Goal: Task Accomplishment & Management: Complete application form

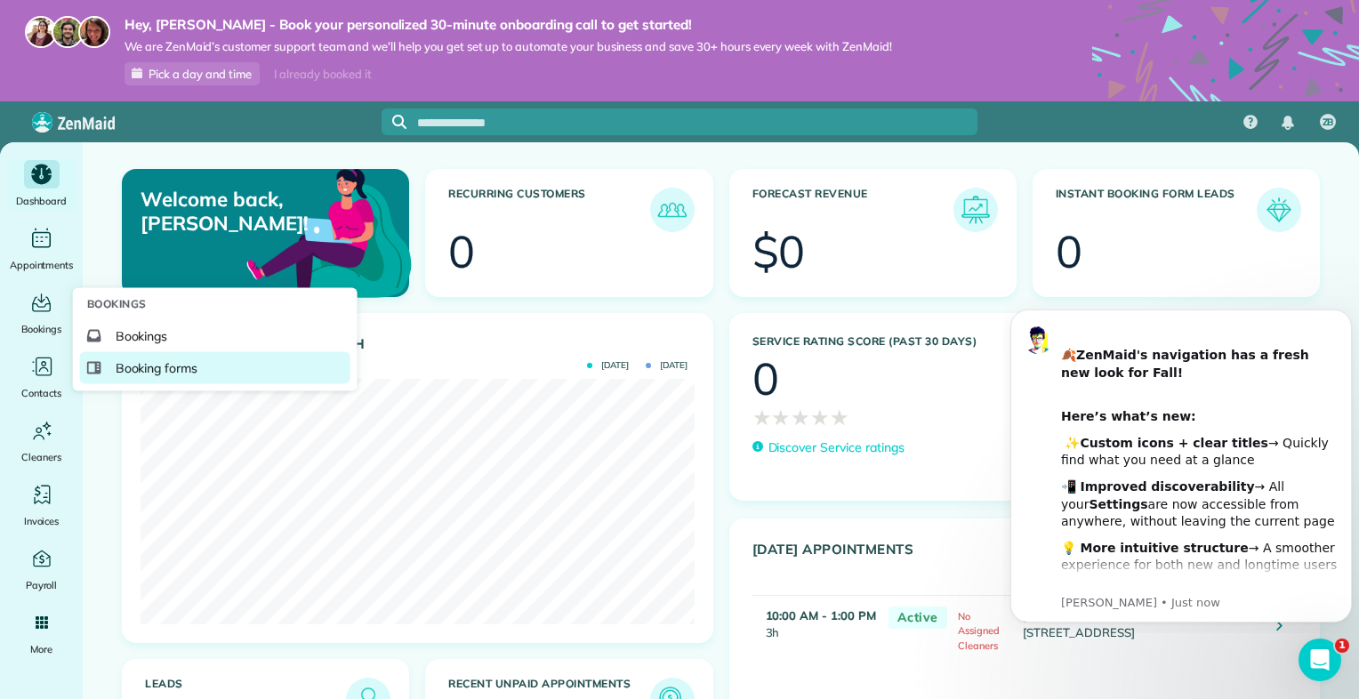
click at [158, 372] on span "Booking forms" at bounding box center [157, 368] width 83 height 18
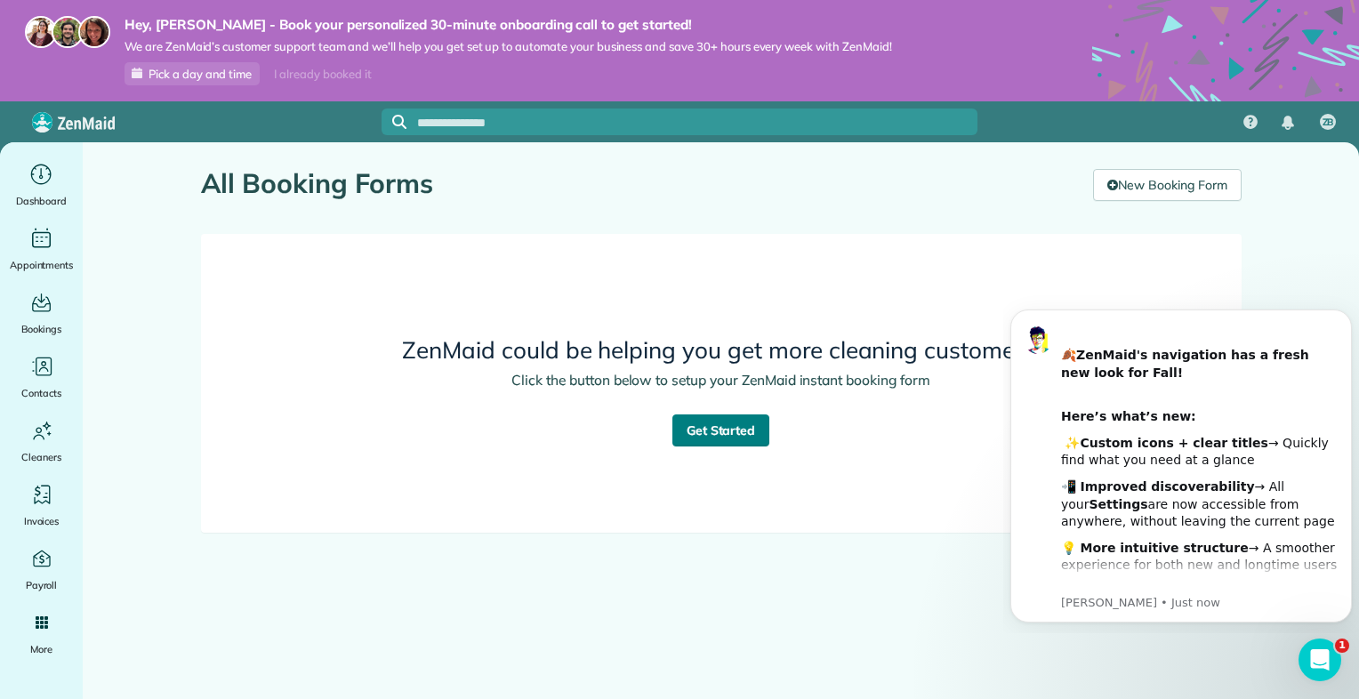
click at [729, 434] on link "Get Started" at bounding box center [721, 430] width 98 height 32
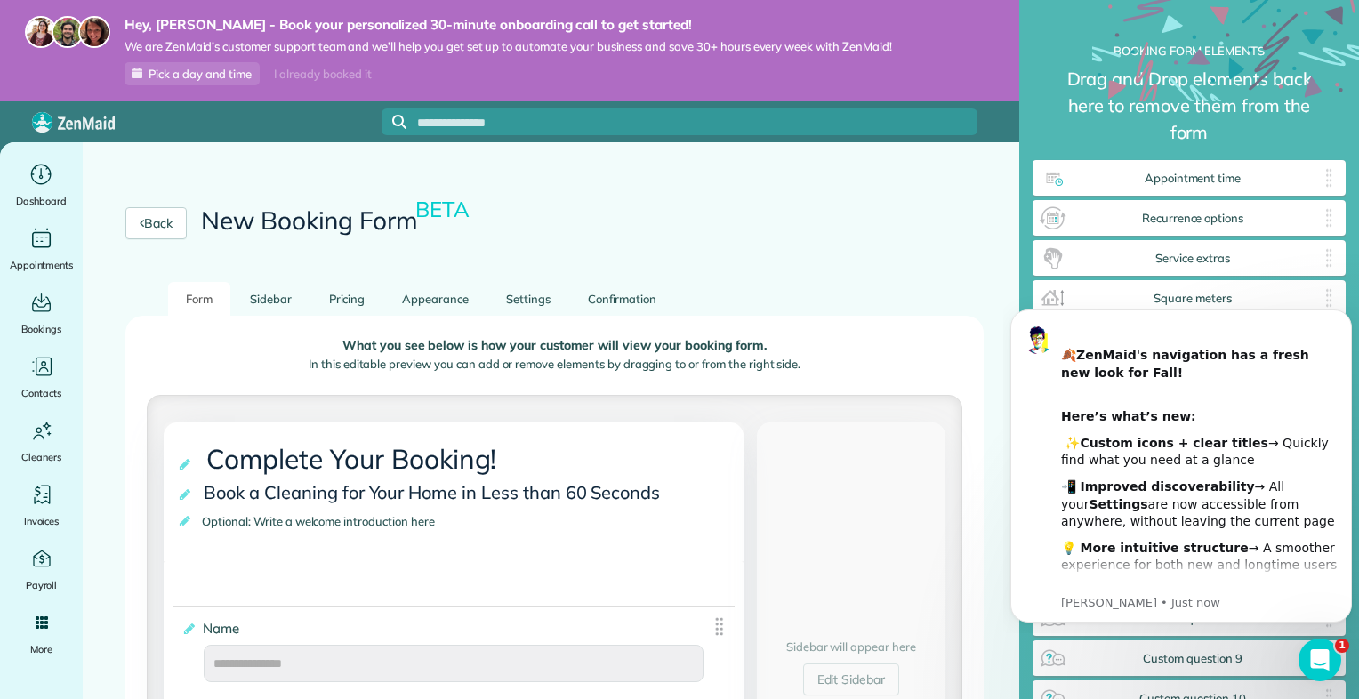
click at [829, 285] on ul "Form Sidebar Pricing Appearance Settings Confirmation" at bounding box center [554, 299] width 858 height 34
click at [861, 193] on div "Back New Booking Form BETA" at bounding box center [554, 223] width 943 height 117
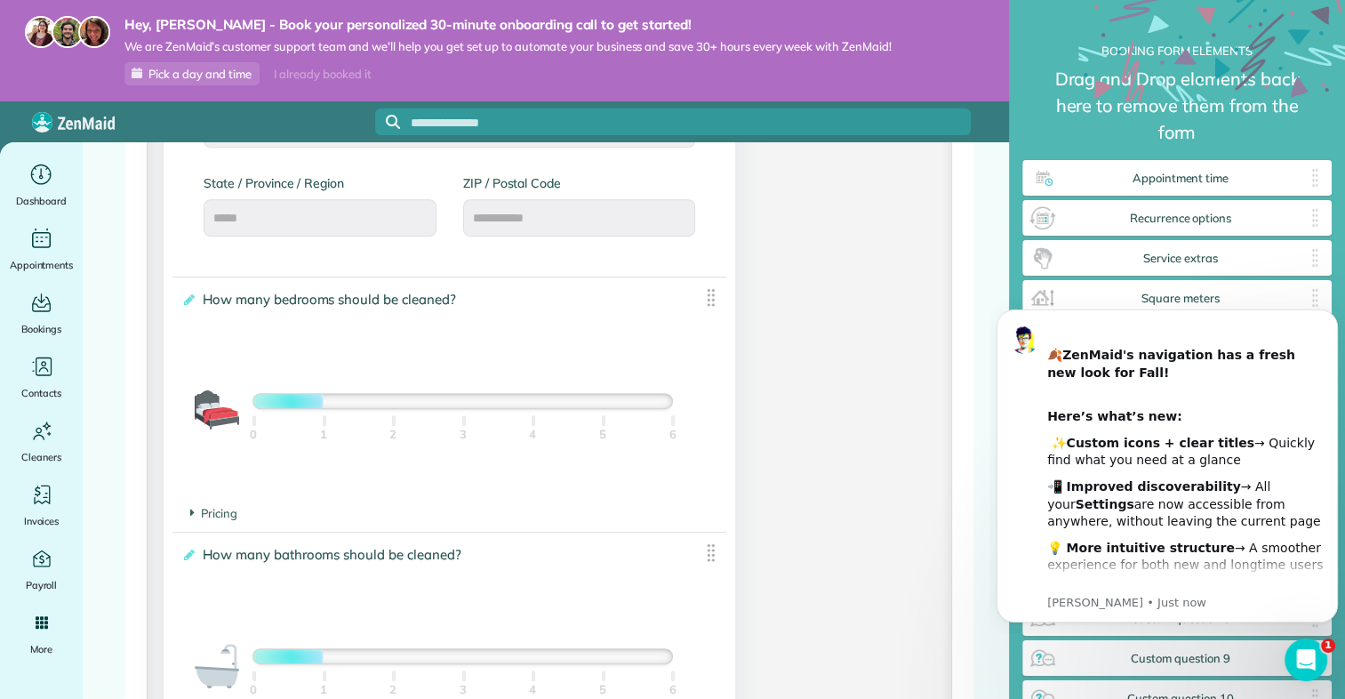
scroll to position [743, 313]
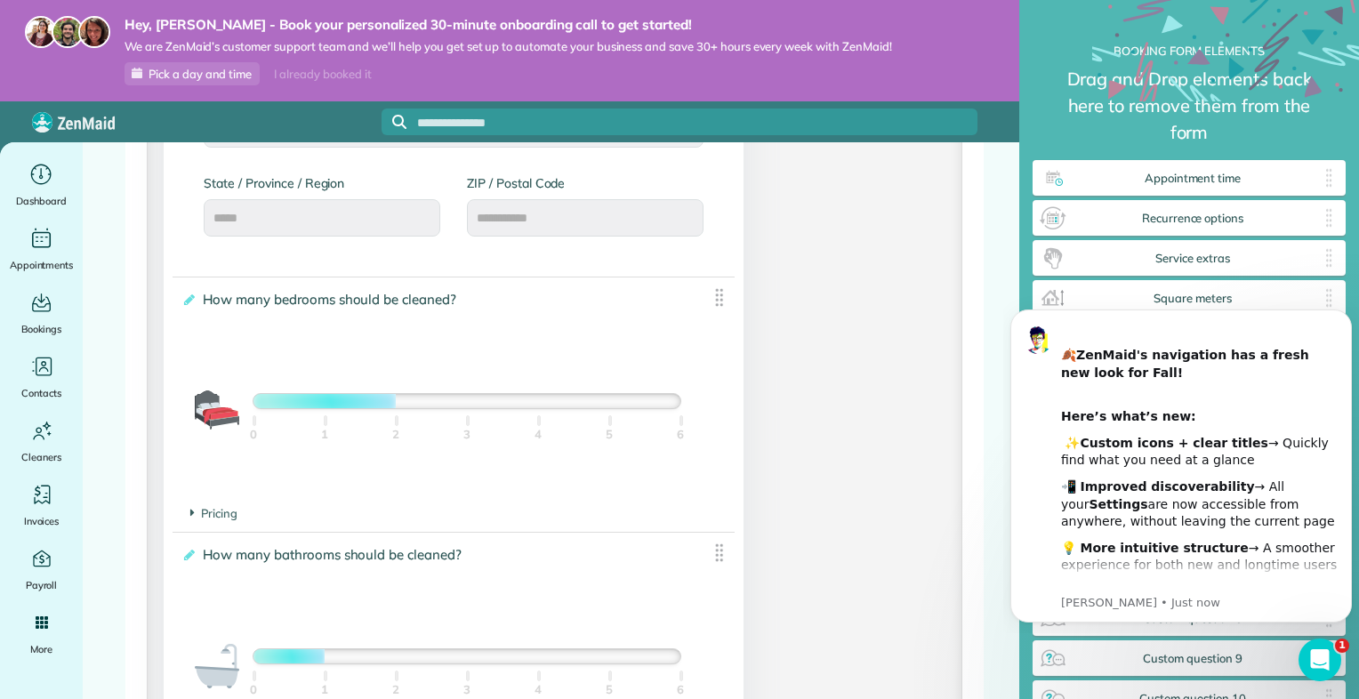
click at [388, 407] on div at bounding box center [466, 401] width 426 height 14
click at [462, 405] on div at bounding box center [466, 401] width 426 height 14
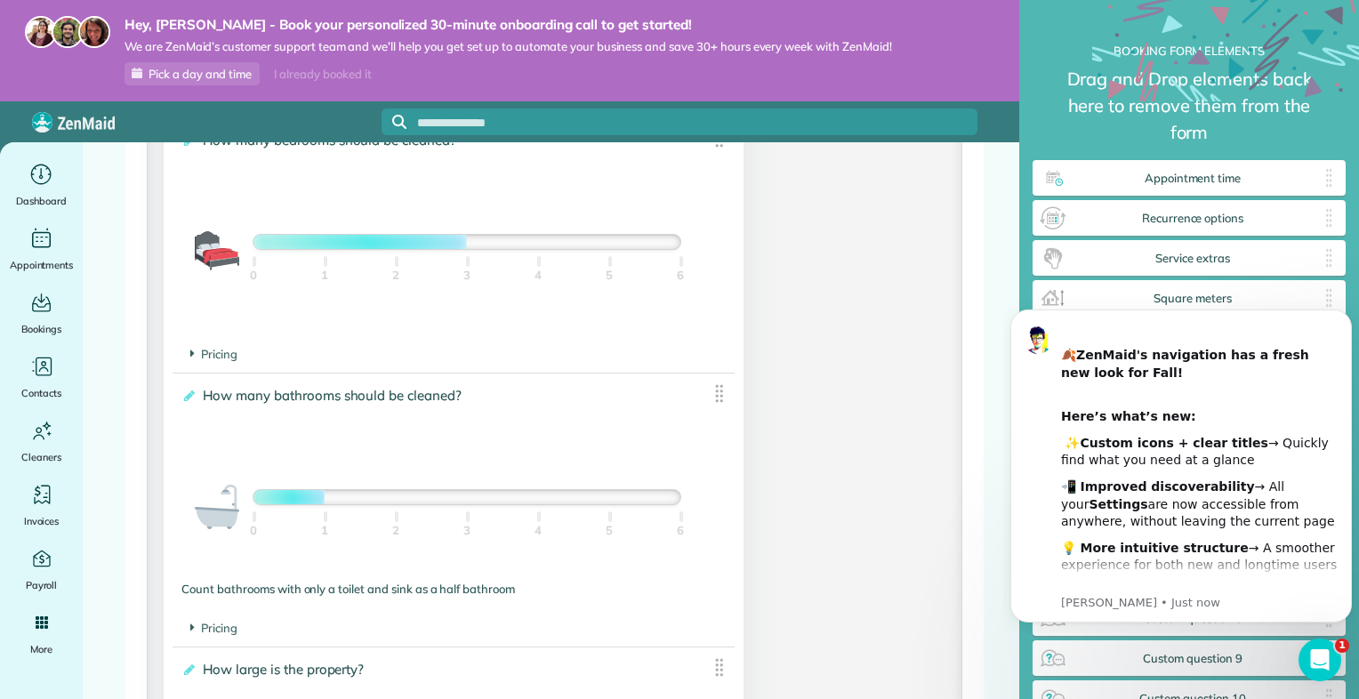
click at [460, 501] on div at bounding box center [466, 497] width 426 height 14
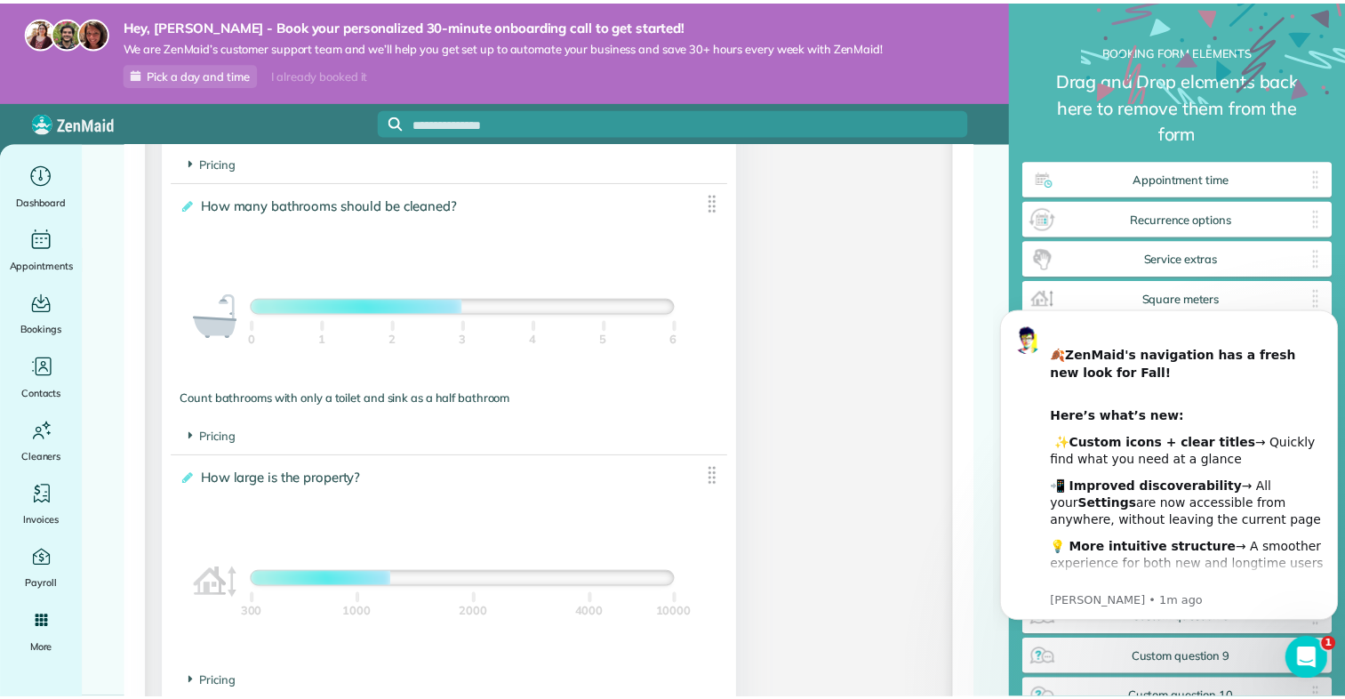
scroll to position [1415, 0]
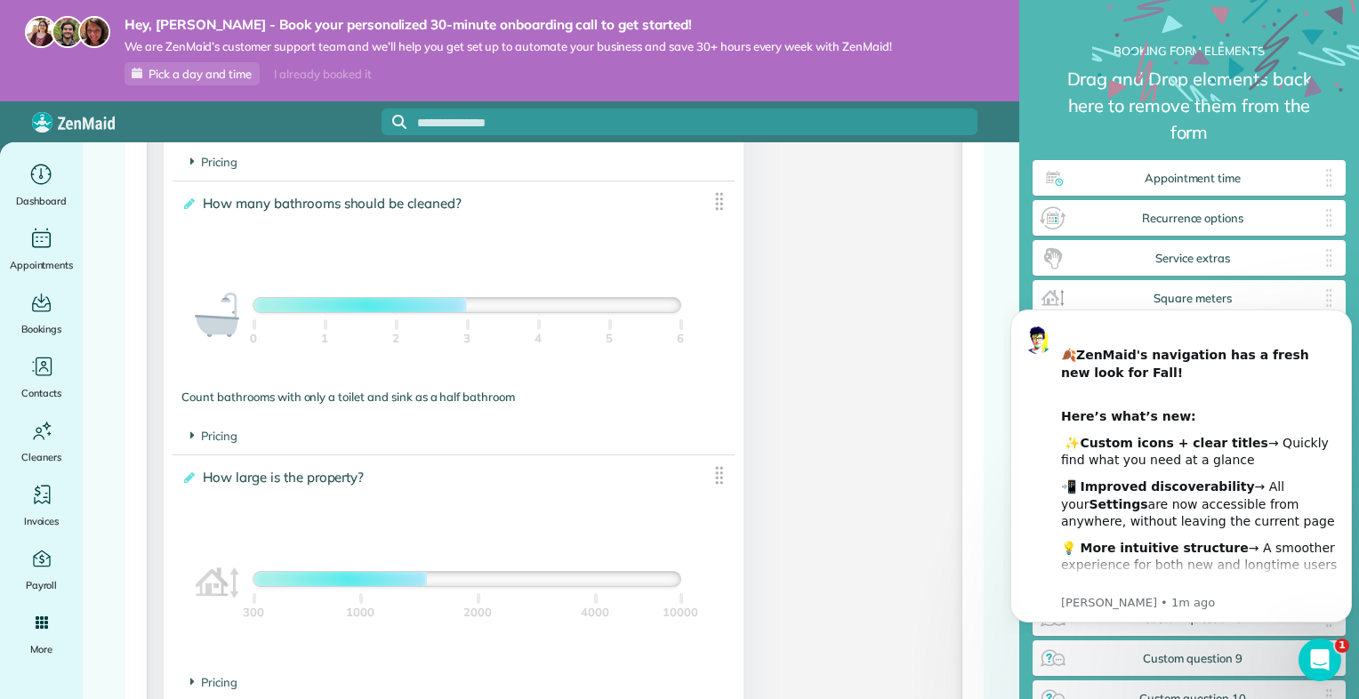
click at [424, 584] on div at bounding box center [466, 579] width 426 height 14
click at [429, 584] on div at bounding box center [466, 579] width 426 height 14
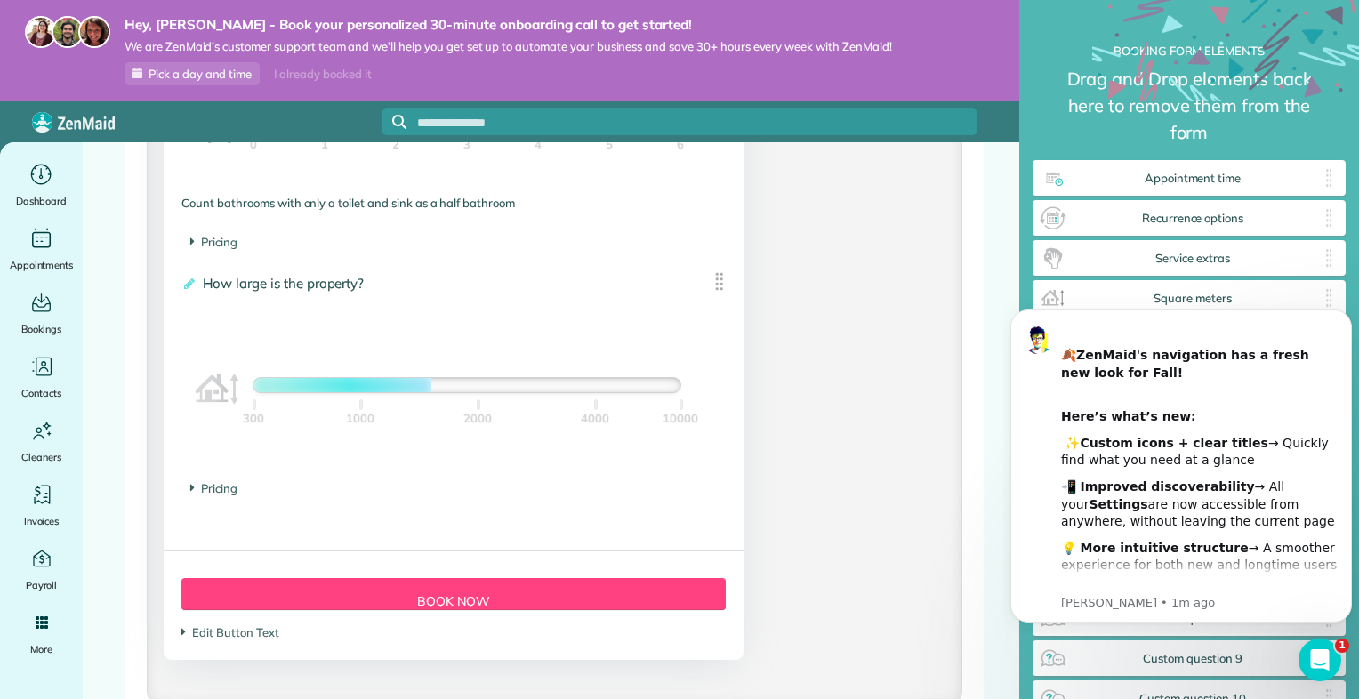
scroll to position [743, 313]
click at [218, 493] on span "Pricing" at bounding box center [213, 488] width 47 height 14
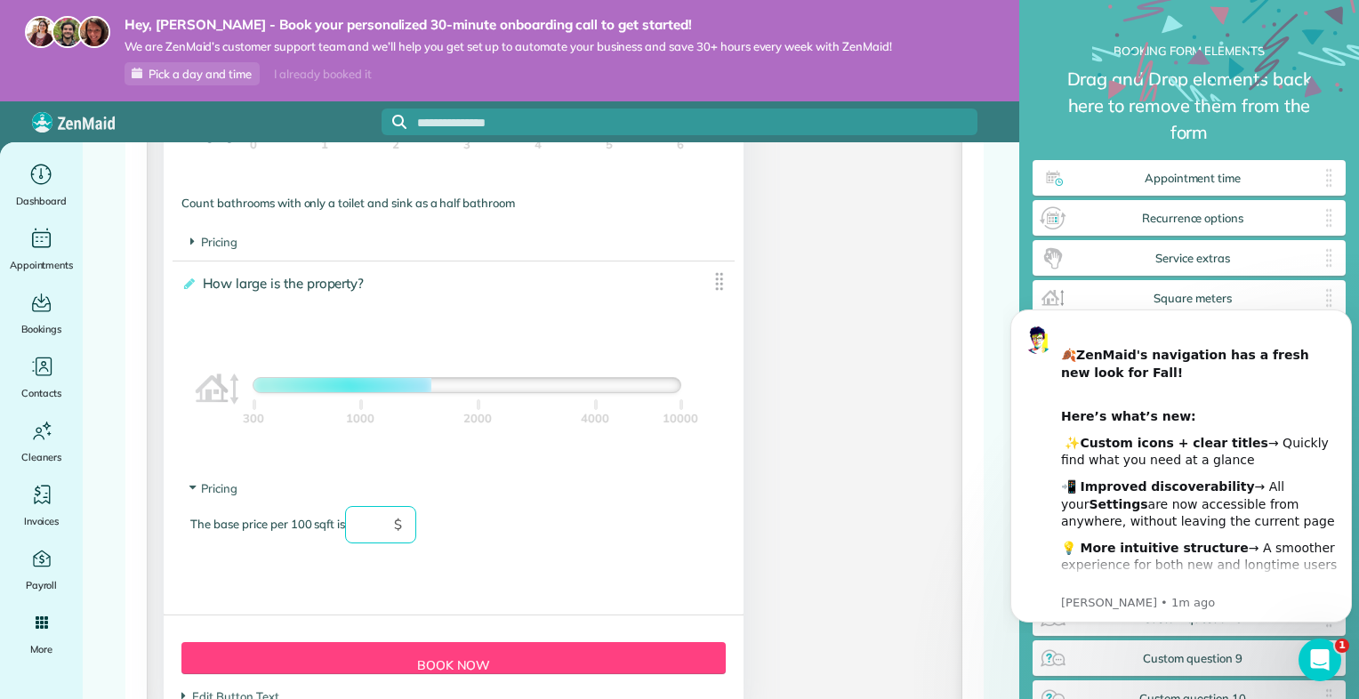
click at [372, 525] on input "text" at bounding box center [380, 524] width 71 height 37
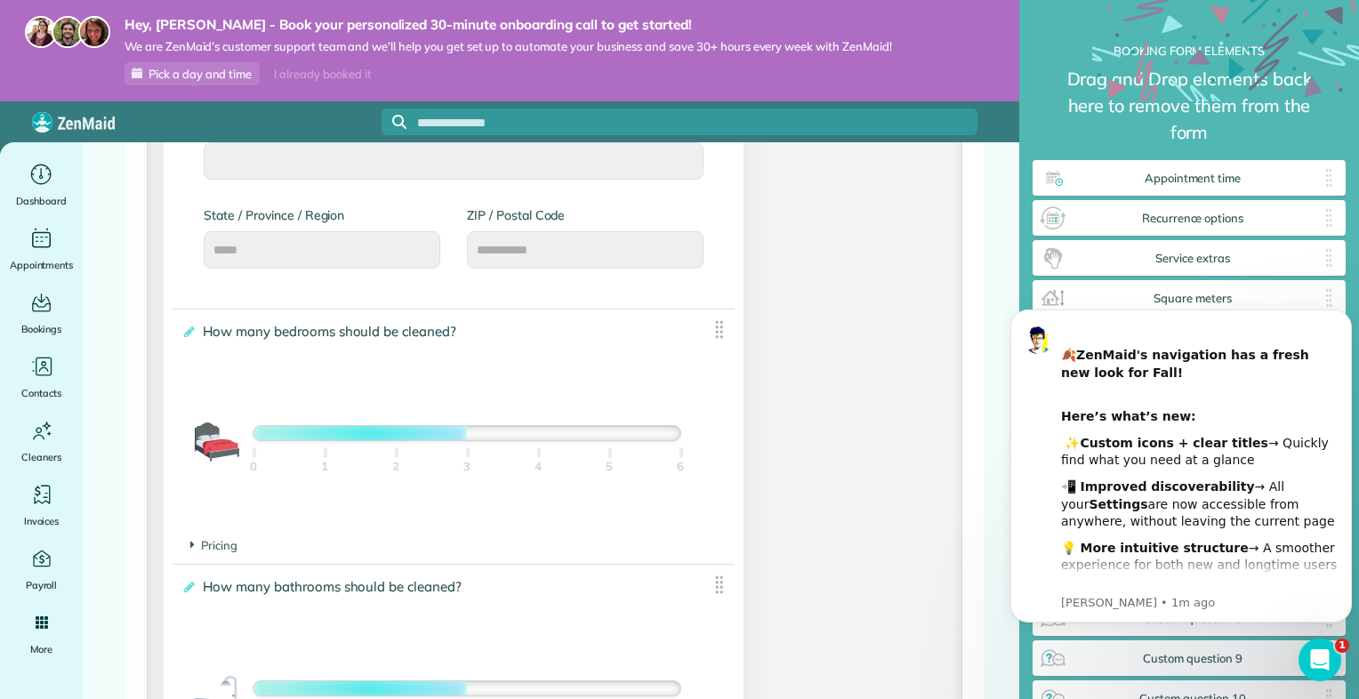
scroll to position [0, 0]
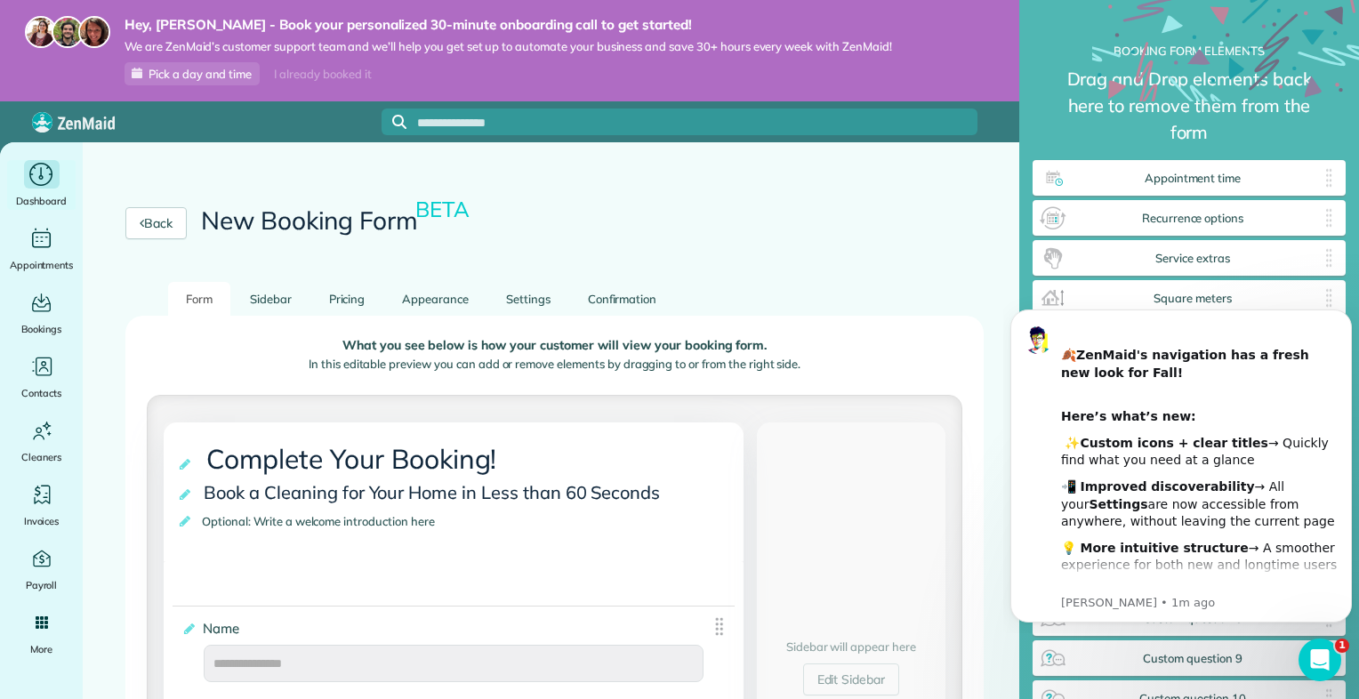
click at [53, 195] on span "Dashboard" at bounding box center [41, 201] width 51 height 18
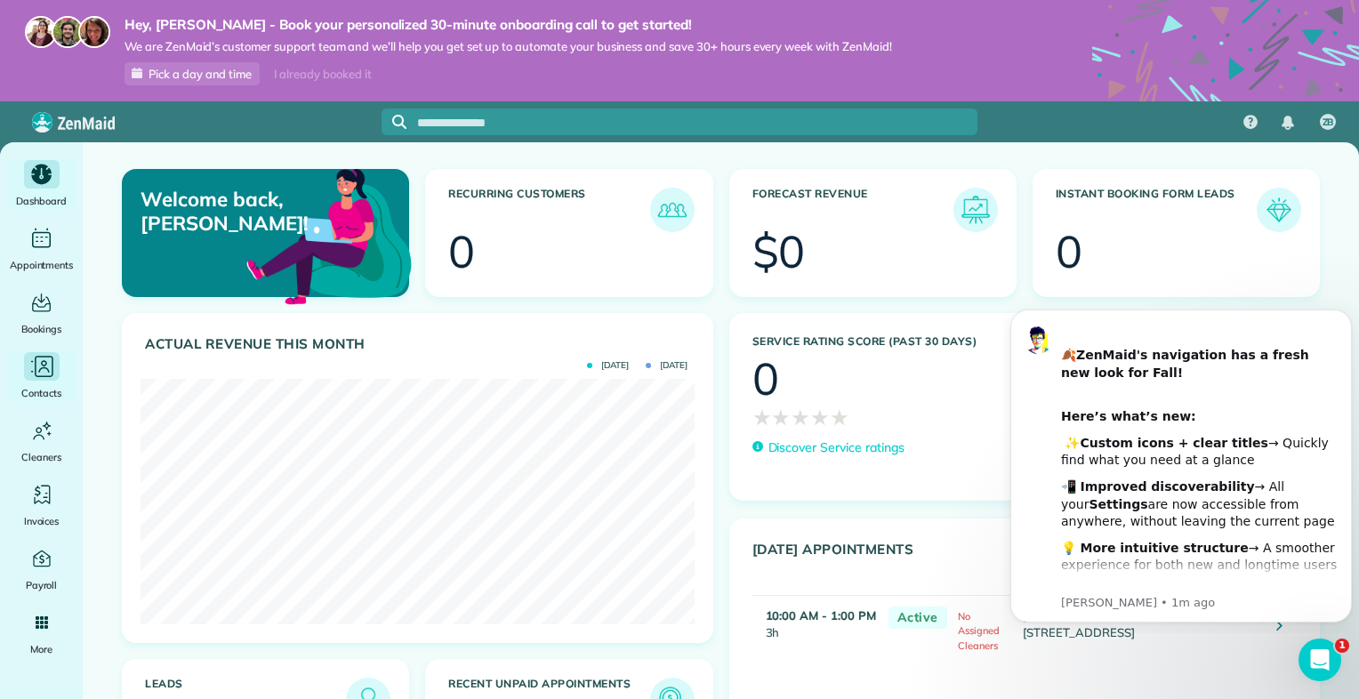
click at [49, 371] on icon "Main" at bounding box center [41, 367] width 27 height 27
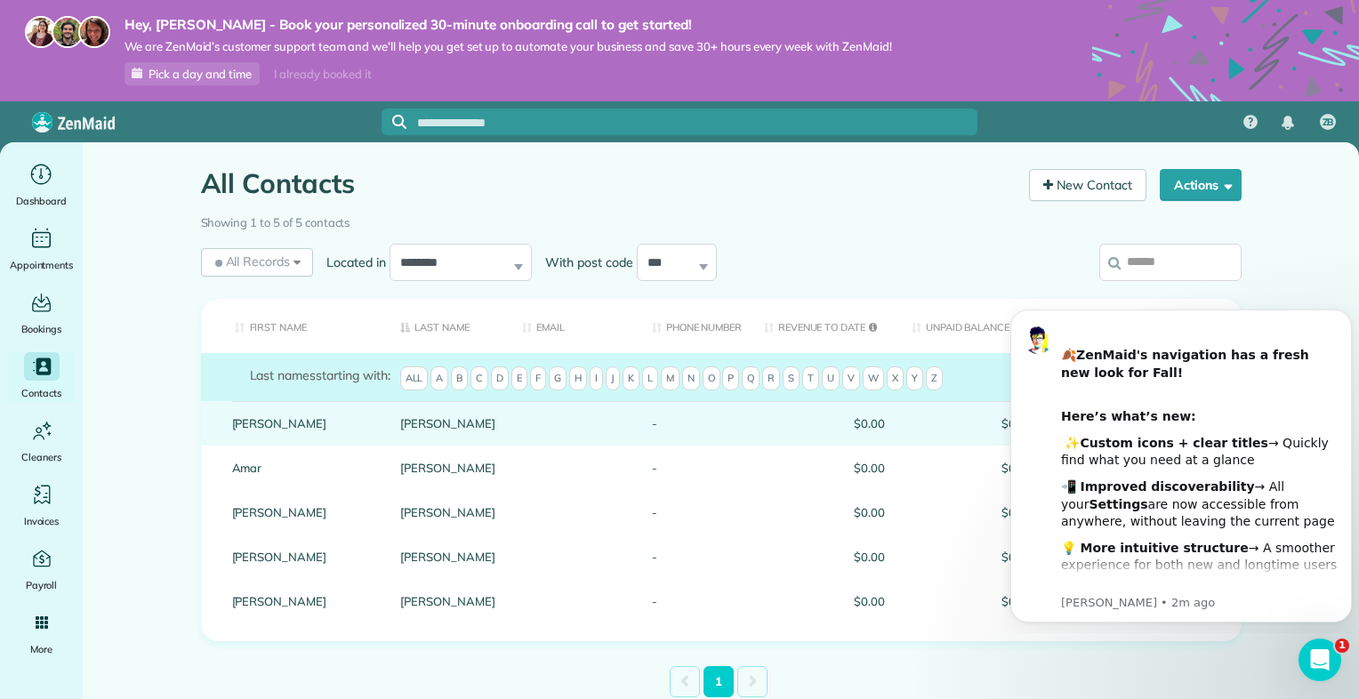
click at [261, 418] on link "Carolyn" at bounding box center [303, 423] width 142 height 12
click at [297, 426] on link "Carolyn" at bounding box center [303, 423] width 142 height 12
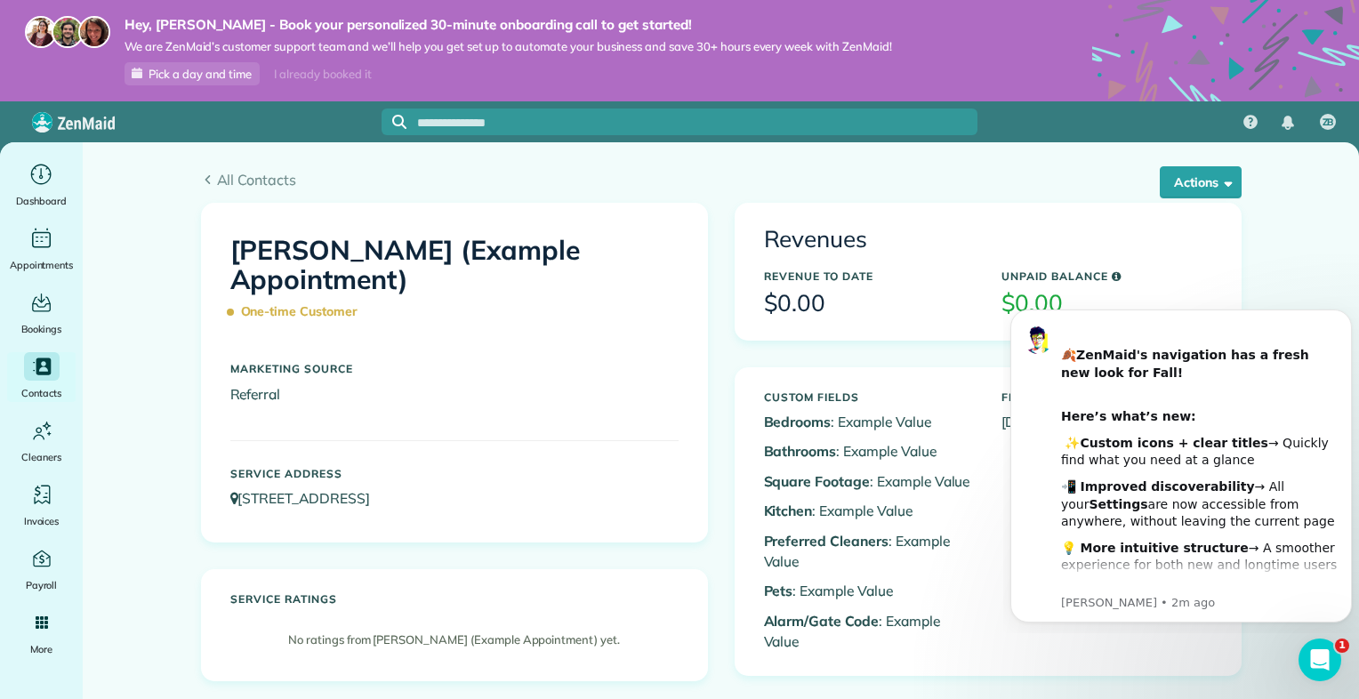
click at [261, 247] on h1 "Ms. Carolyn Arellano (Example Appointment) One-time Customer" at bounding box center [454, 282] width 448 height 92
click at [1220, 181] on span "button" at bounding box center [1224, 181] width 13 height 13
click at [1093, 231] on link "Edit" at bounding box center [1138, 228] width 203 height 36
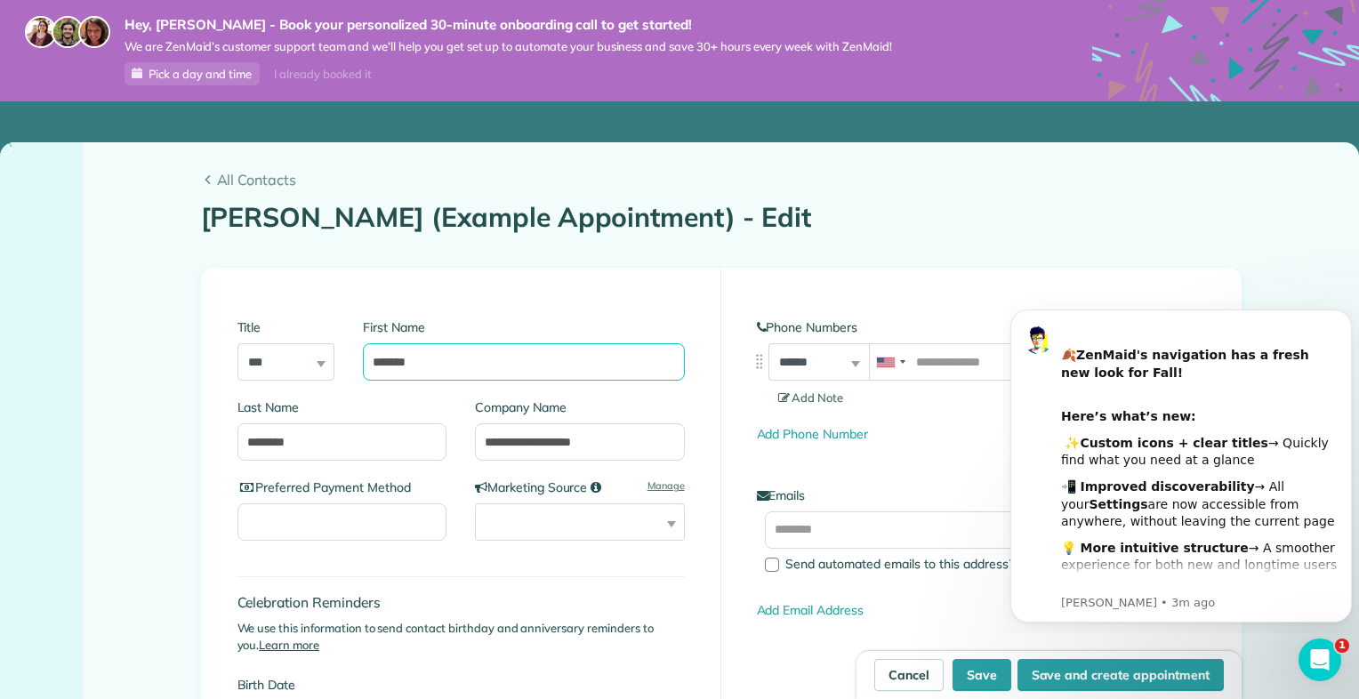
click at [437, 365] on input "*******" at bounding box center [523, 361] width 321 height 37
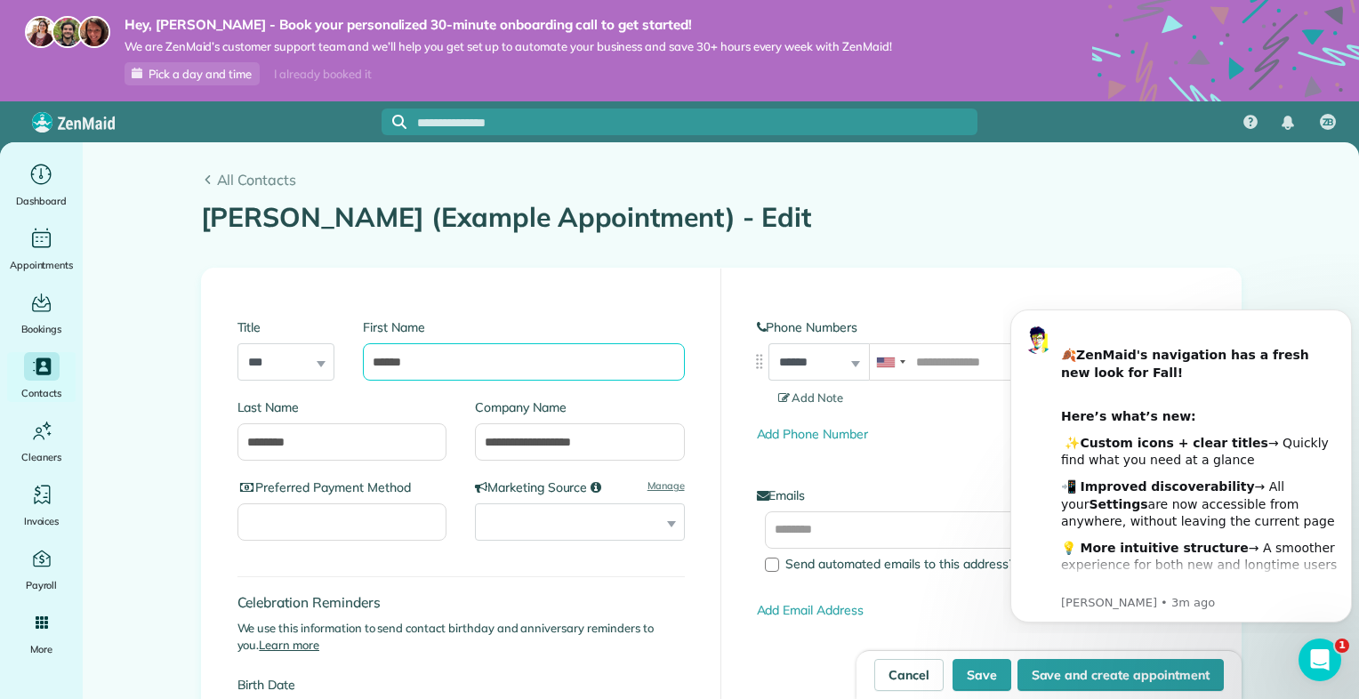
click at [404, 365] on input "******" at bounding box center [523, 361] width 321 height 37
type input "*"
click at [410, 376] on input "First Name" at bounding box center [523, 361] width 321 height 37
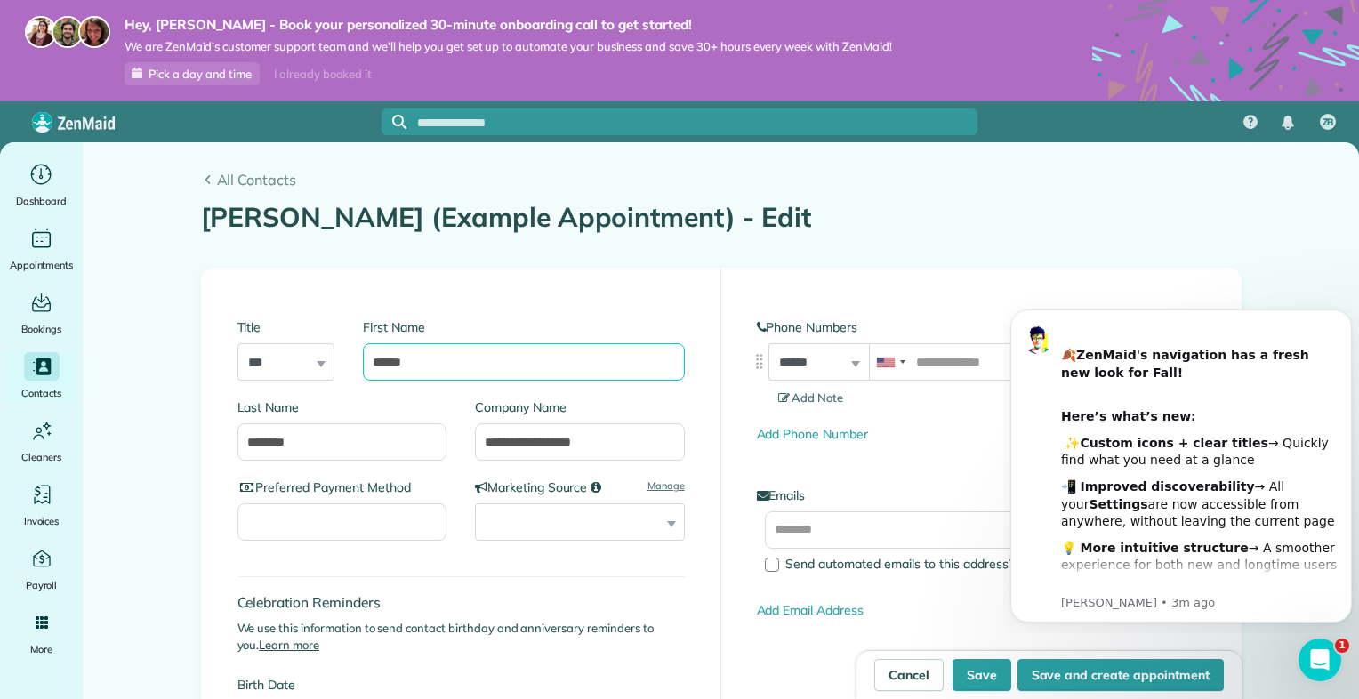
type input "******"
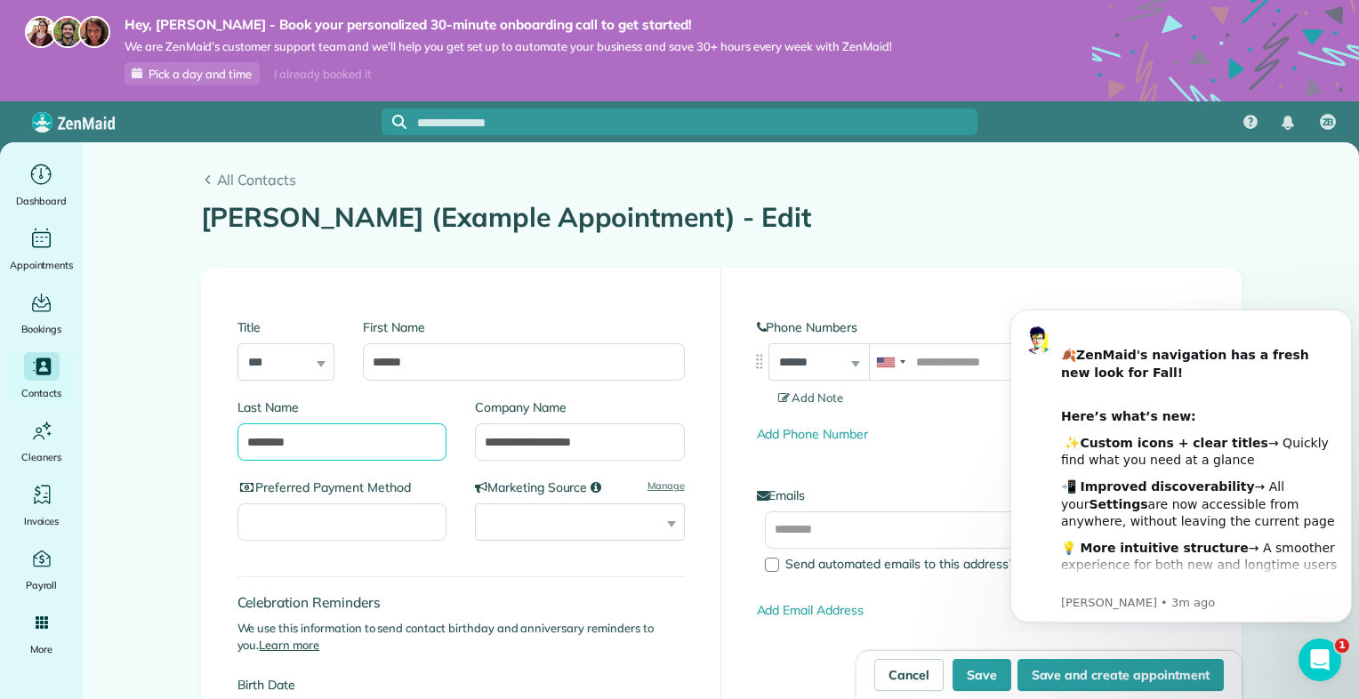
click at [291, 446] on input "********" at bounding box center [342, 441] width 210 height 37
type input "*"
type input "******"
click at [614, 441] on input "**********" at bounding box center [580, 441] width 210 height 37
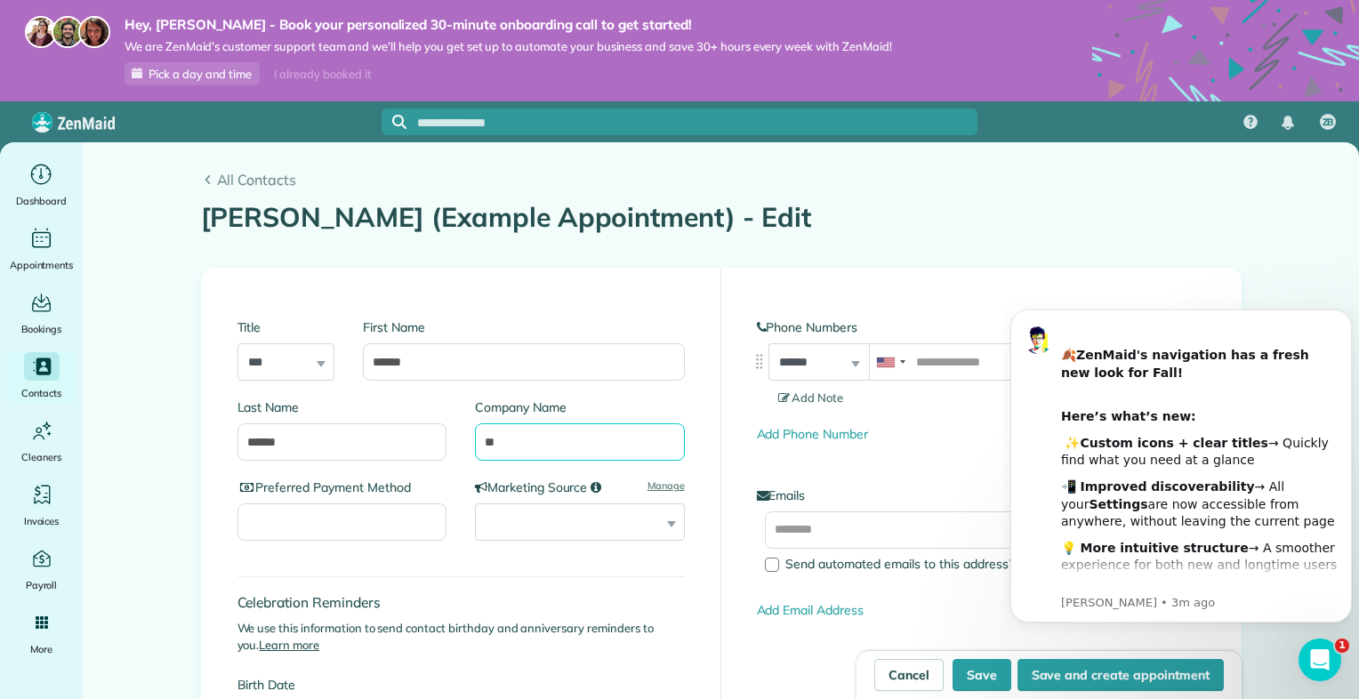
type input "*"
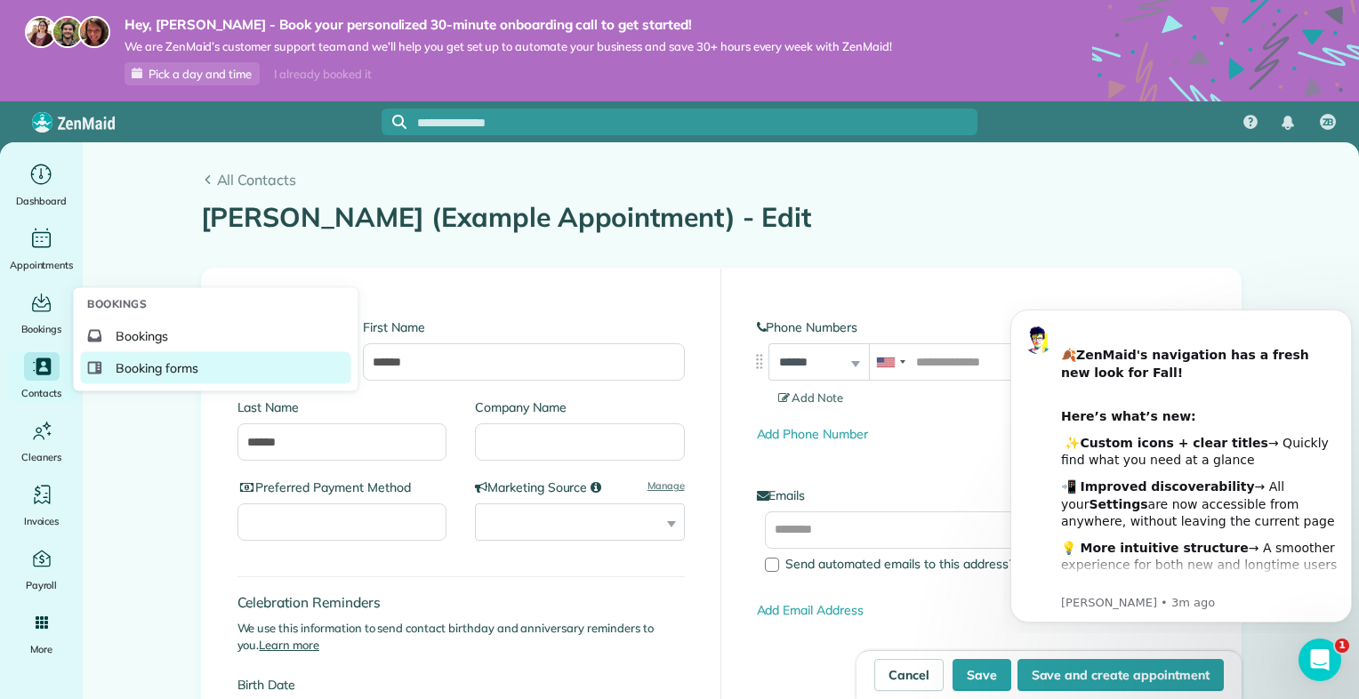
click at [146, 361] on span "Booking forms" at bounding box center [157, 368] width 83 height 18
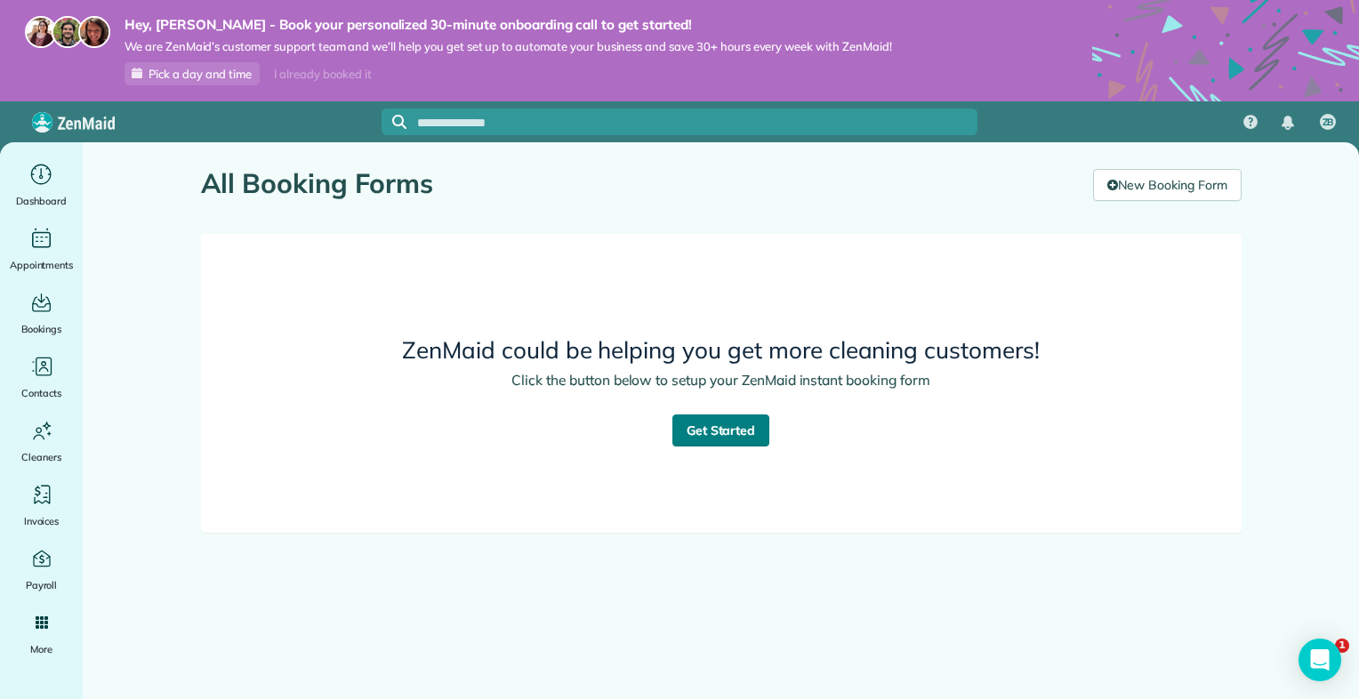
click at [717, 425] on link "Get Started" at bounding box center [721, 430] width 98 height 32
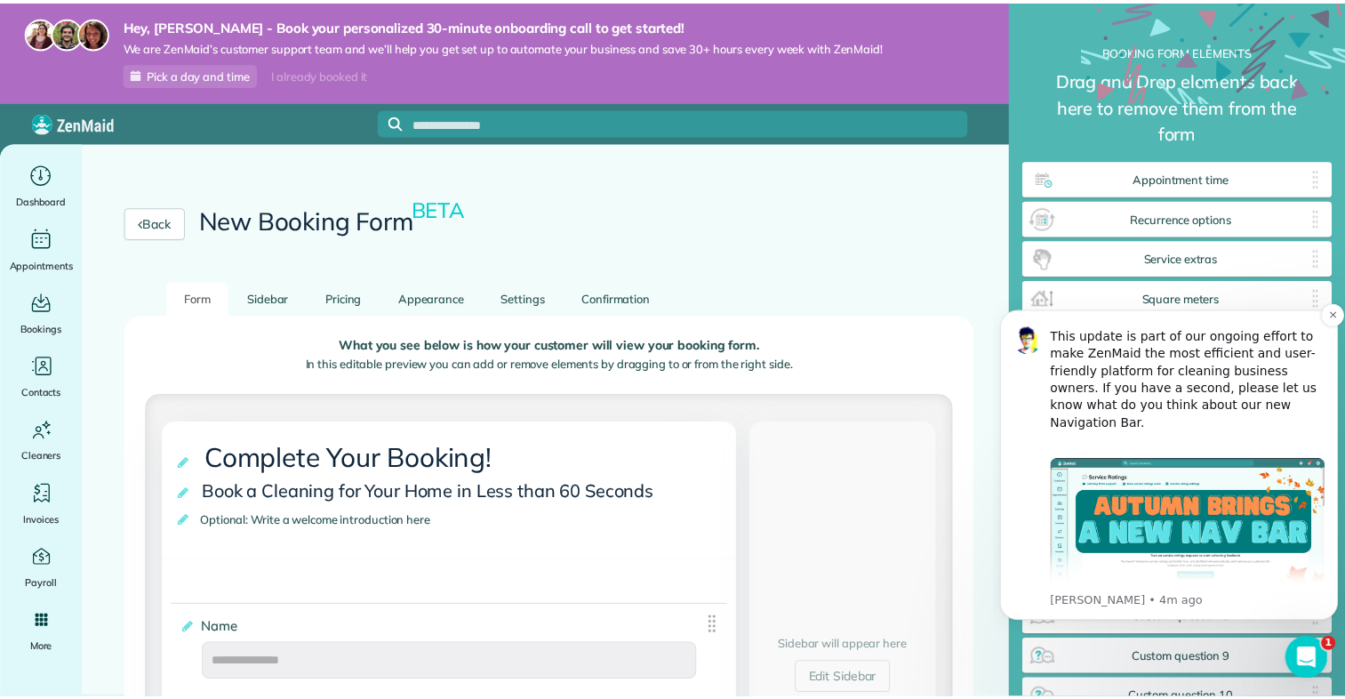
scroll to position [258, 0]
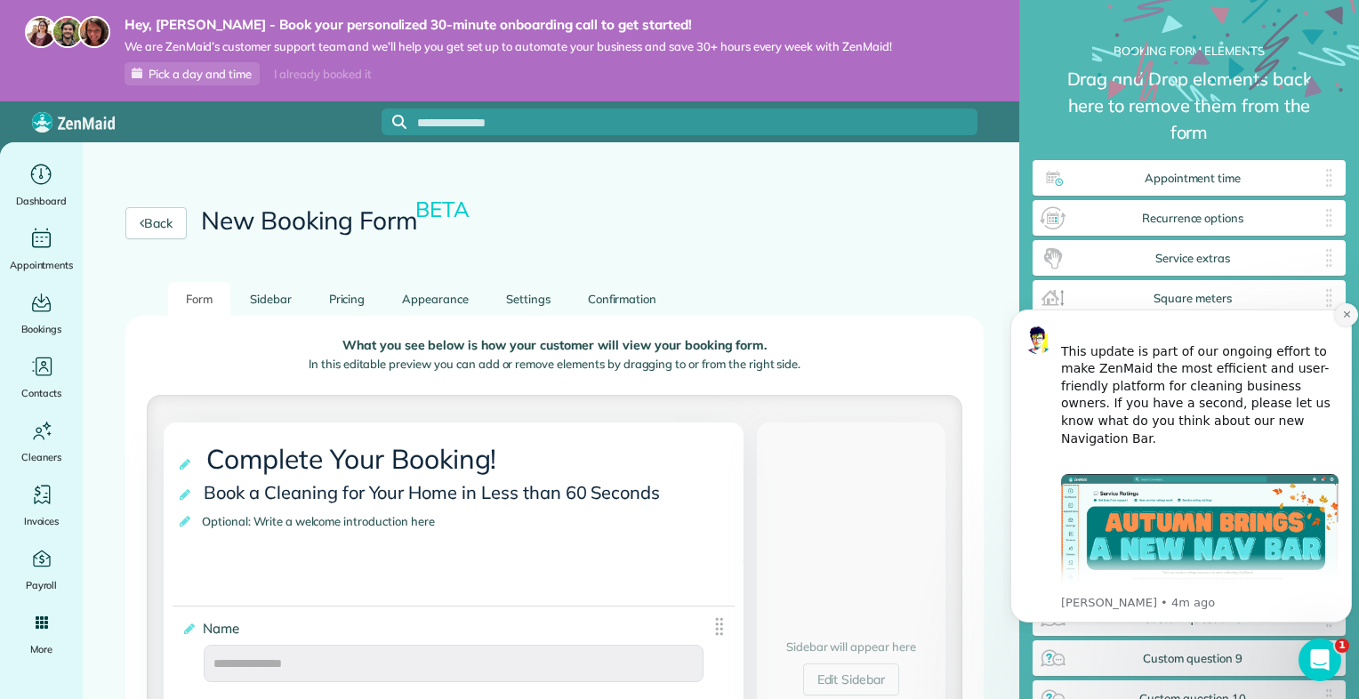
click at [1343, 312] on icon "Dismiss notification" at bounding box center [1346, 314] width 6 height 6
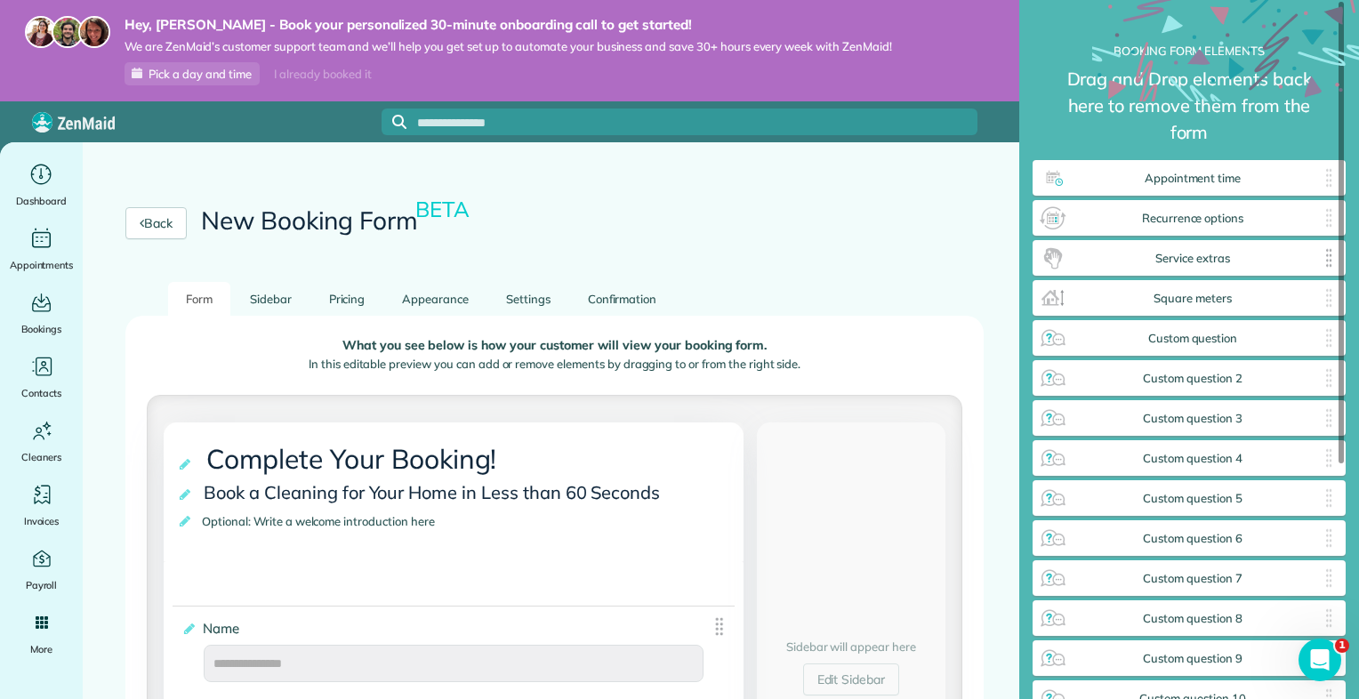
click at [1048, 261] on img at bounding box center [1053, 258] width 28 height 28
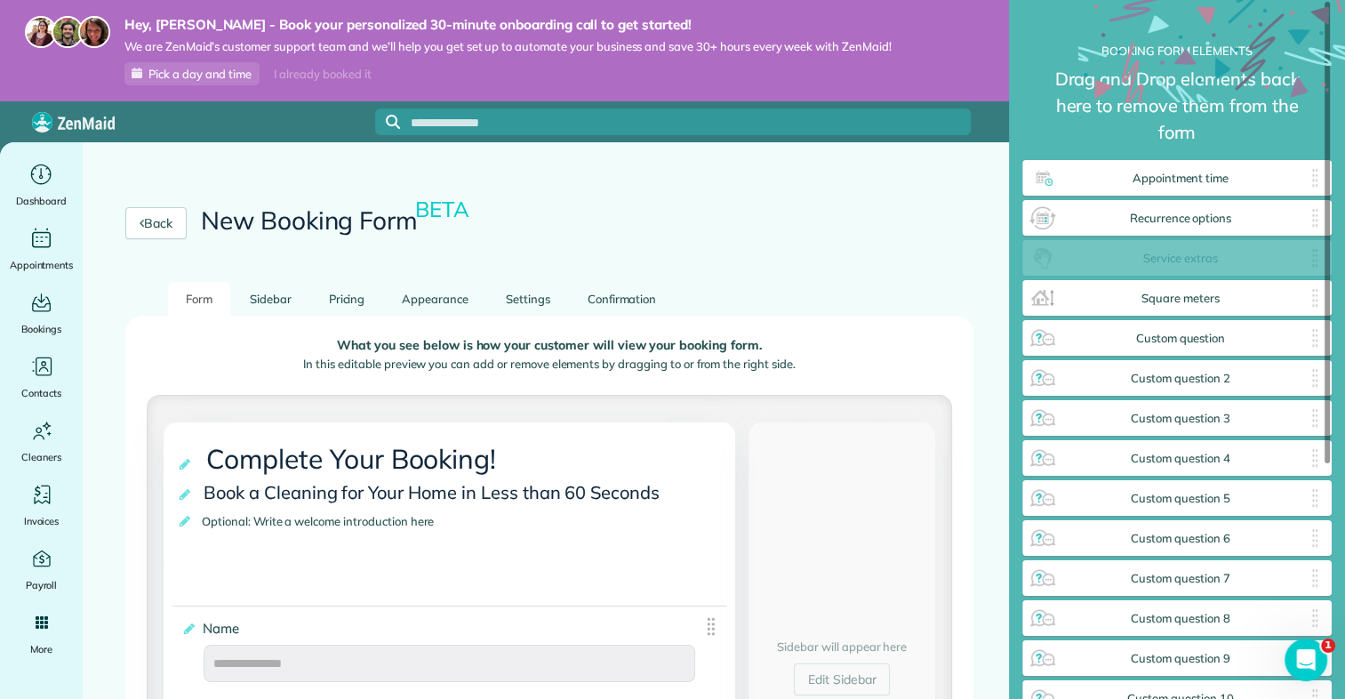
drag, startPoint x: 1185, startPoint y: 261, endPoint x: 1305, endPoint y: 257, distance: 119.2
click at [1305, 257] on div "Service extras ✕" at bounding box center [1177, 258] width 309 height 36
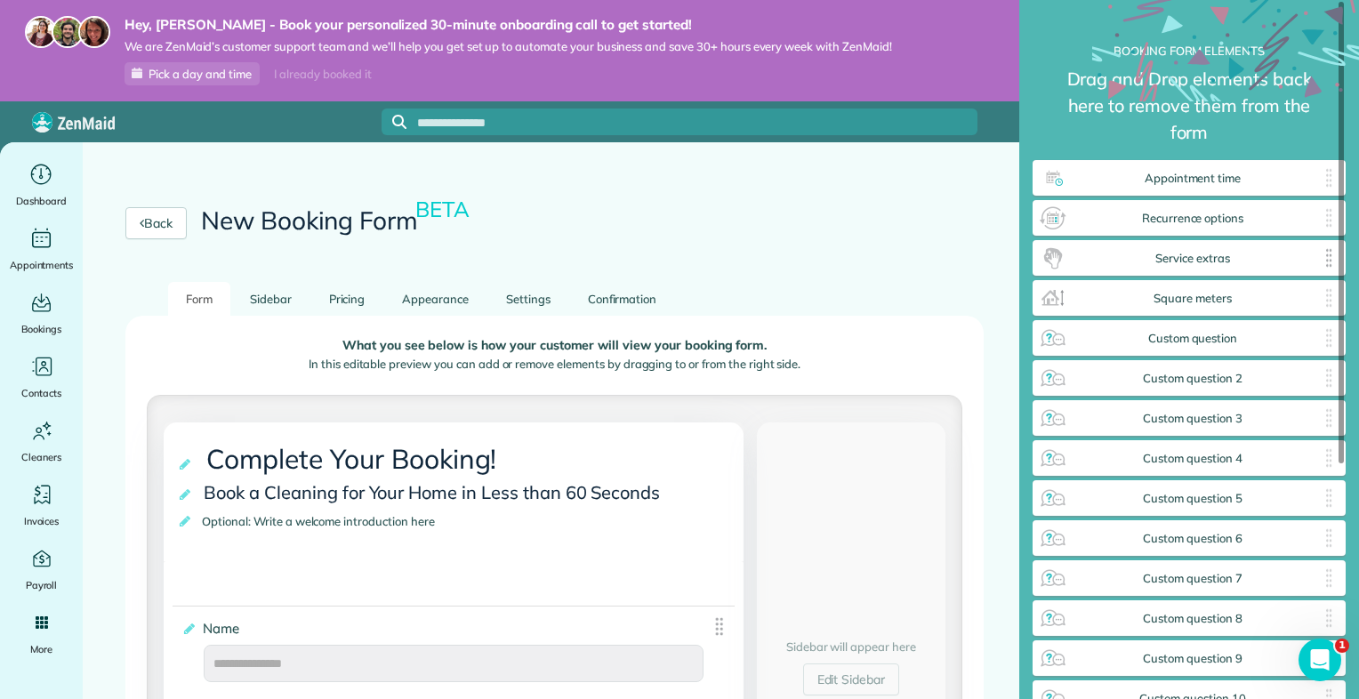
scroll to position [743, 313]
click at [1318, 257] on img at bounding box center [1328, 258] width 21 height 28
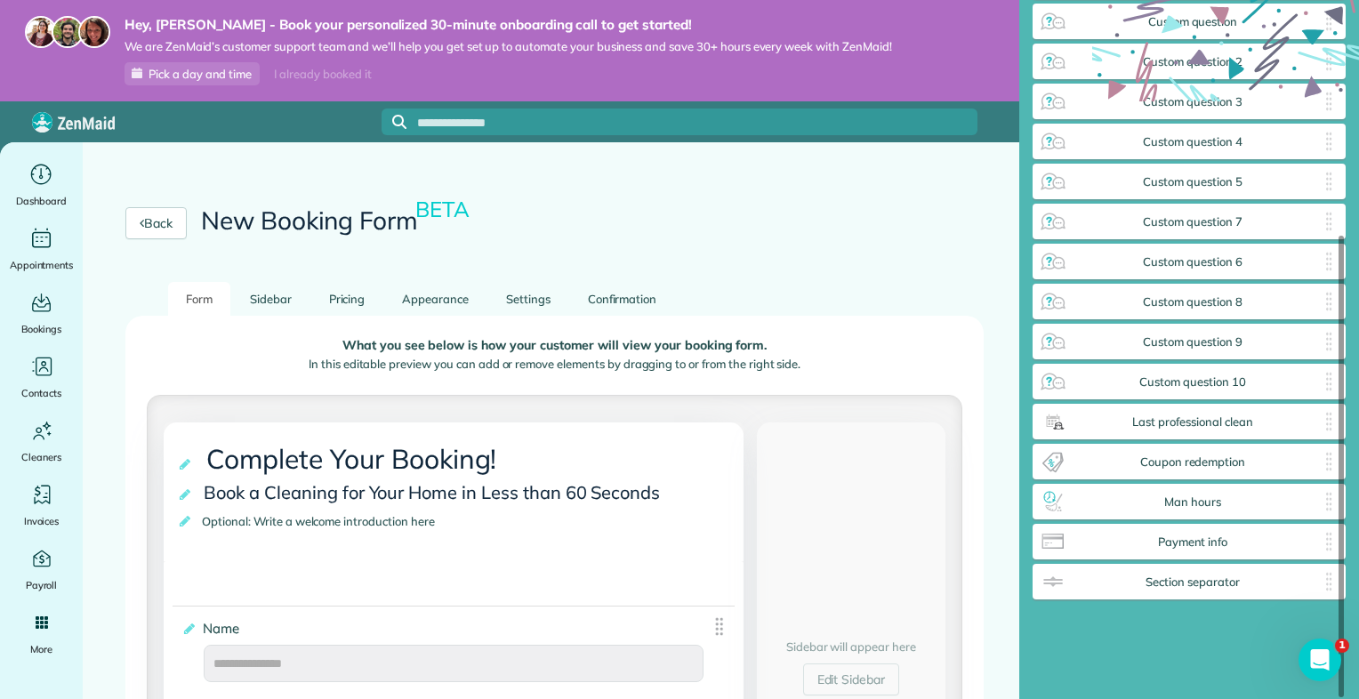
scroll to position [355, 0]
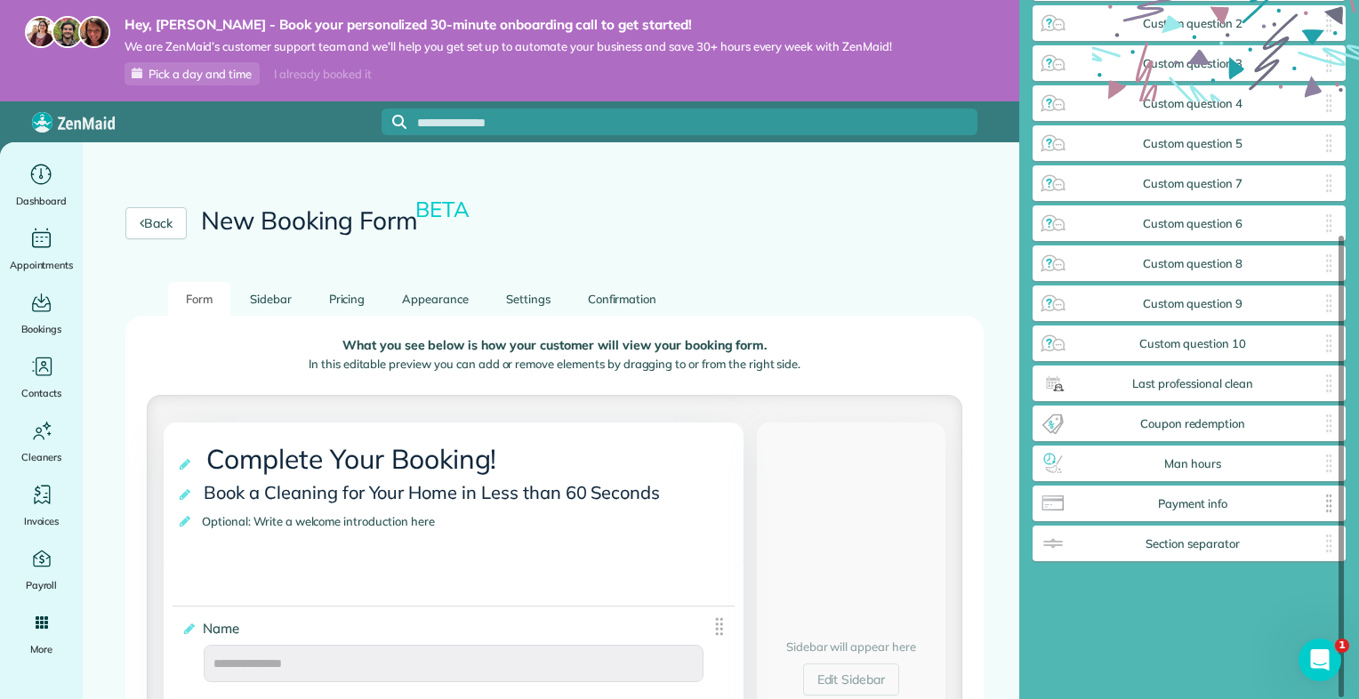
click at [1239, 503] on span "Payment info" at bounding box center [1192, 504] width 251 height 14
click at [1204, 465] on span "Man hours" at bounding box center [1192, 464] width 251 height 14
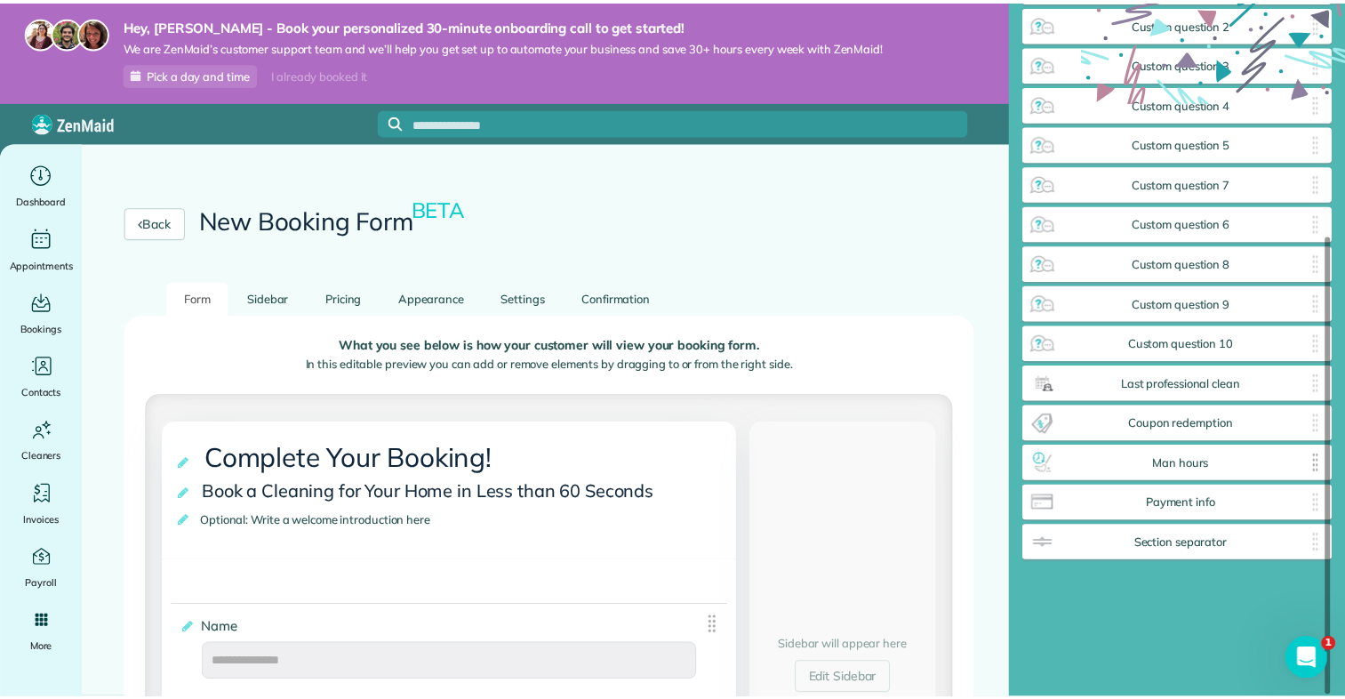
scroll to position [743, 309]
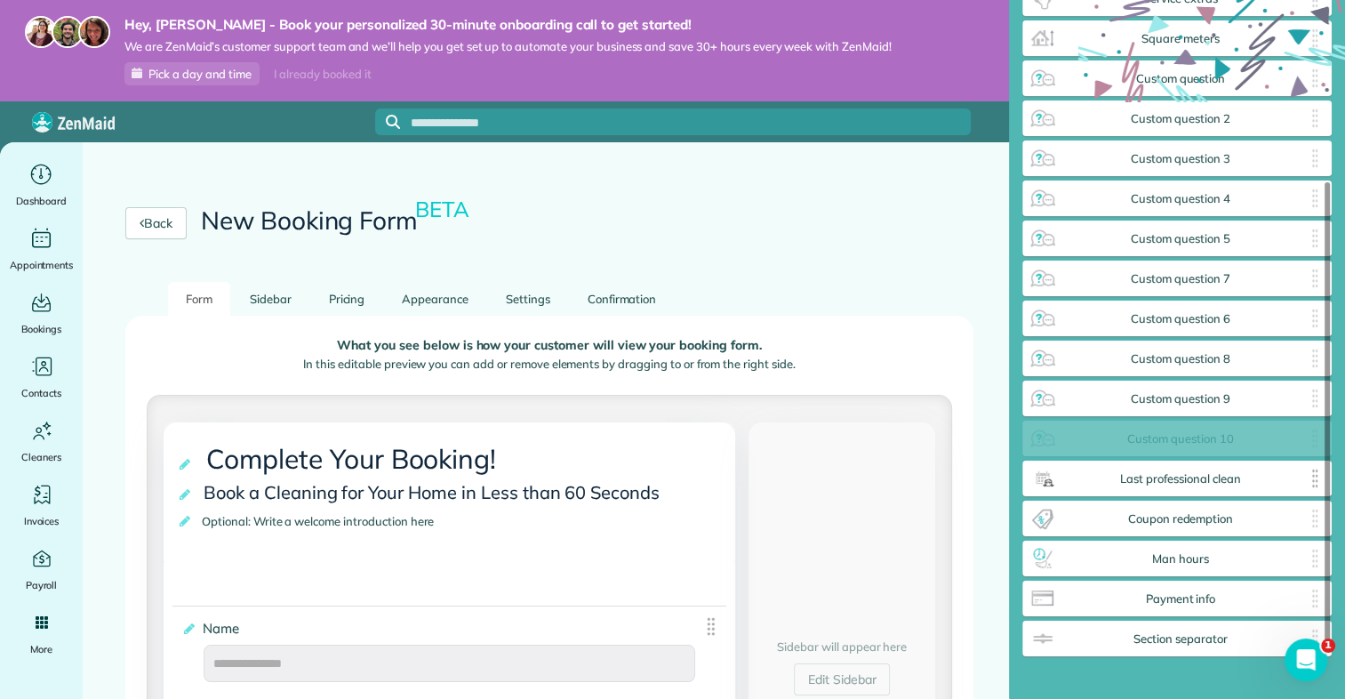
click at [1131, 470] on div "Last professional clean ✕" at bounding box center [1177, 479] width 309 height 36
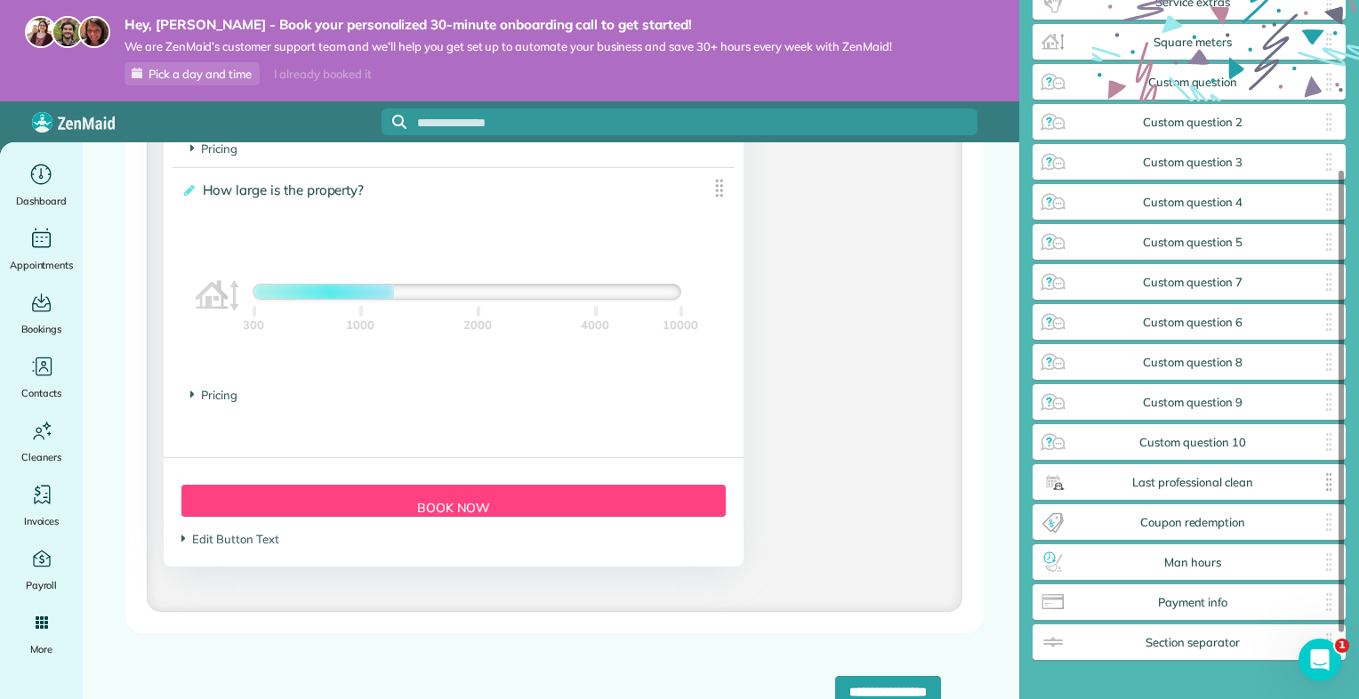
scroll to position [1718, 0]
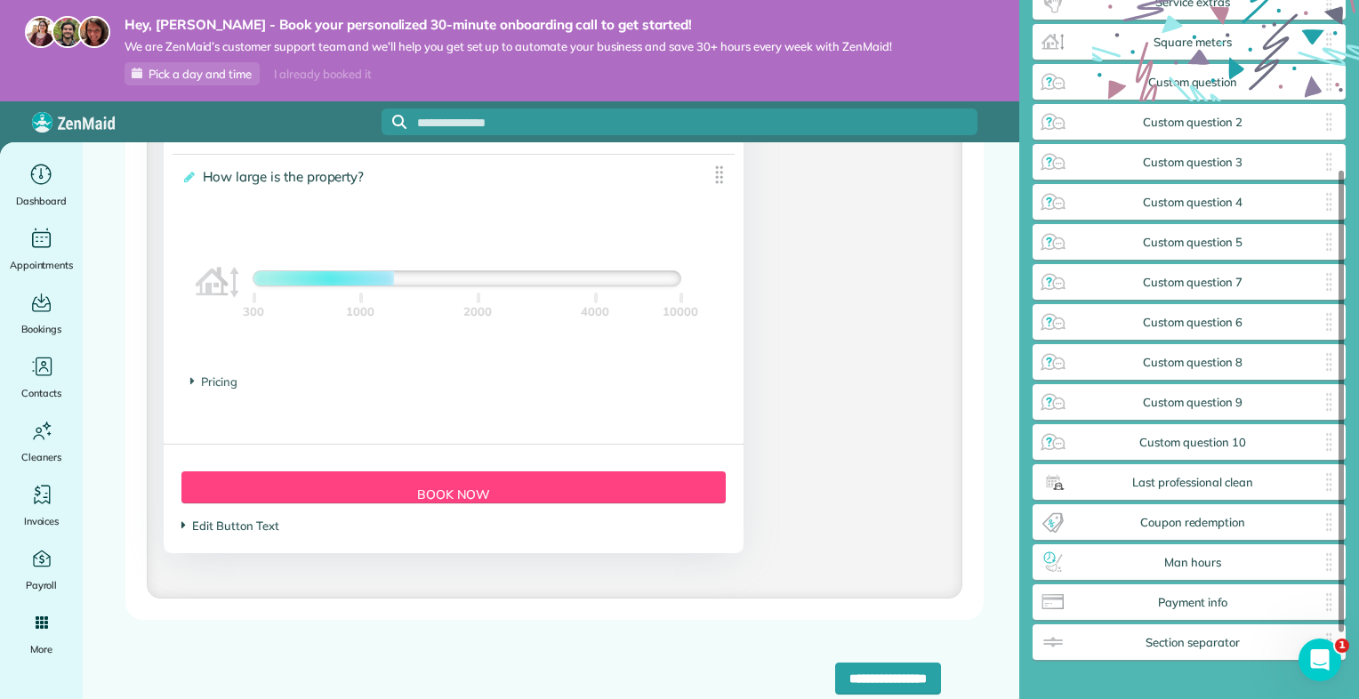
click at [241, 526] on span "Edit Button Text" at bounding box center [229, 525] width 97 height 14
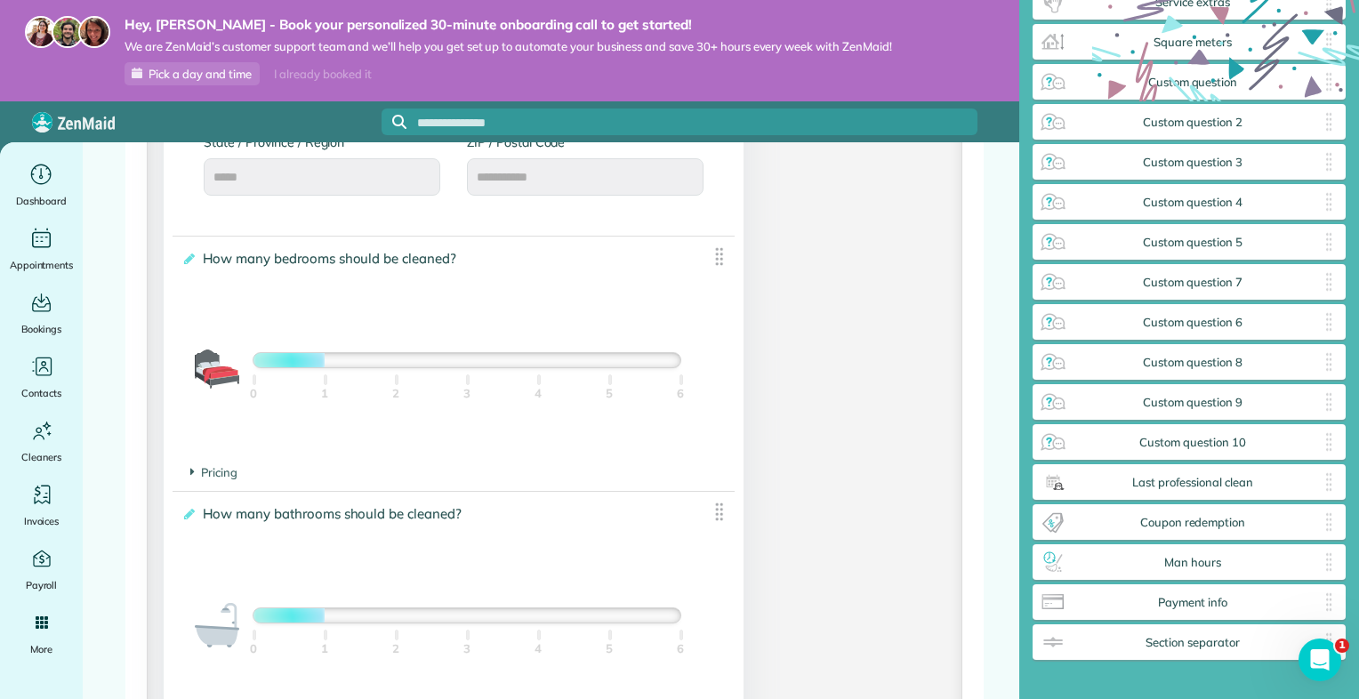
scroll to position [1102, 0]
click at [1202, 164] on span "Custom question 3" at bounding box center [1192, 163] width 251 height 14
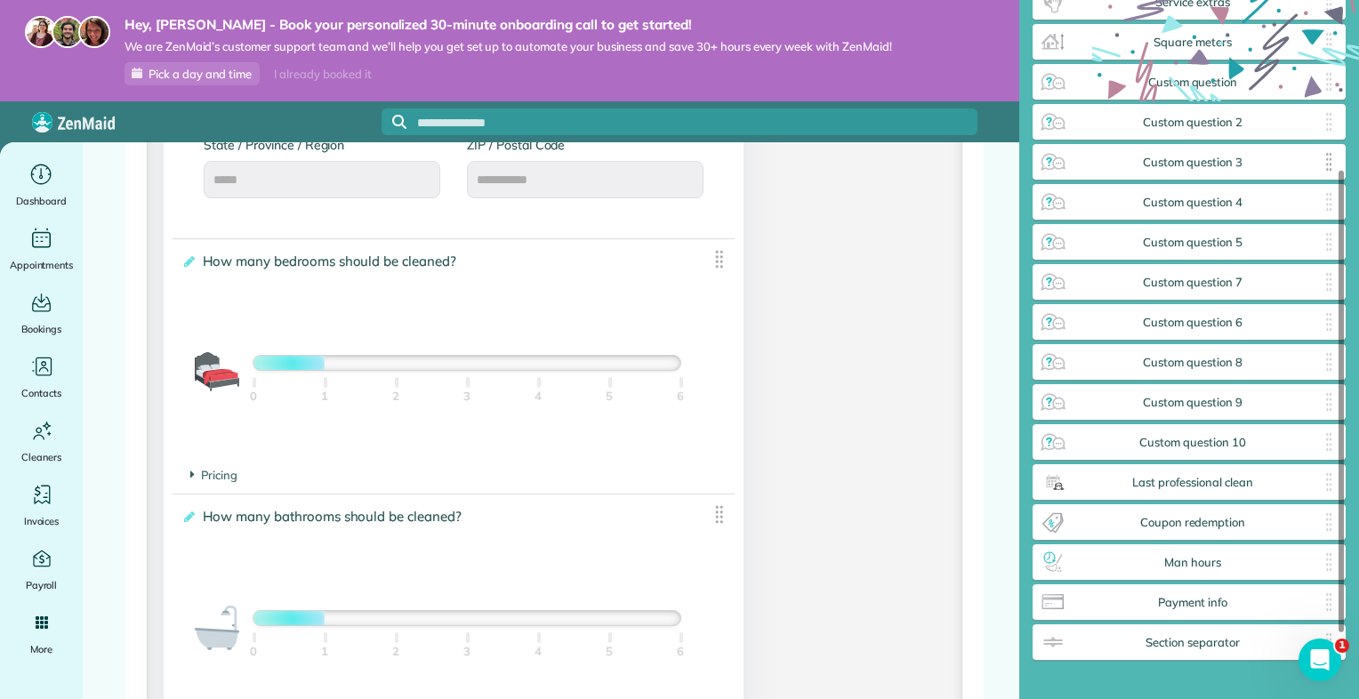
click at [1208, 160] on span "Custom question 3" at bounding box center [1192, 163] width 251 height 14
click at [1247, 158] on span "Custom question 3" at bounding box center [1192, 163] width 251 height 14
click at [1318, 157] on img at bounding box center [1328, 162] width 21 height 28
click at [1318, 158] on img at bounding box center [1328, 162] width 21 height 28
click at [1032, 173] on div "Custom question 3 ✕" at bounding box center [1188, 162] width 313 height 36
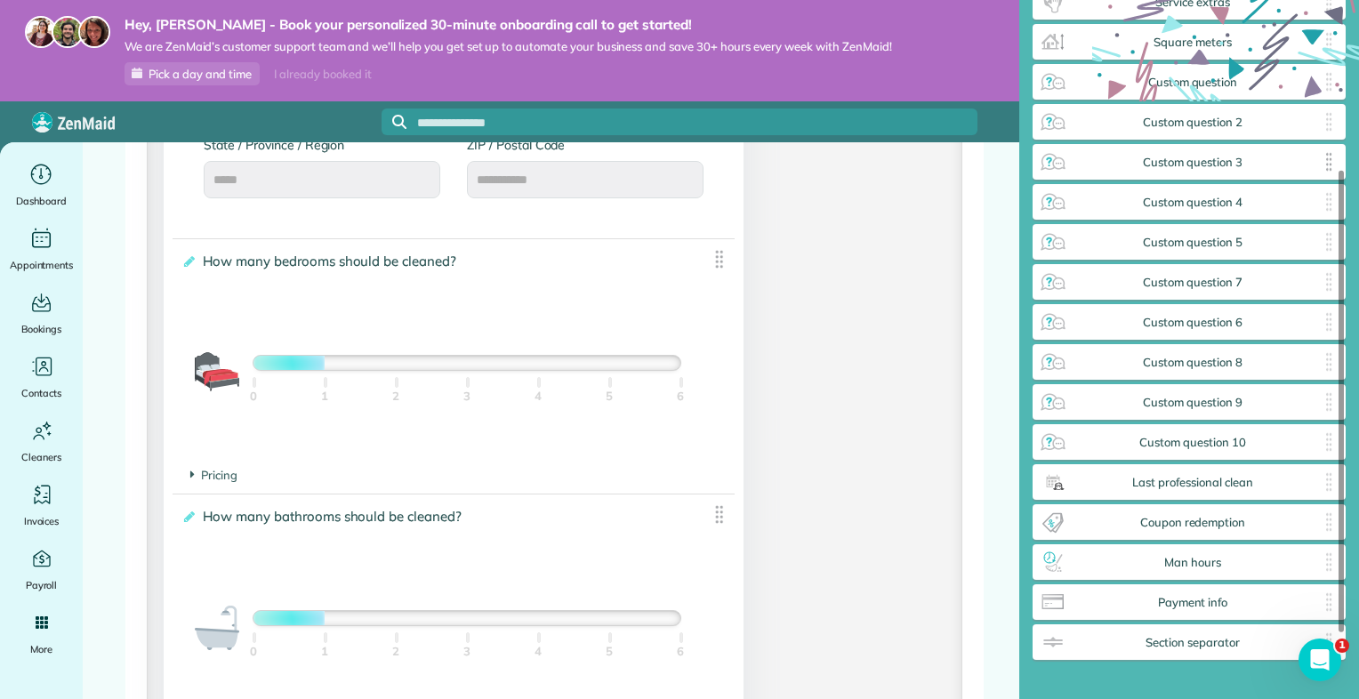
click at [1048, 171] on img at bounding box center [1053, 162] width 28 height 28
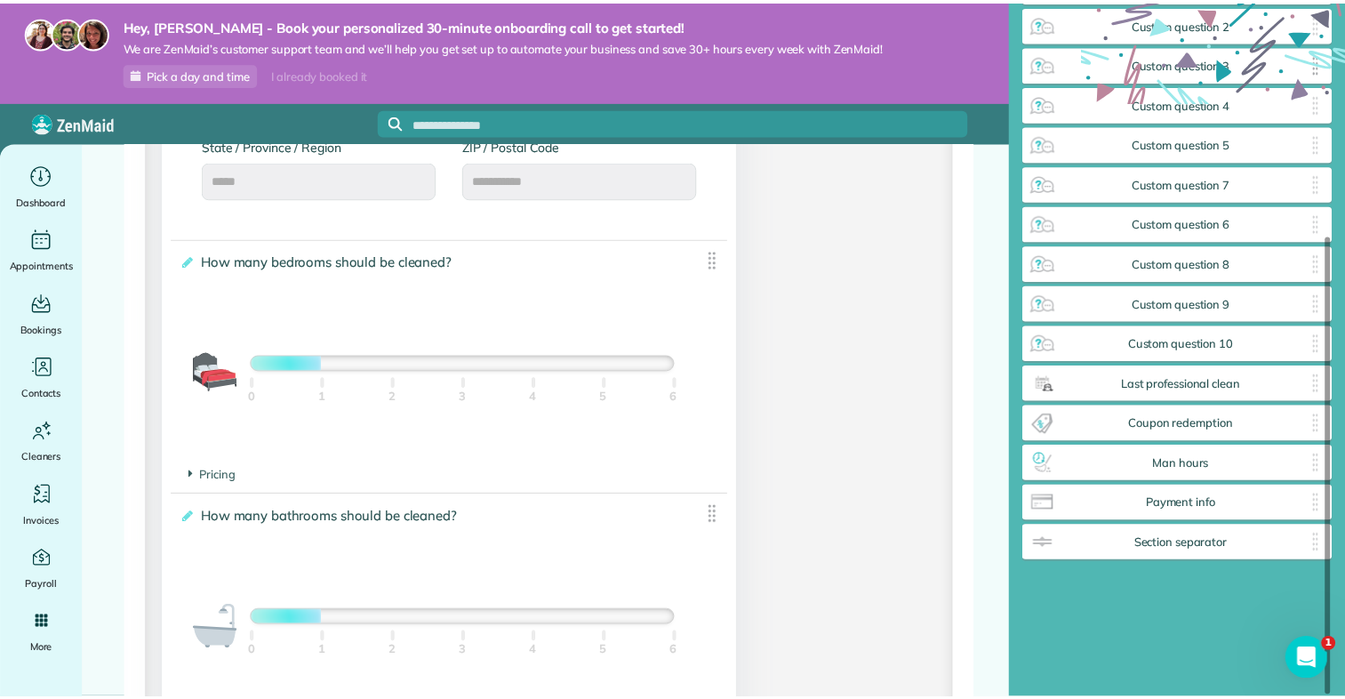
scroll to position [743, 313]
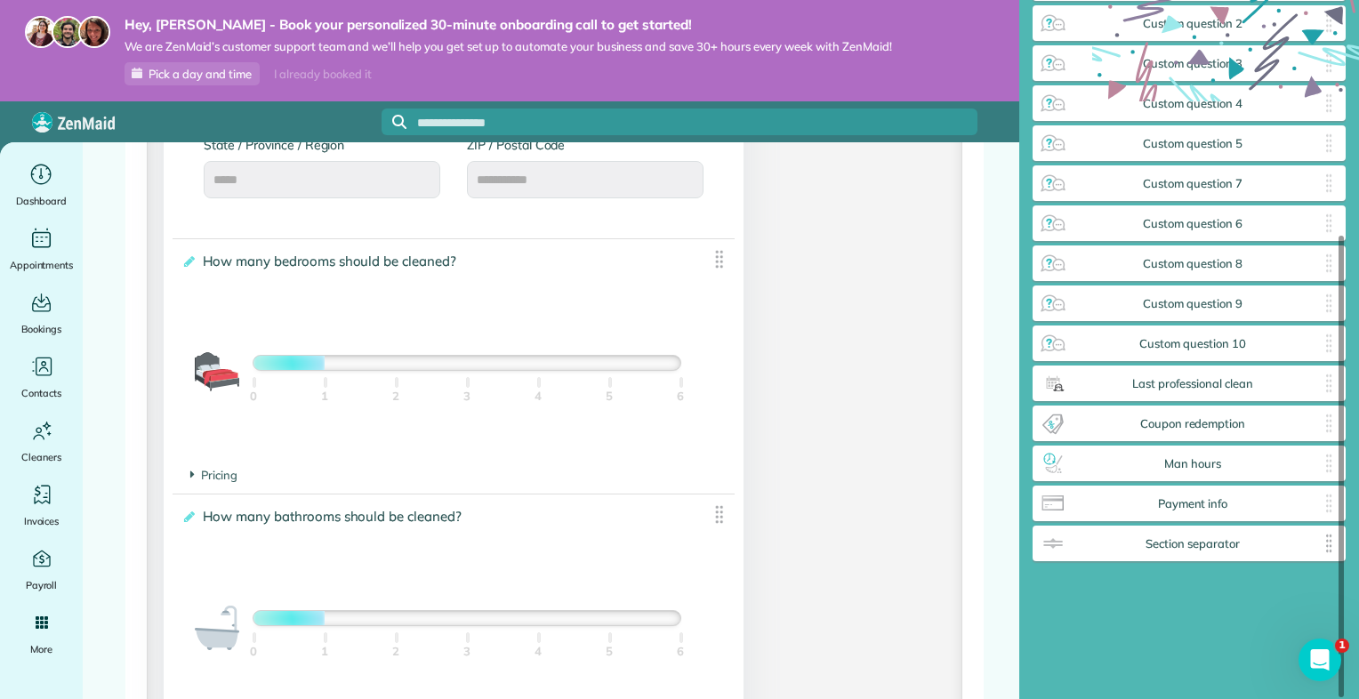
click at [1249, 539] on span "Section separator" at bounding box center [1192, 544] width 251 height 14
click at [1216, 548] on span "Section separator" at bounding box center [1192, 544] width 251 height 14
click at [1215, 505] on span "Payment info" at bounding box center [1192, 504] width 251 height 14
click at [1213, 462] on span "Man hours" at bounding box center [1192, 464] width 251 height 14
click at [1211, 426] on span "Coupon redemption" at bounding box center [1192, 424] width 251 height 14
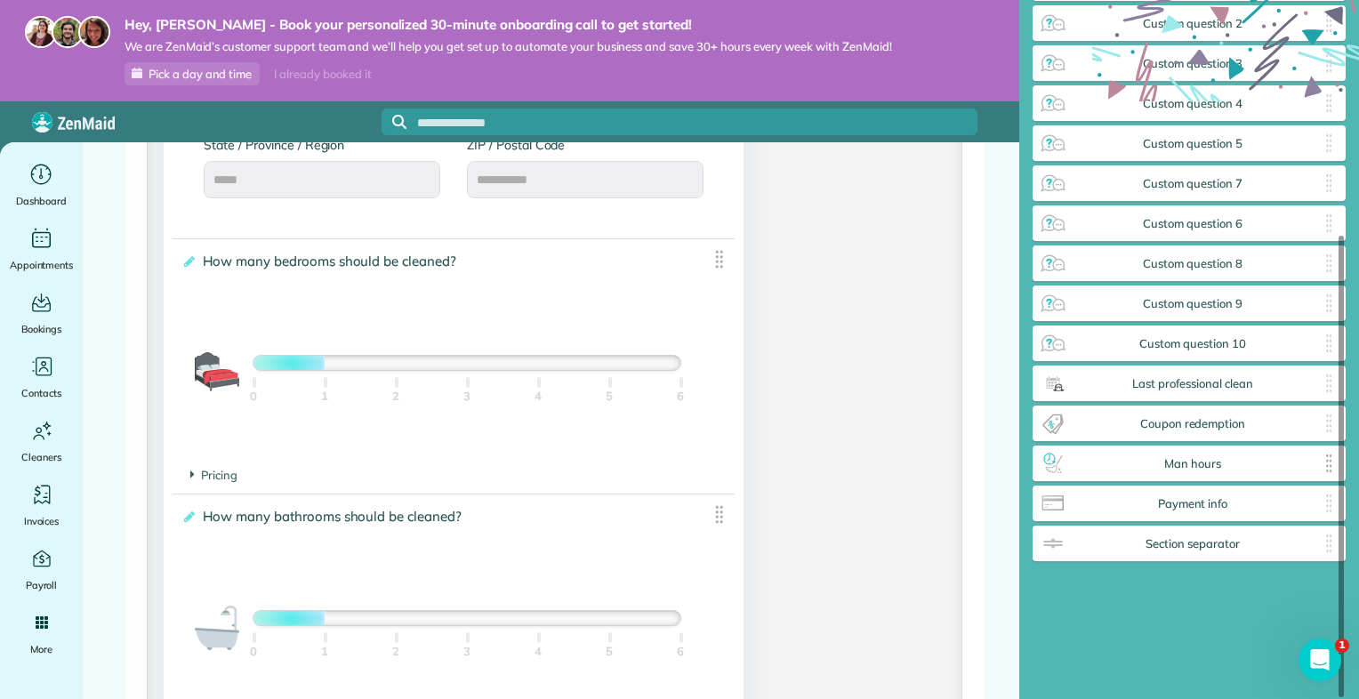
click at [1065, 462] on img at bounding box center [1053, 463] width 28 height 28
click at [1057, 458] on img at bounding box center [1053, 463] width 28 height 28
click at [1063, 425] on img at bounding box center [1053, 423] width 28 height 28
click at [1064, 395] on img at bounding box center [1053, 383] width 28 height 28
click at [1064, 356] on img at bounding box center [1053, 343] width 28 height 28
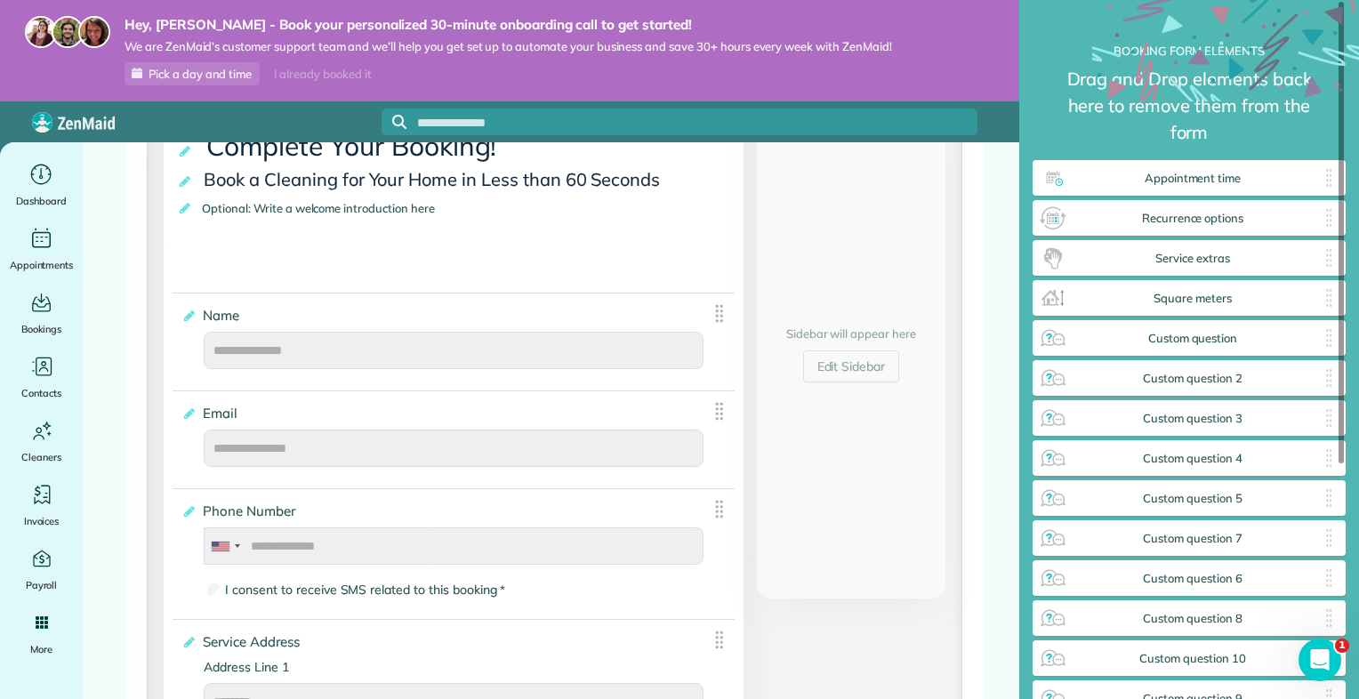
scroll to position [309, 0]
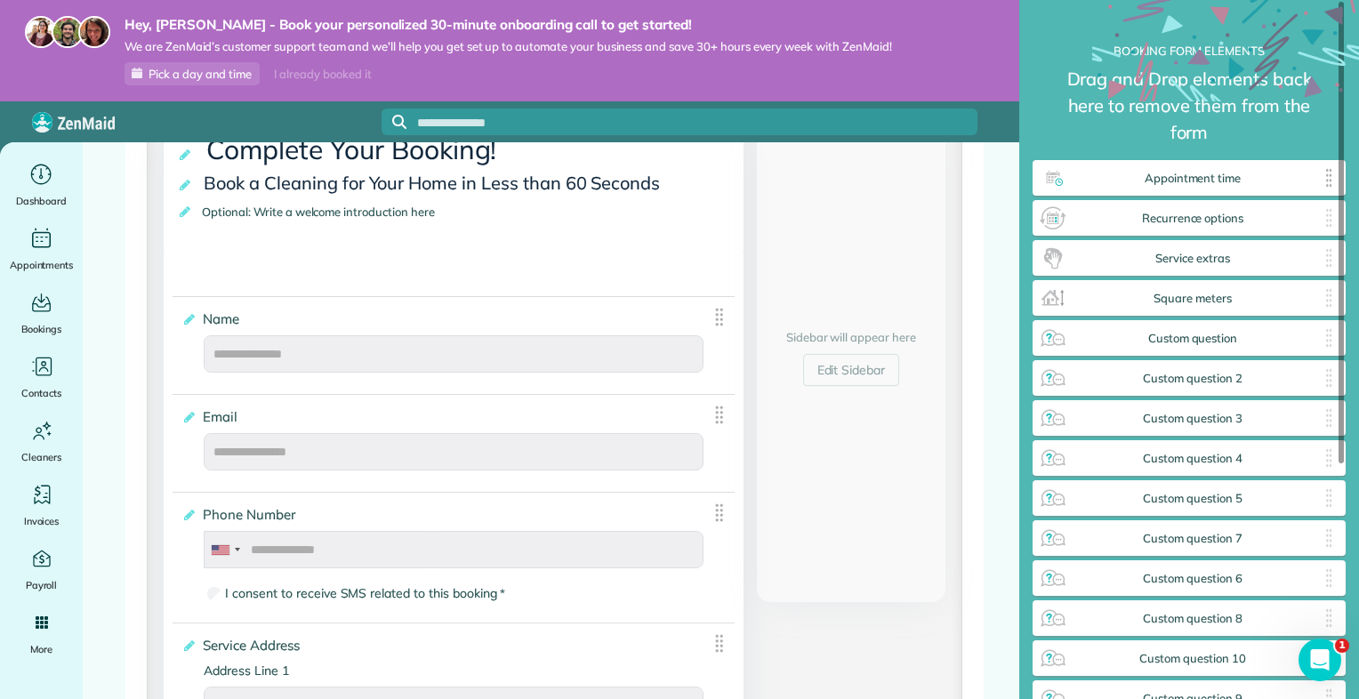
click at [1164, 177] on span "Appointment time" at bounding box center [1192, 179] width 251 height 14
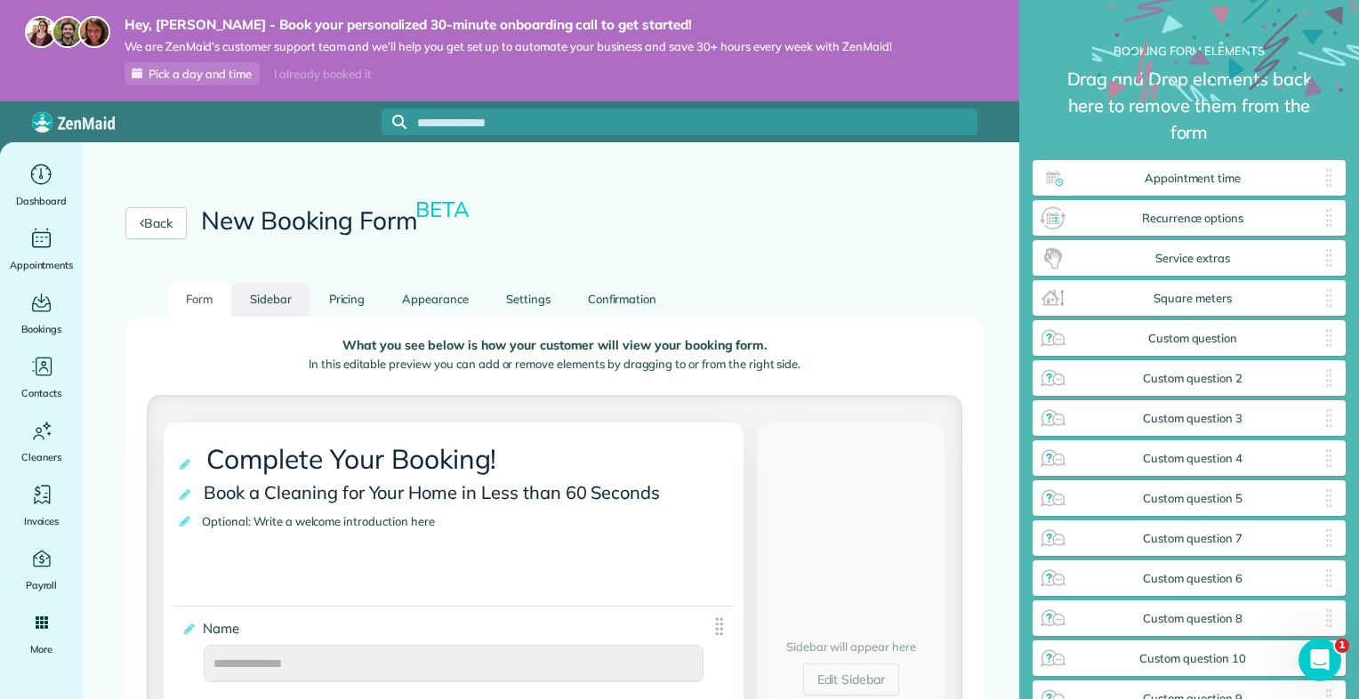
click at [281, 302] on link "Sidebar" at bounding box center [270, 299] width 77 height 35
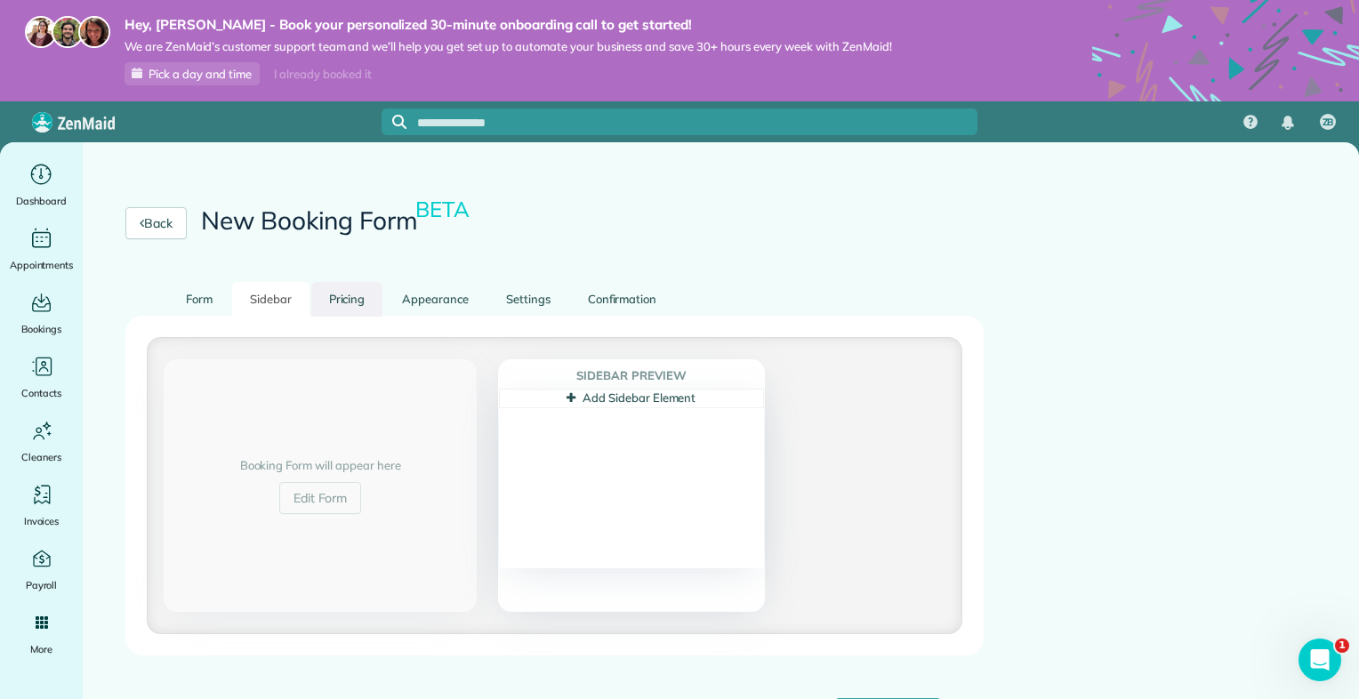
click at [340, 302] on link "Pricing" at bounding box center [347, 299] width 72 height 35
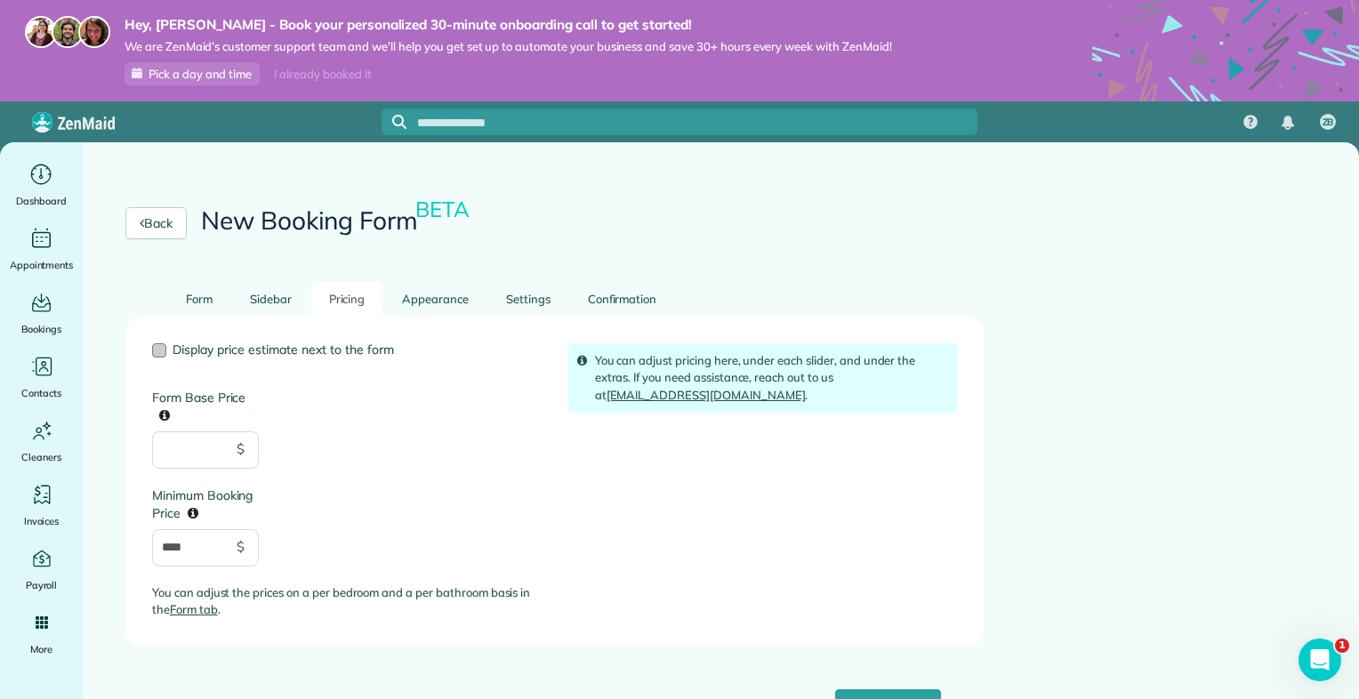
click at [154, 351] on div at bounding box center [159, 350] width 14 height 14
click at [190, 546] on input "****" at bounding box center [205, 547] width 107 height 37
type input "*"
type input "***"
click at [183, 454] on input "Form Base Price" at bounding box center [205, 449] width 107 height 37
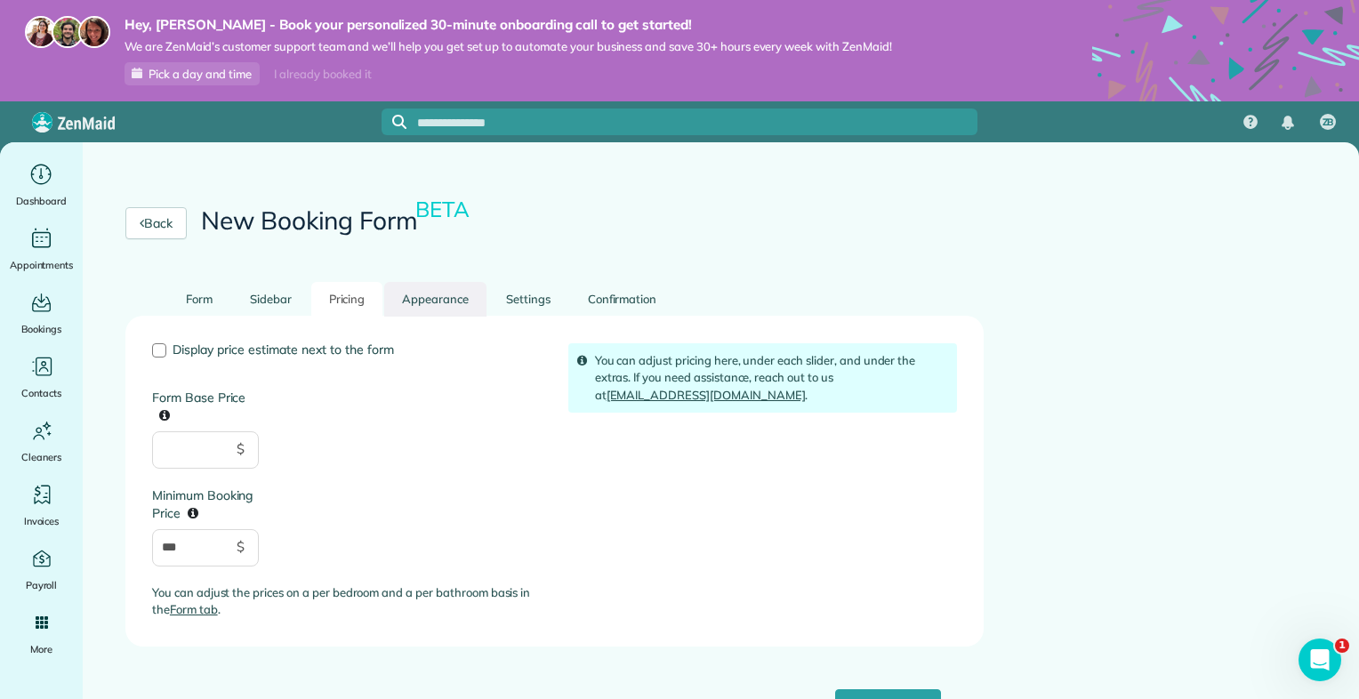
click at [438, 293] on link "Appearance" at bounding box center [435, 299] width 102 height 35
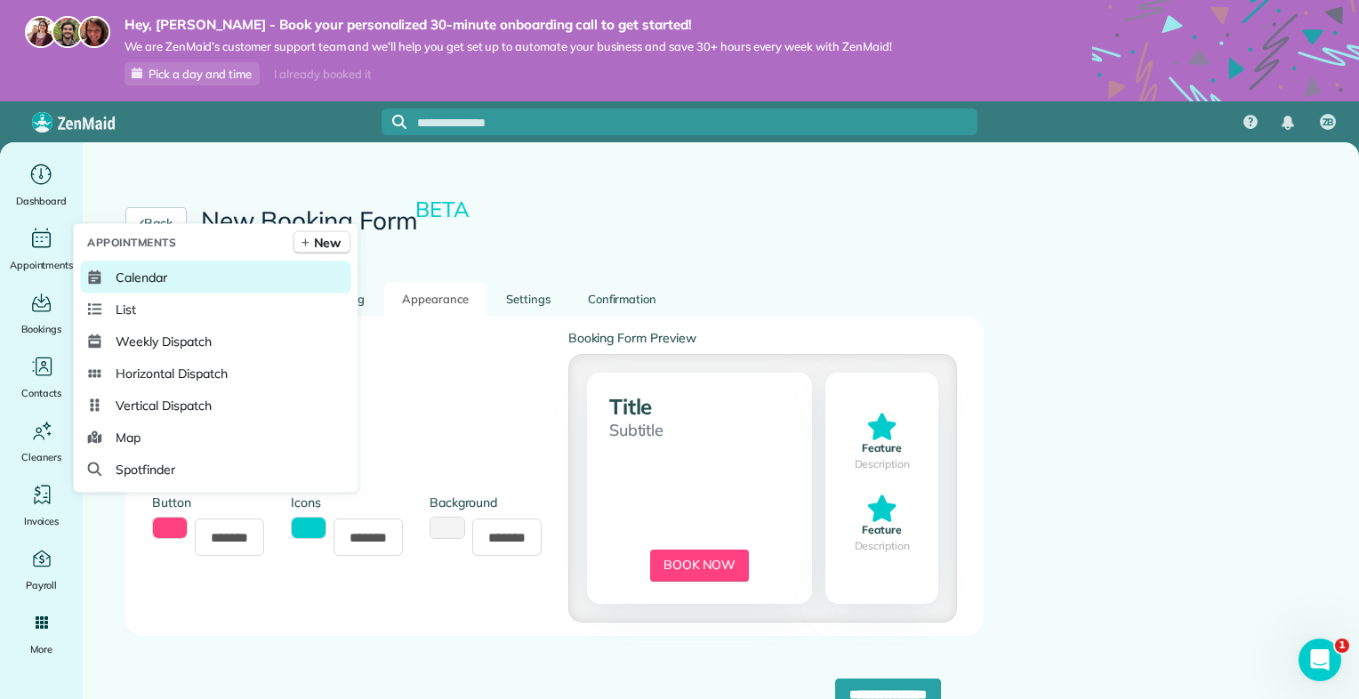
click at [138, 269] on span "Calendar" at bounding box center [142, 278] width 52 height 18
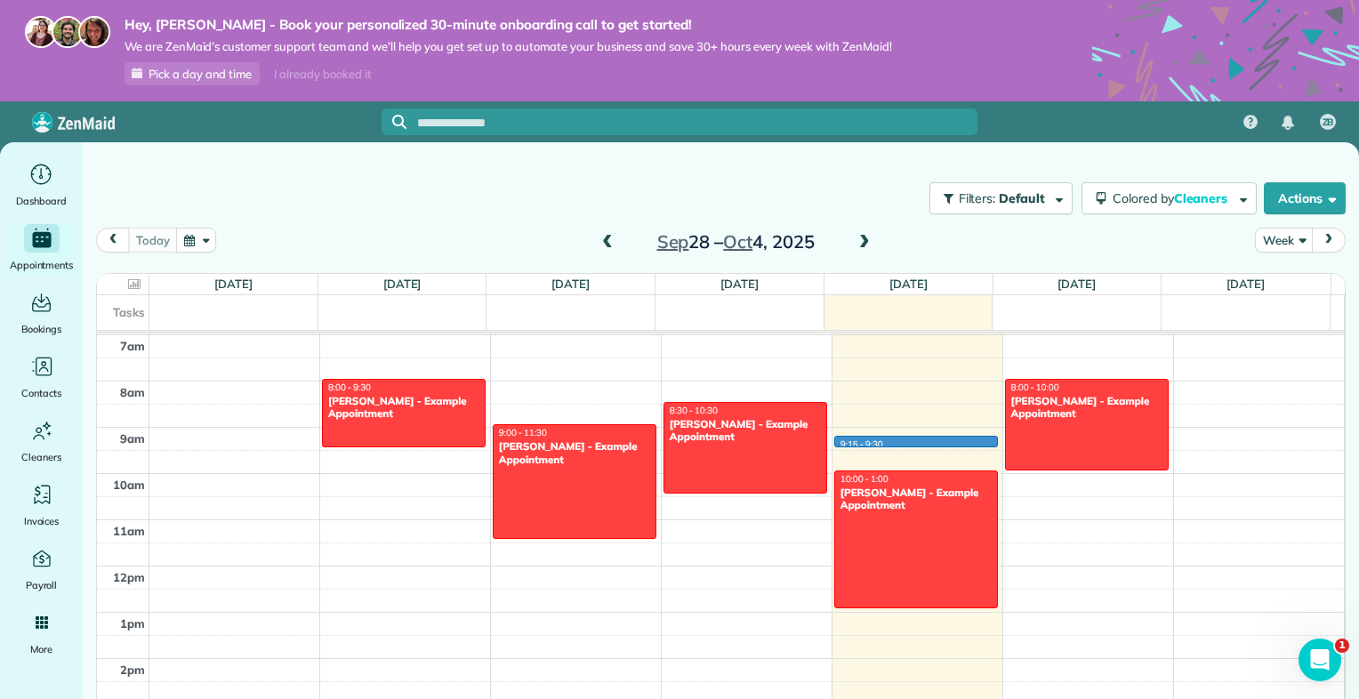
click at [835, 439] on div "12am 1am 2am 3am 4am 5am 6am 7am 8am 9am 10am 11am 12pm 1pm 2pm 3pm 4pm 5pm 6pm…" at bounding box center [720, 566] width 1247 height 1109
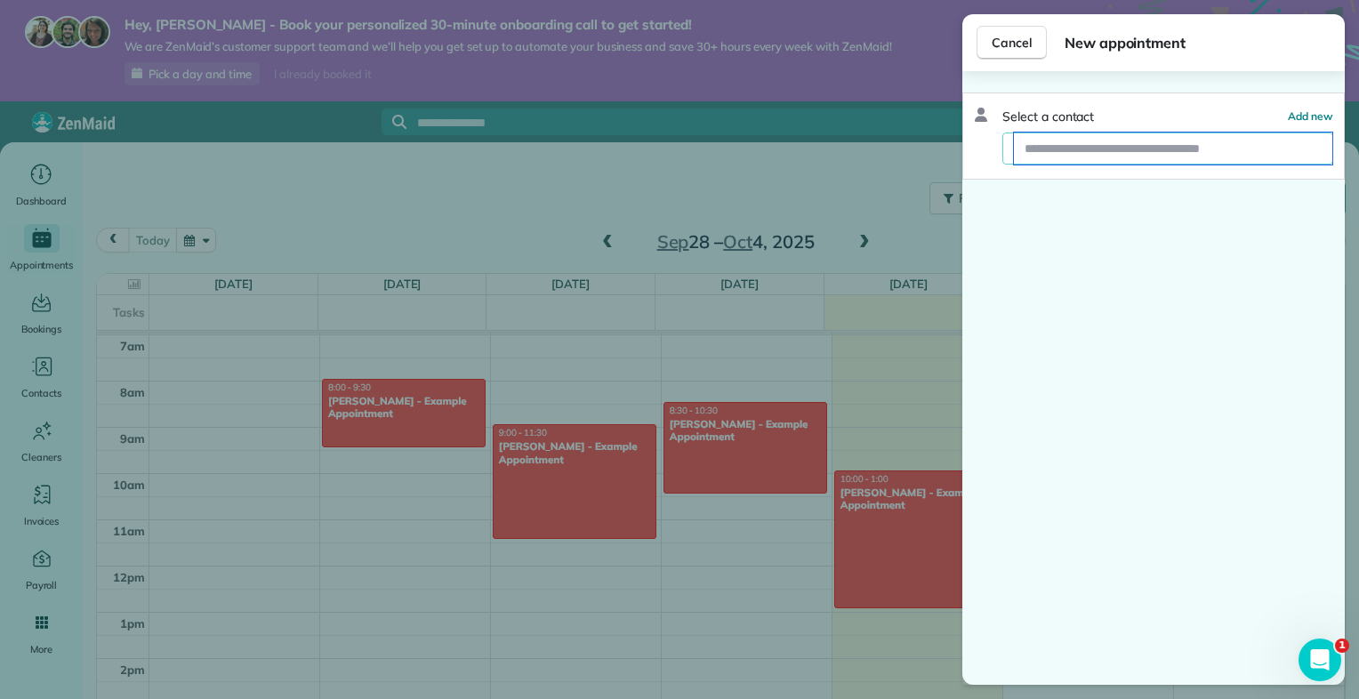
click at [1113, 156] on input "text" at bounding box center [1173, 148] width 318 height 32
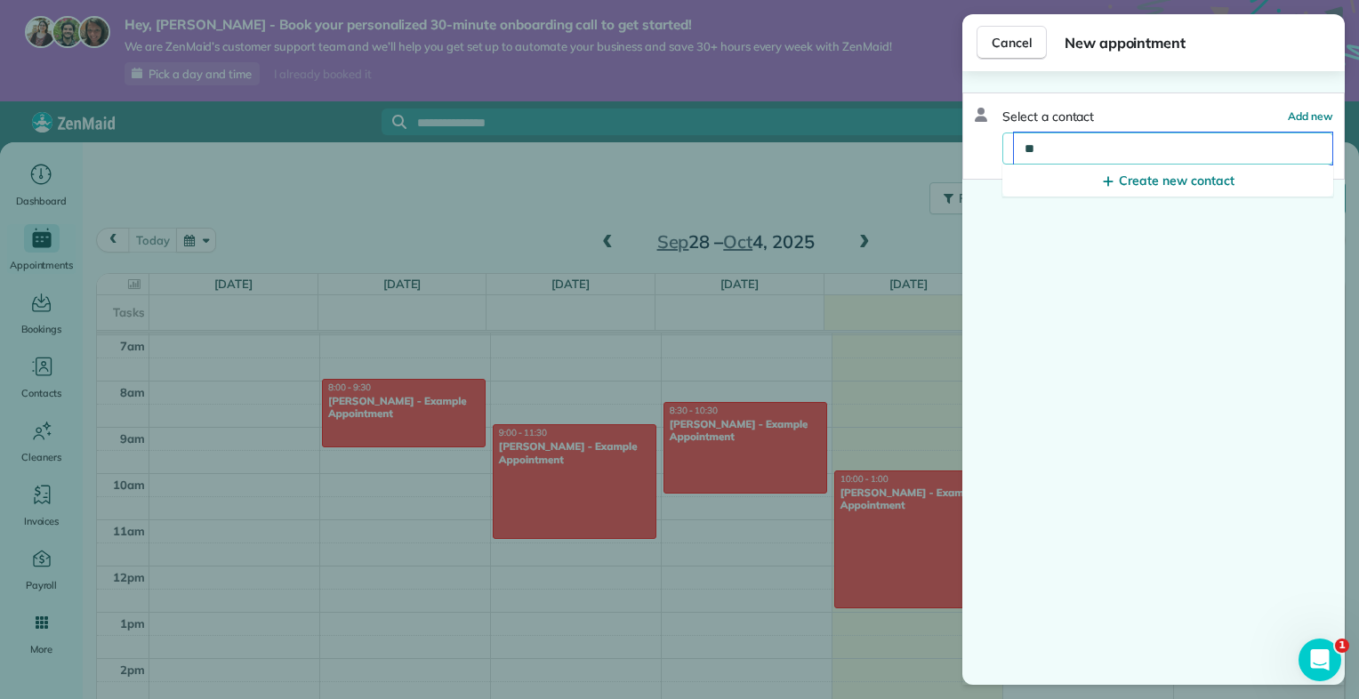
type input "*"
type input "******"
click at [1150, 181] on span "Create new contact" at bounding box center [1176, 181] width 115 height 18
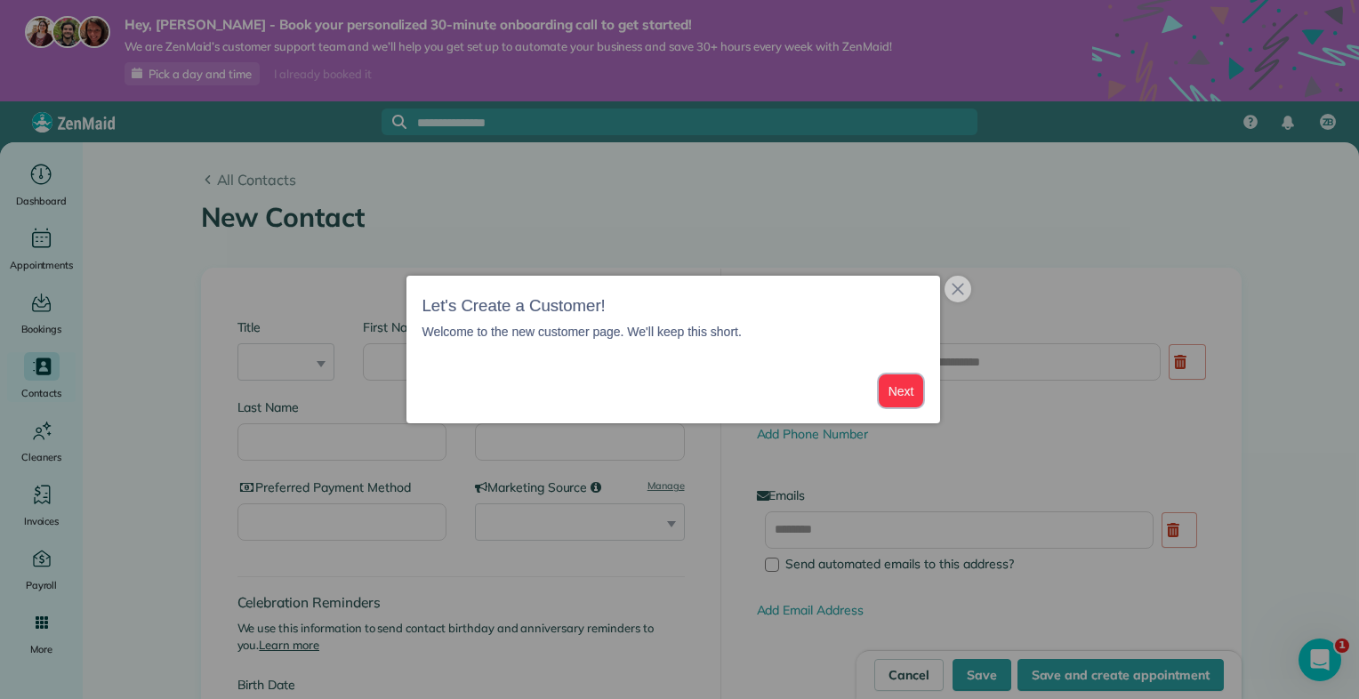
click at [896, 394] on button "Next" at bounding box center [901, 390] width 45 height 33
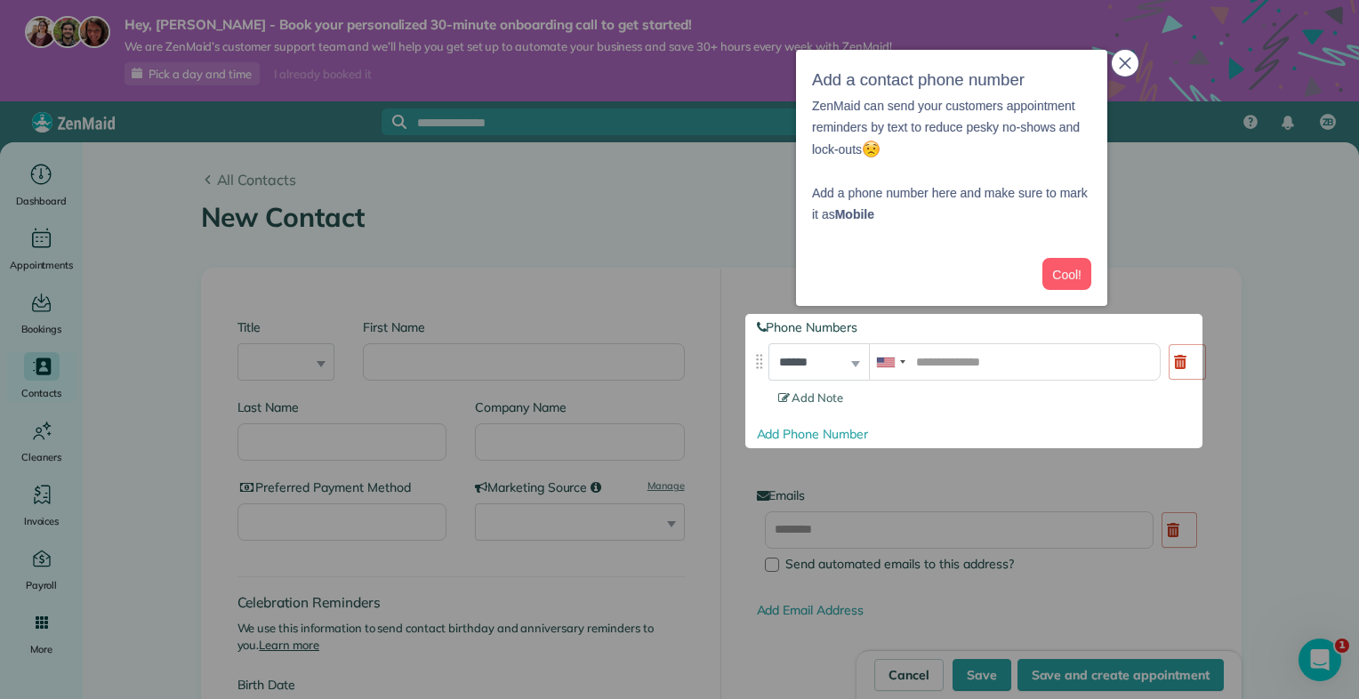
click at [1121, 65] on icon "close," at bounding box center [1125, 63] width 12 height 12
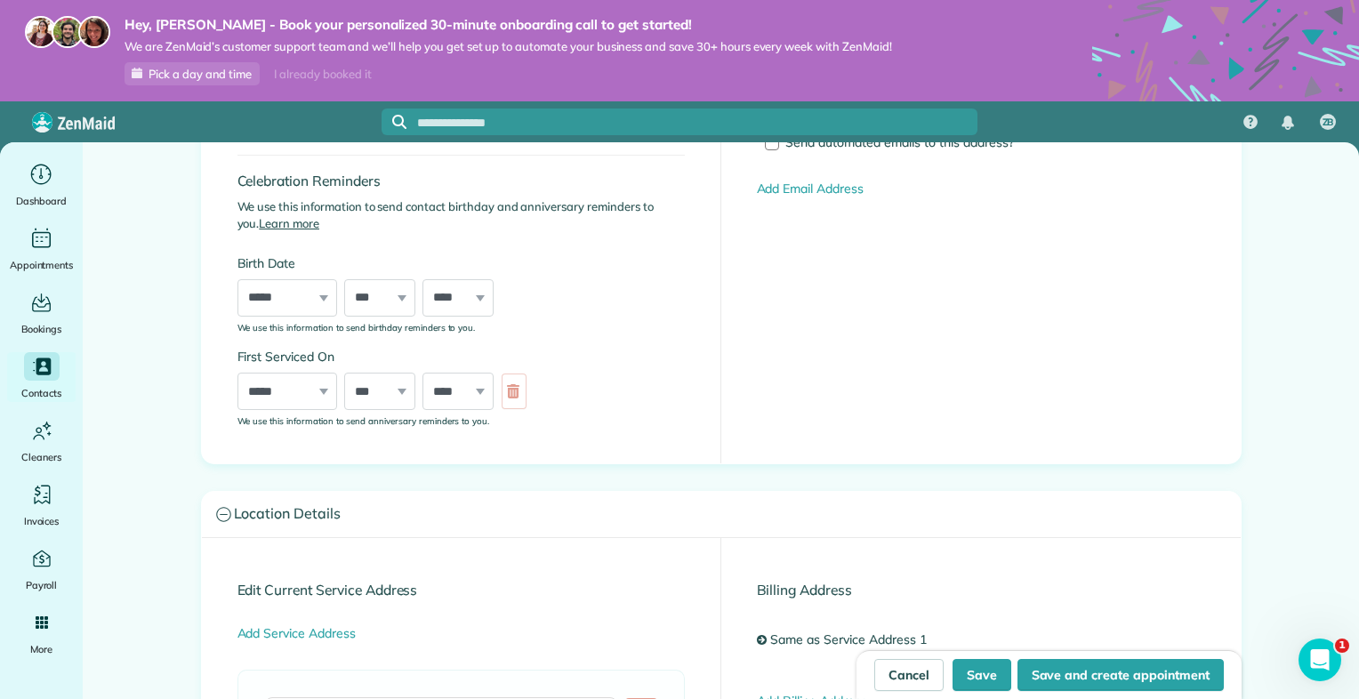
scroll to position [416, 0]
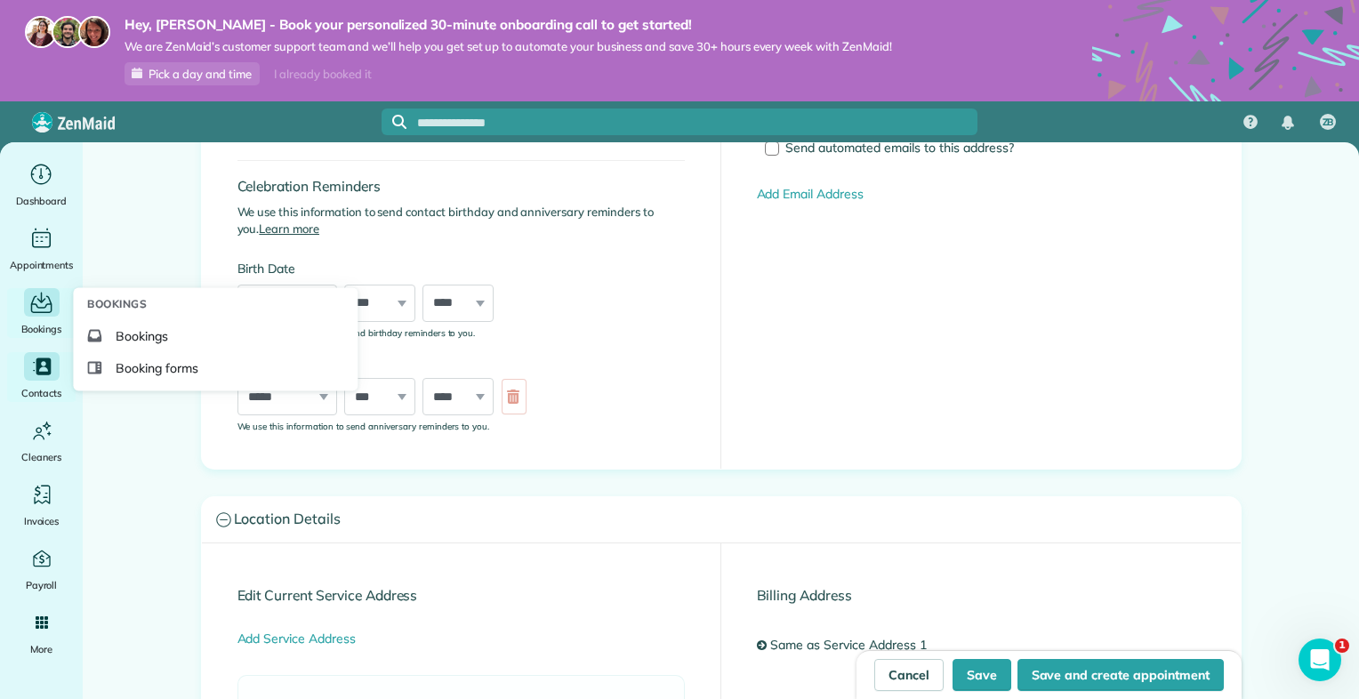
click at [46, 309] on icon "Main" at bounding box center [42, 303] width 28 height 27
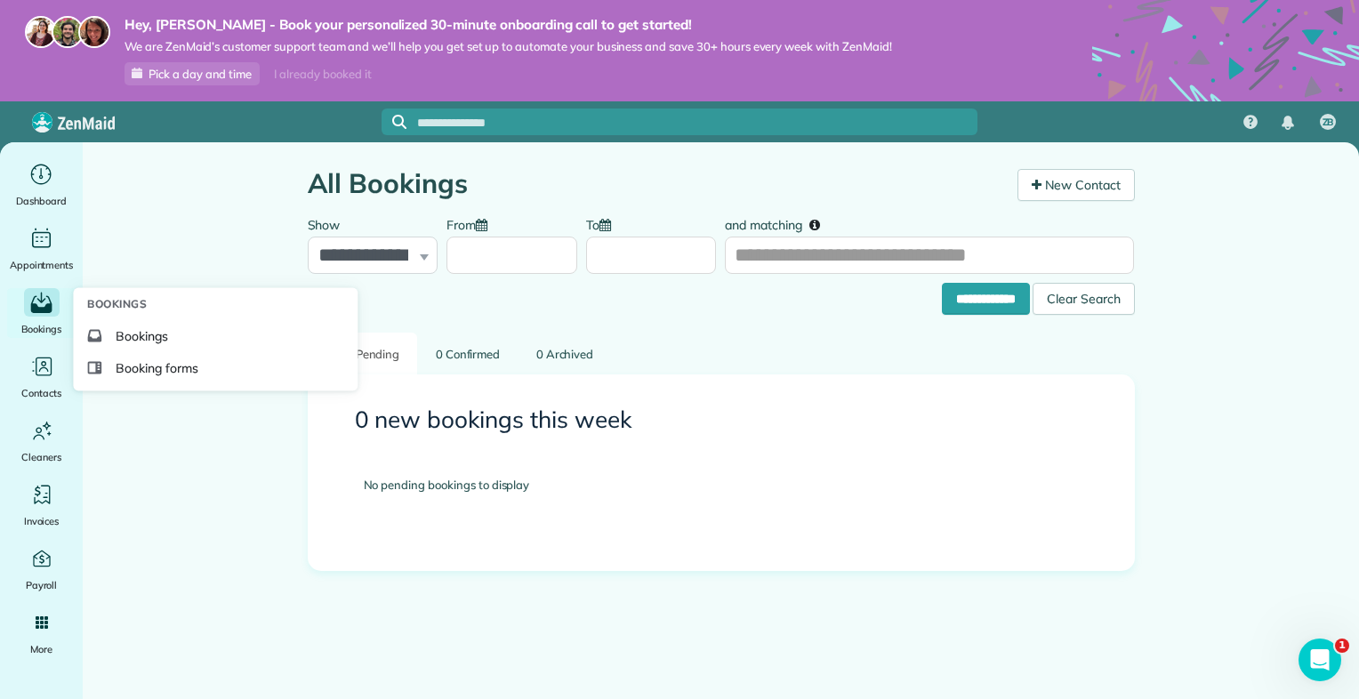
click at [39, 317] on div "Bookings" at bounding box center [41, 313] width 71 height 50
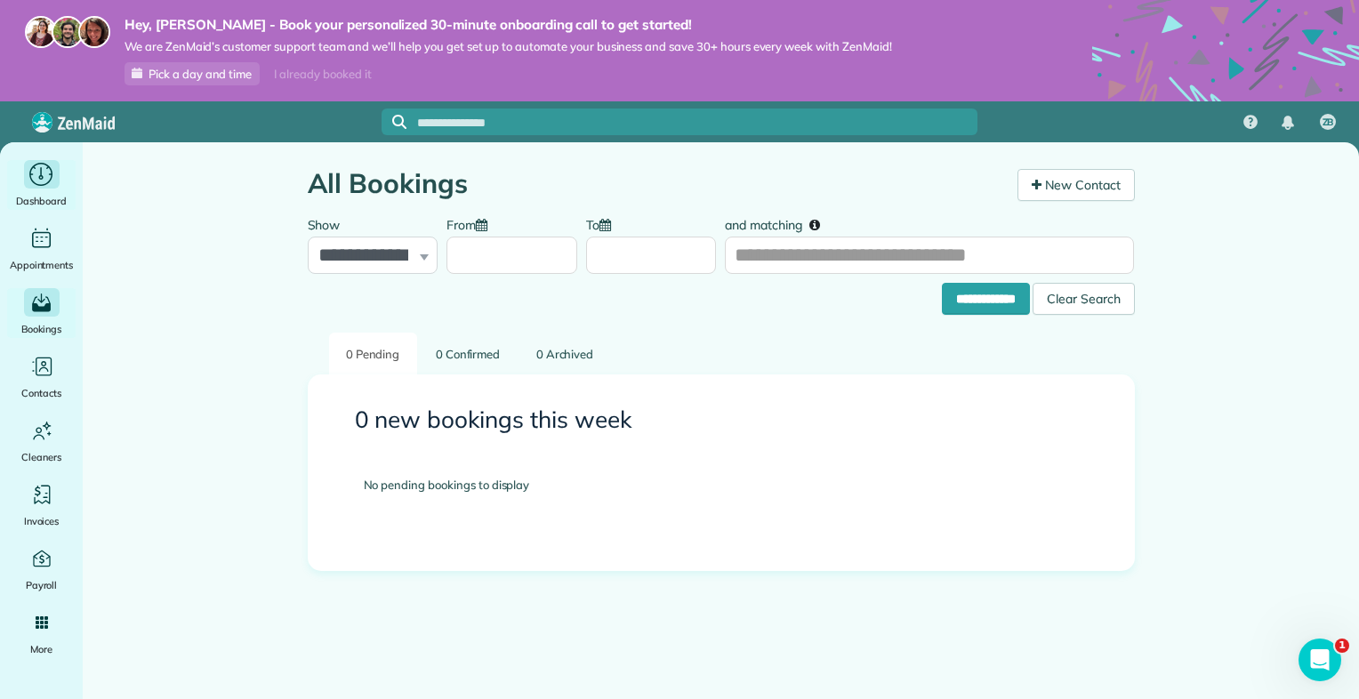
click at [46, 177] on icon "Main" at bounding box center [42, 175] width 28 height 27
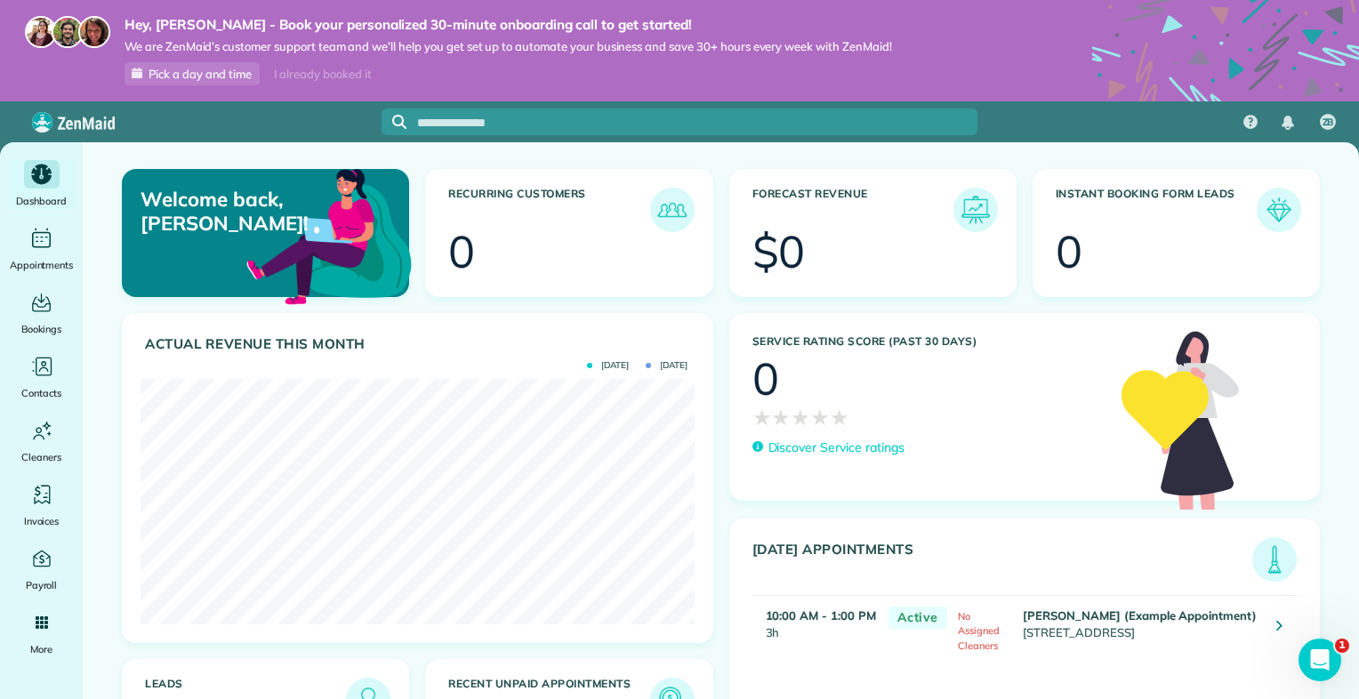
click at [1280, 622] on icon at bounding box center [1279, 625] width 6 height 18
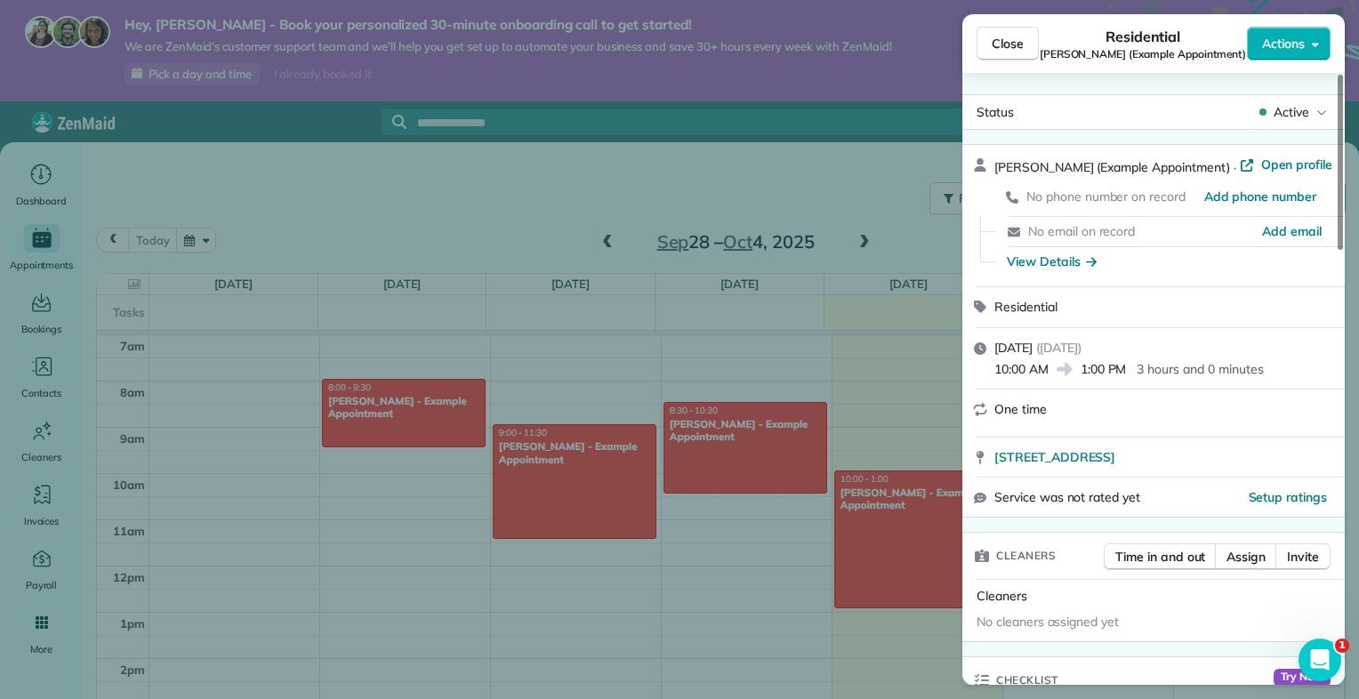
click at [895, 75] on div "Close Residential [PERSON_NAME] (Example Appointment) Actions Status Active [PE…" at bounding box center [679, 349] width 1359 height 699
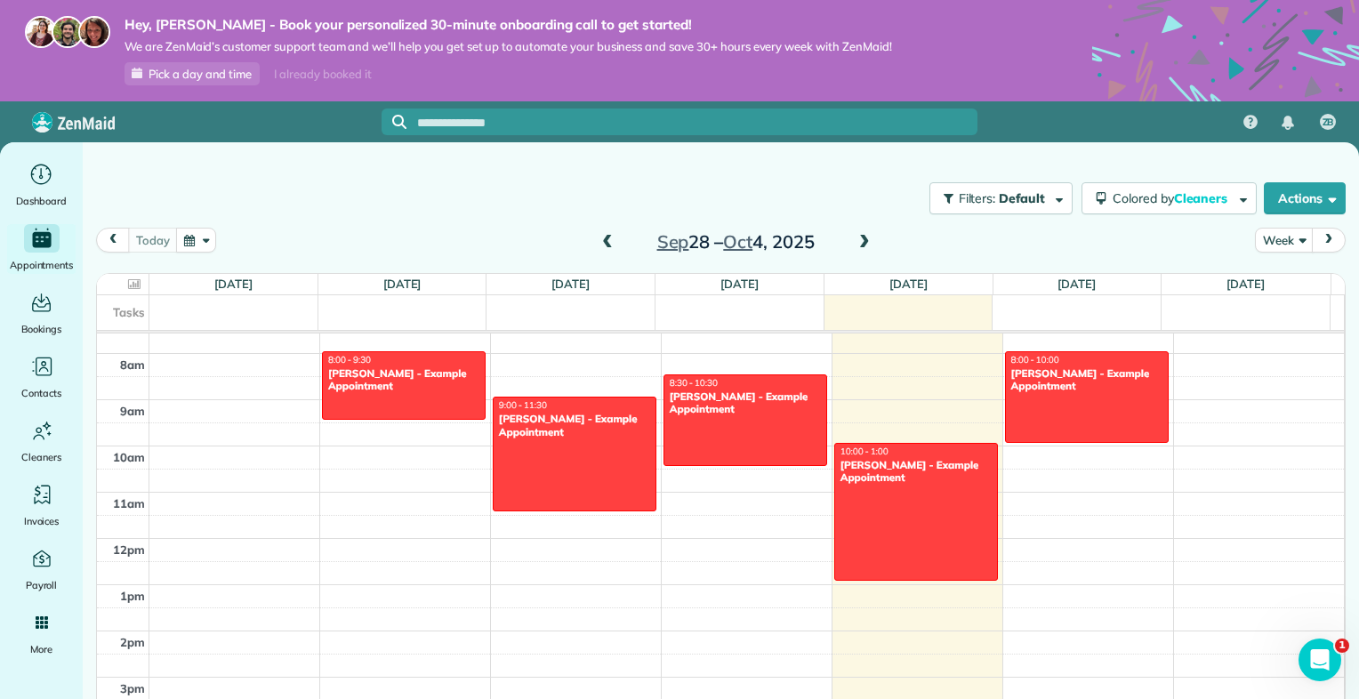
scroll to position [365, 0]
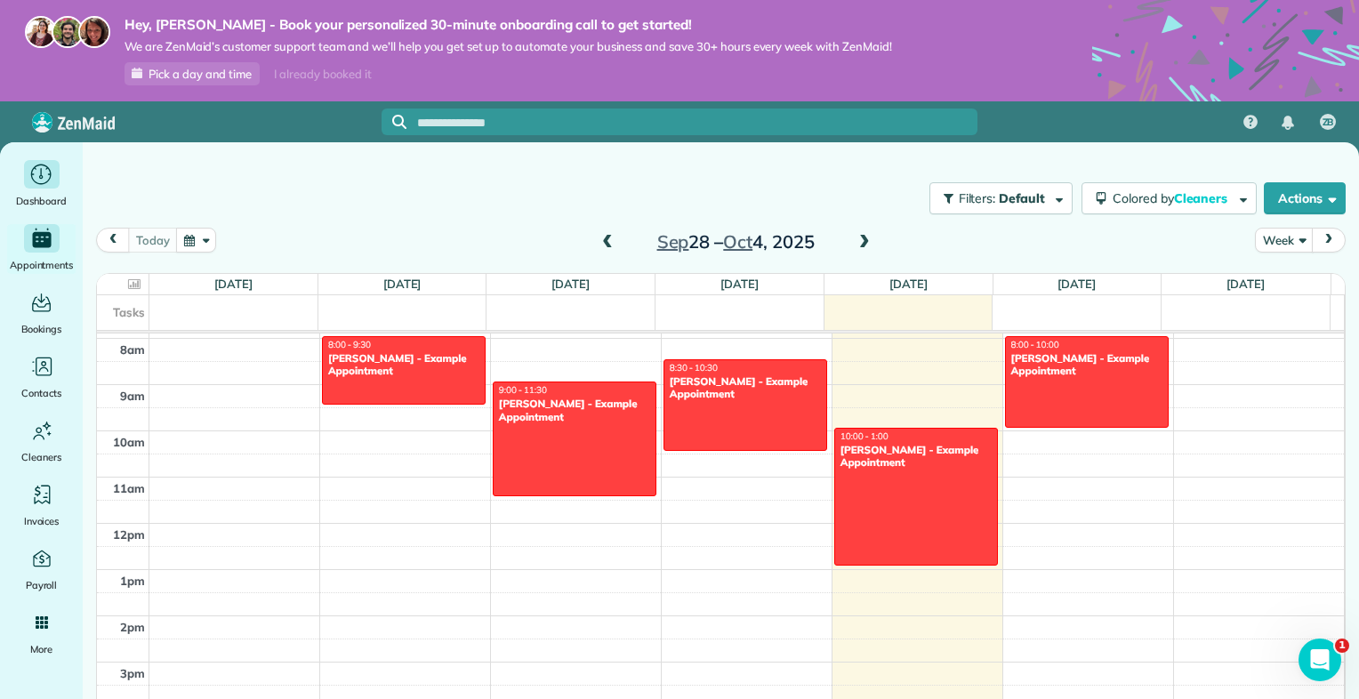
click at [37, 181] on icon "Main" at bounding box center [41, 174] width 24 height 23
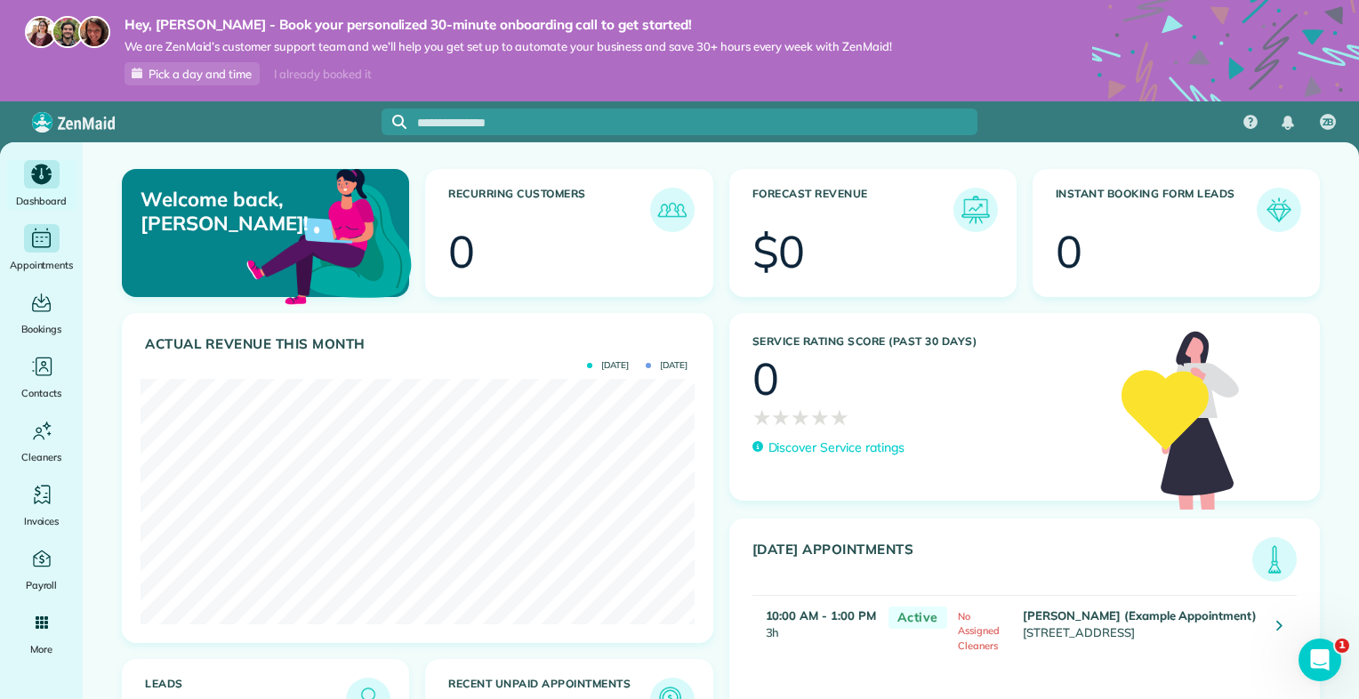
click at [36, 243] on icon "Main" at bounding box center [41, 238] width 24 height 23
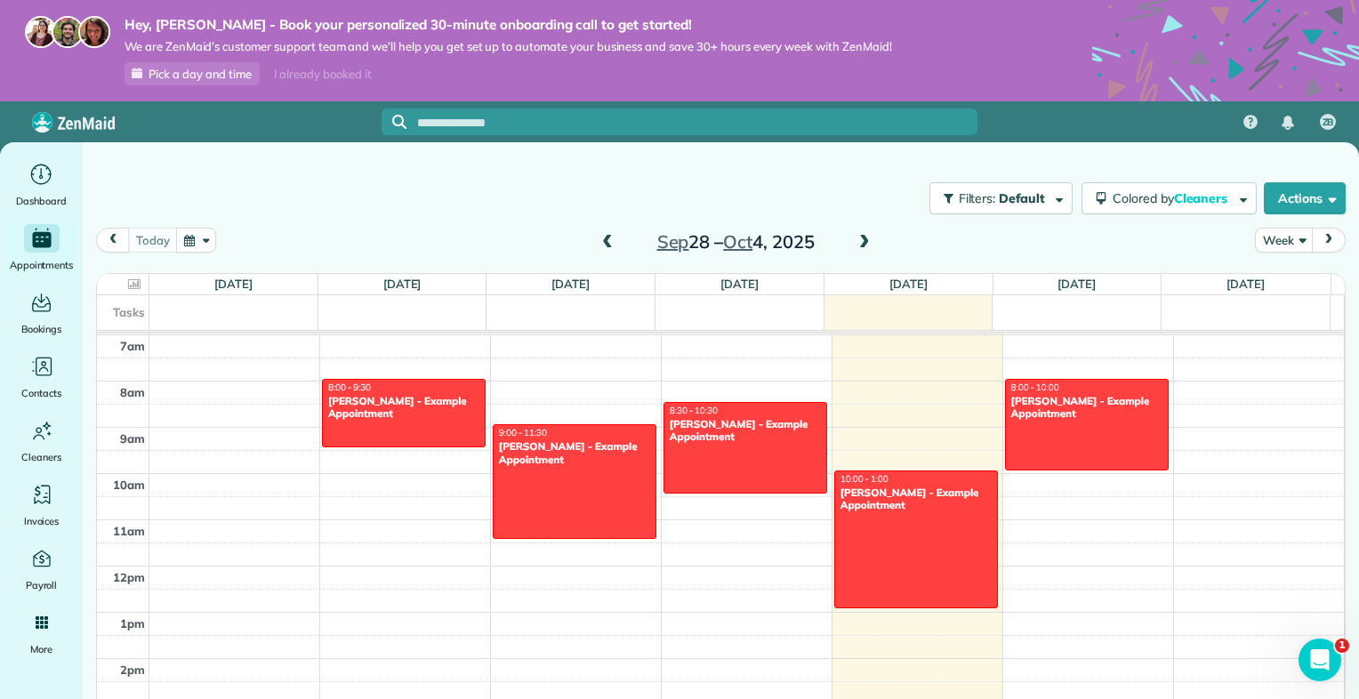
click at [859, 244] on span at bounding box center [865, 243] width 20 height 16
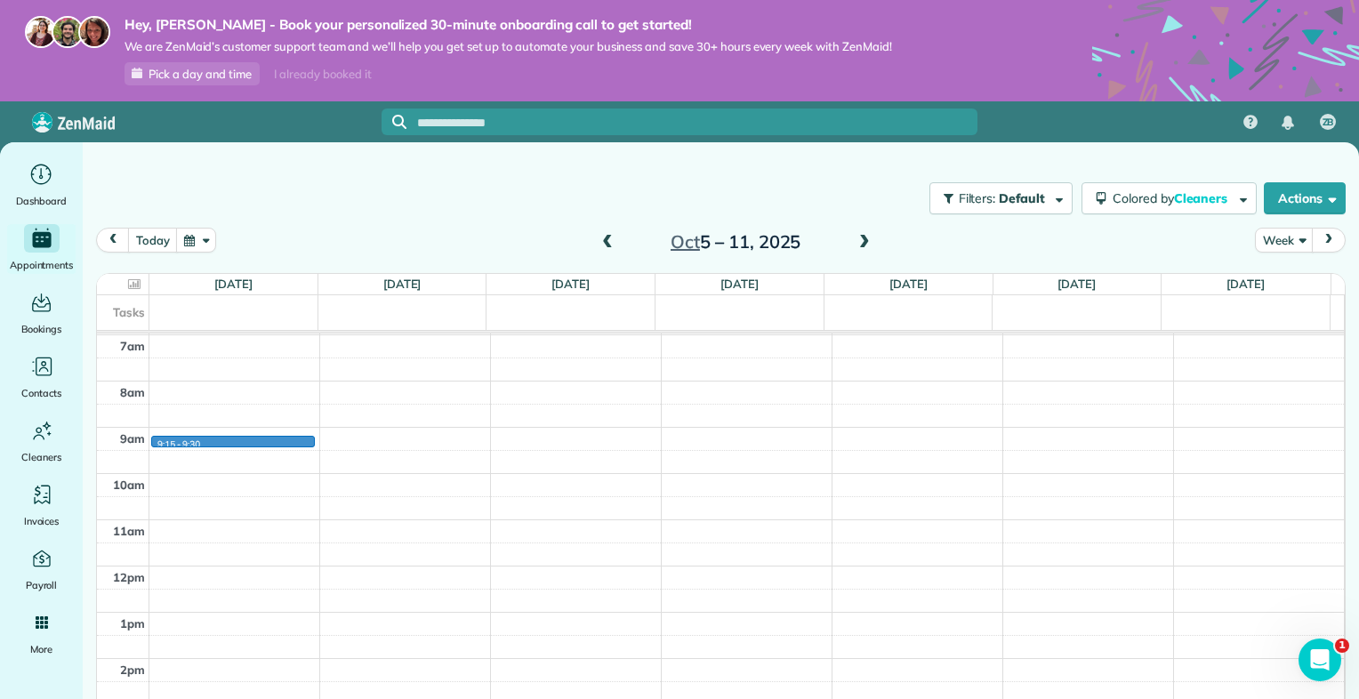
click at [238, 436] on div "12am 1am 2am 3am 4am 5am 6am 7am 8am 9am 10am 11am 12pm 1pm 2pm 3pm 4pm 5pm 6pm…" at bounding box center [720, 566] width 1247 height 1109
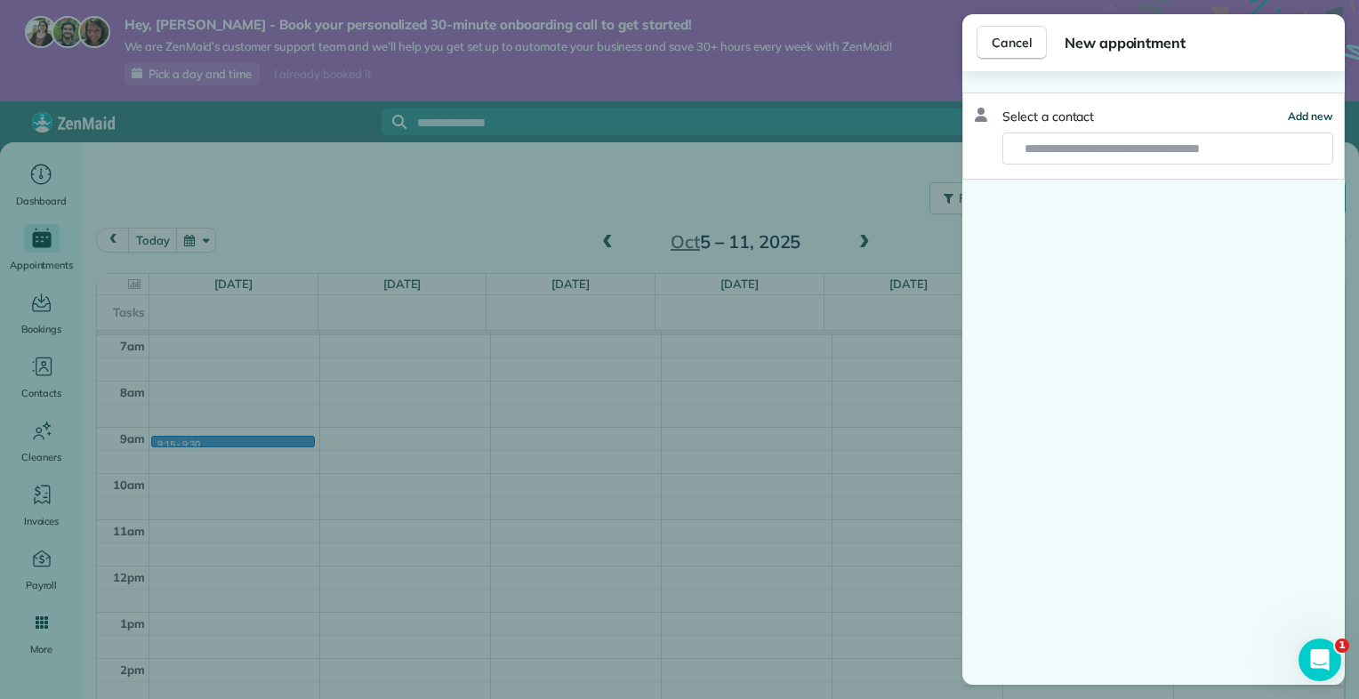
click at [1310, 116] on span "Add new" at bounding box center [1310, 115] width 45 height 13
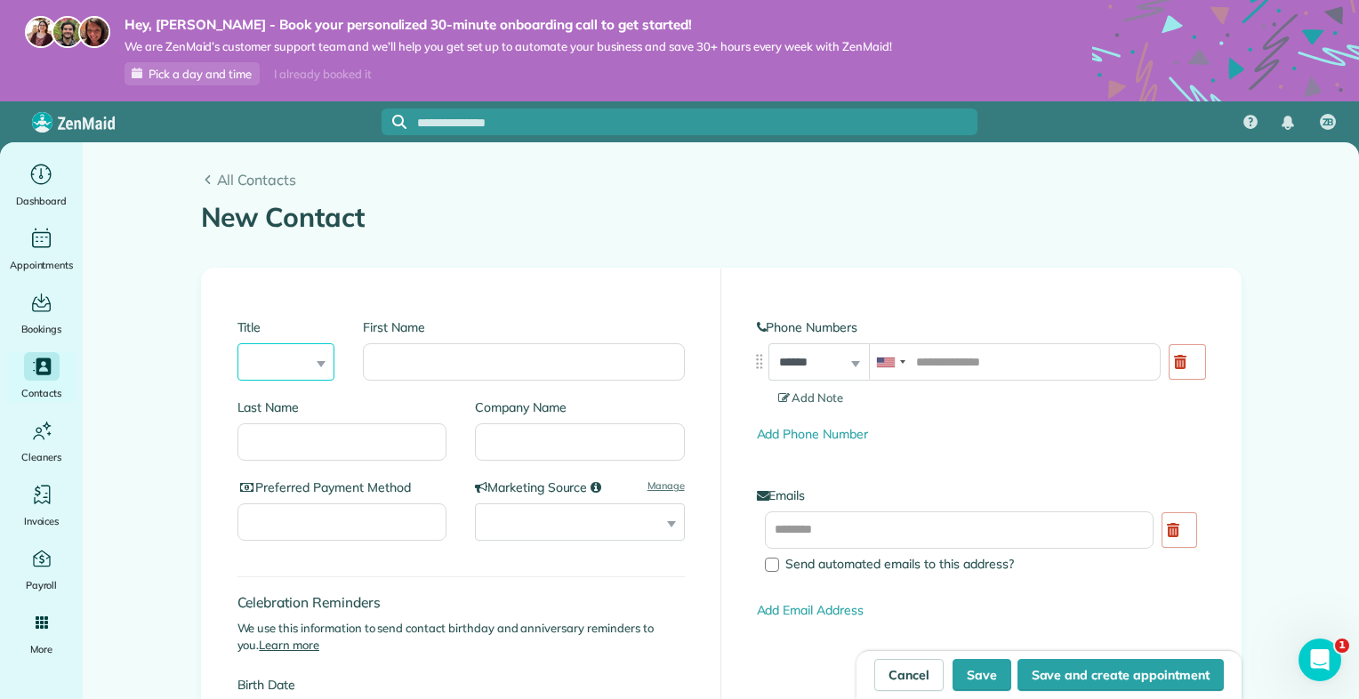
click at [313, 368] on select "*** **** *** ***" at bounding box center [286, 361] width 98 height 37
select select "***"
click at [237, 343] on select "*** **** *** ***" at bounding box center [286, 361] width 98 height 37
click at [405, 352] on input "First Name" at bounding box center [523, 361] width 321 height 37
type input "****"
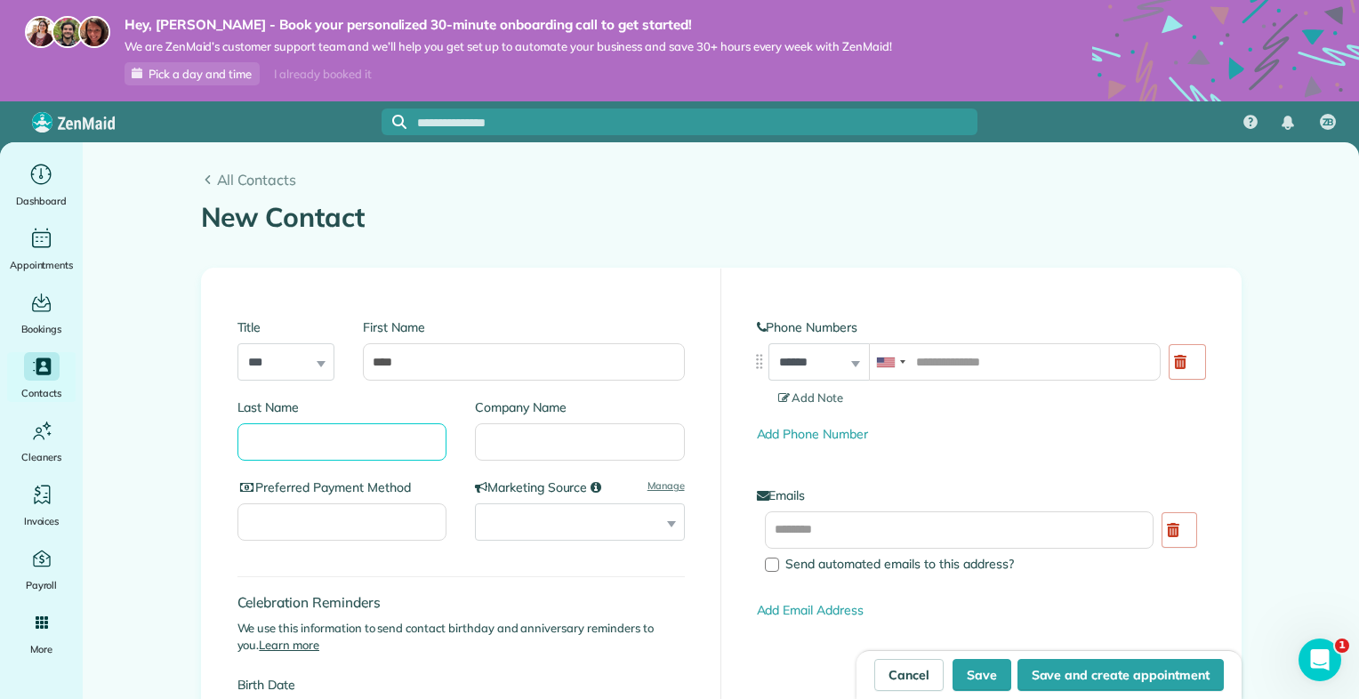
click at [282, 459] on input "Last Name" at bounding box center [342, 441] width 210 height 37
type input "**"
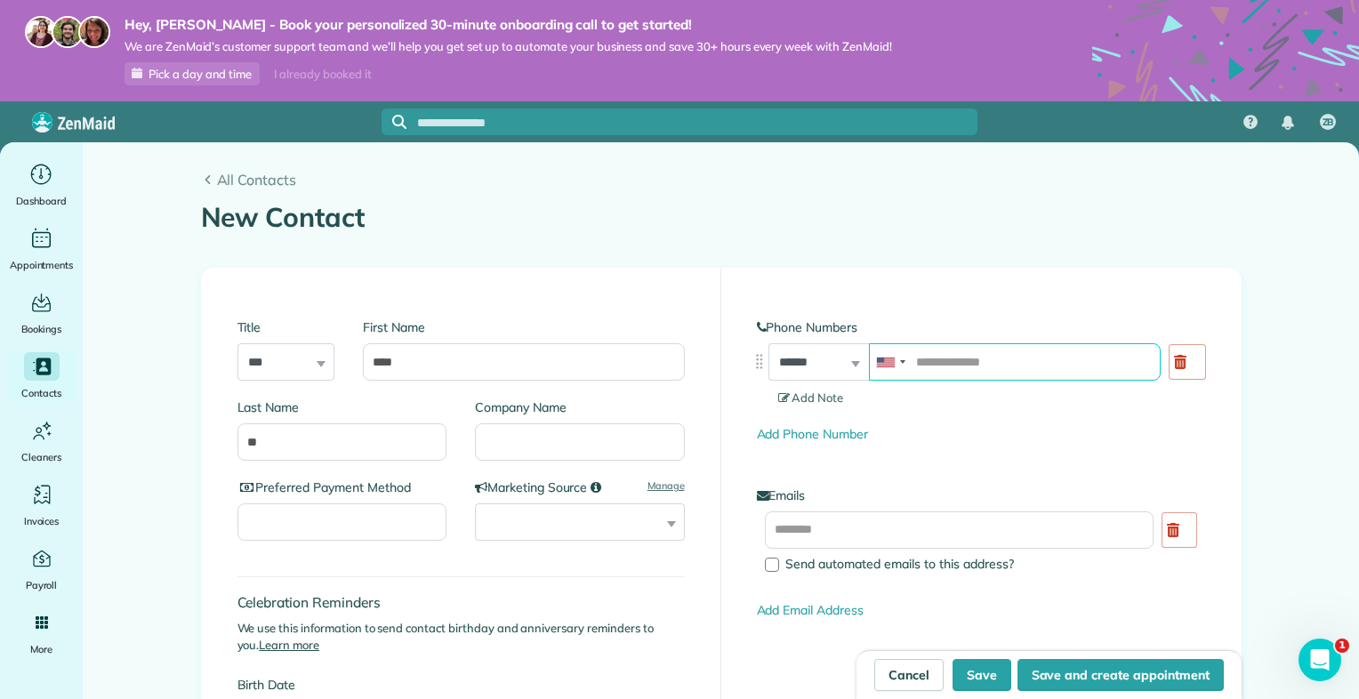
click at [994, 364] on input "tel" at bounding box center [1015, 361] width 292 height 37
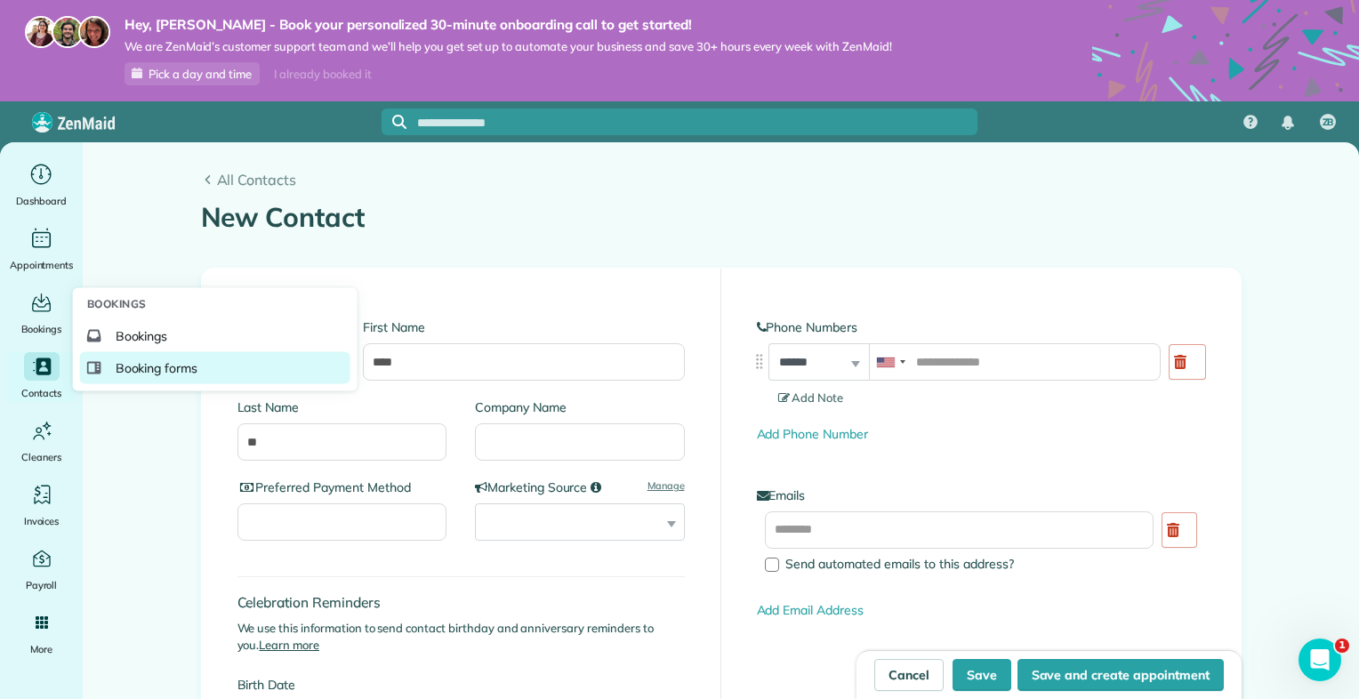
click at [165, 364] on span "Booking forms" at bounding box center [157, 368] width 83 height 18
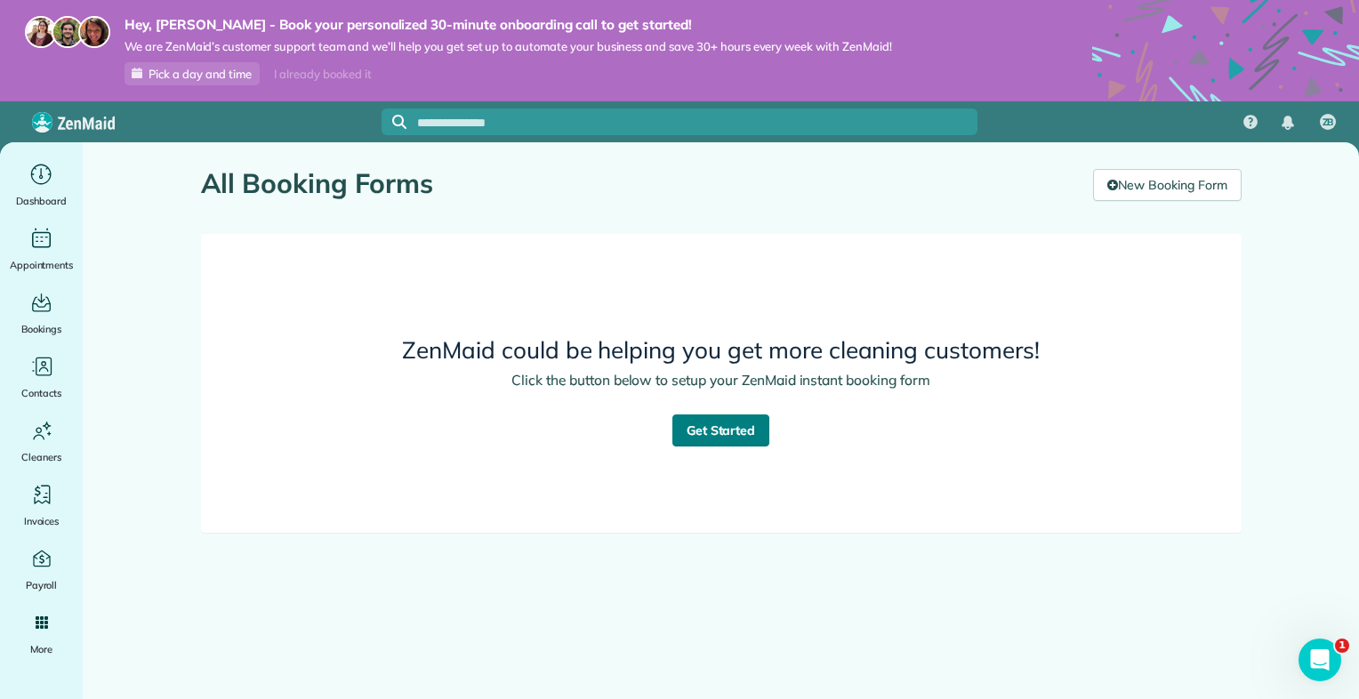
click at [713, 422] on link "Get Started" at bounding box center [721, 430] width 98 height 32
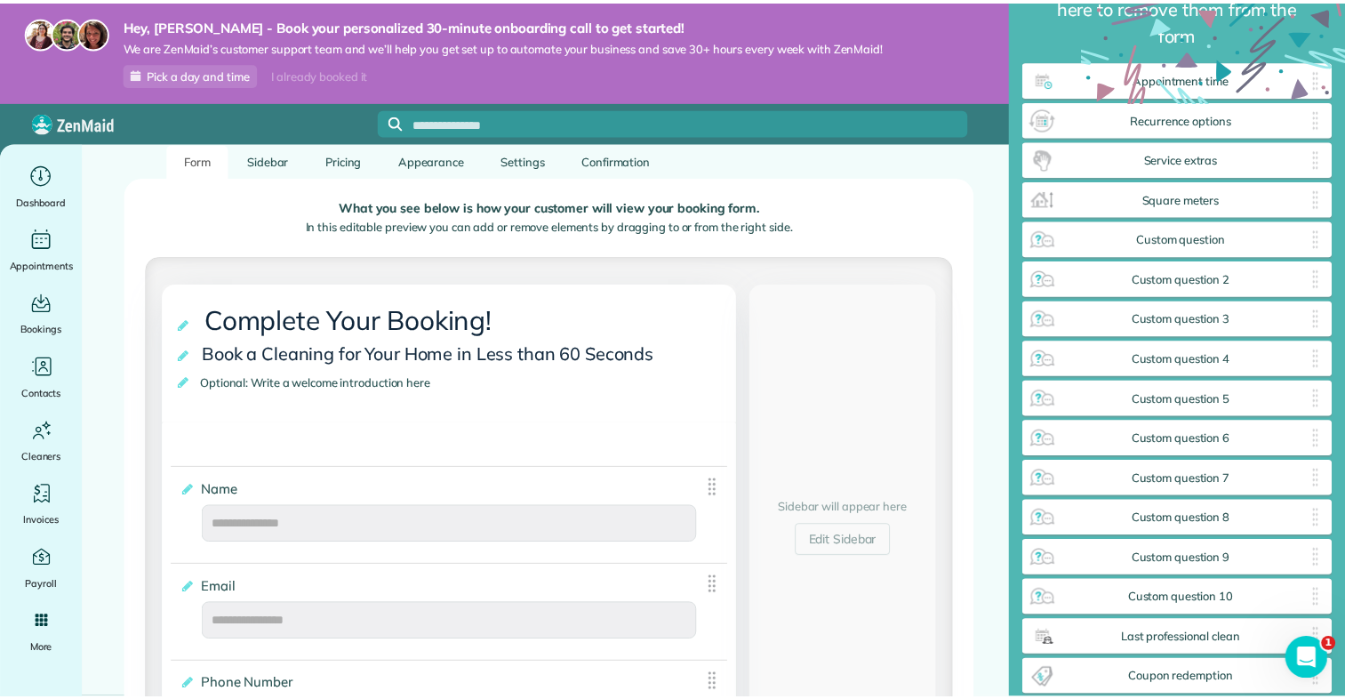
scroll to position [140, 0]
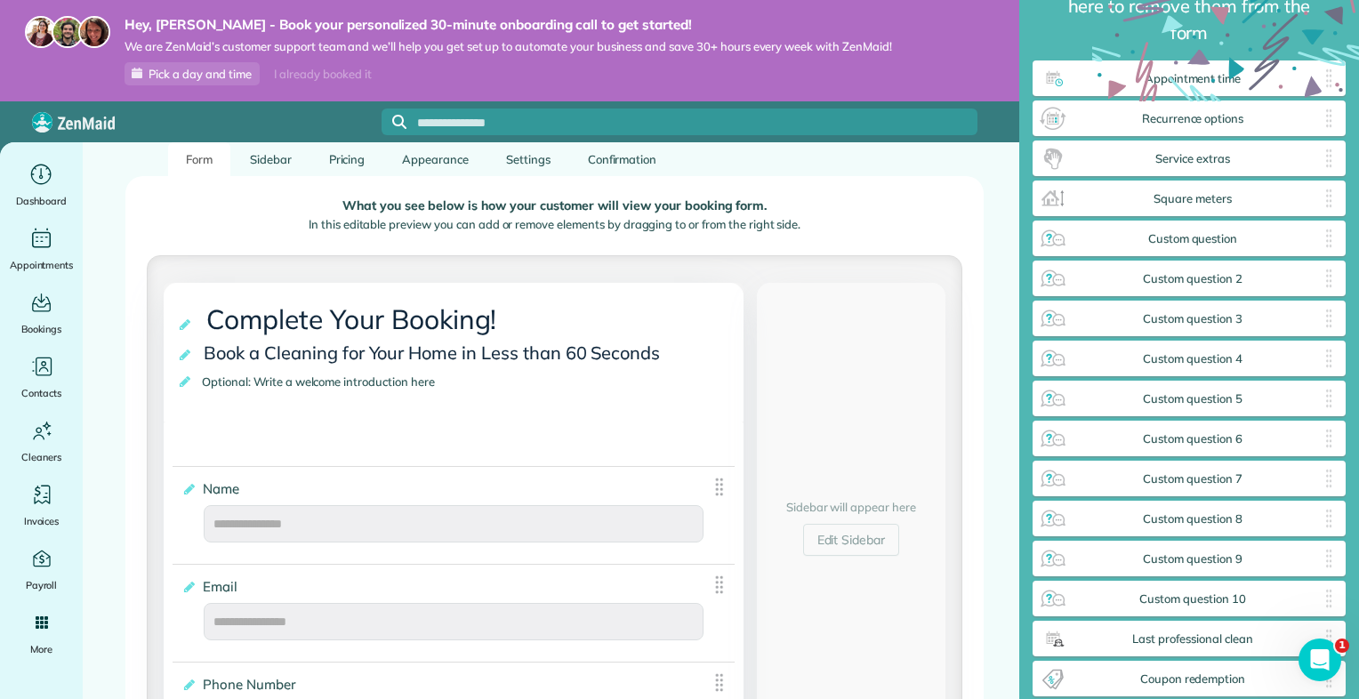
click at [1189, 72] on icon at bounding box center [1225, 133] width 267 height 267
click at [1182, 74] on icon at bounding box center [1225, 133] width 267 height 267
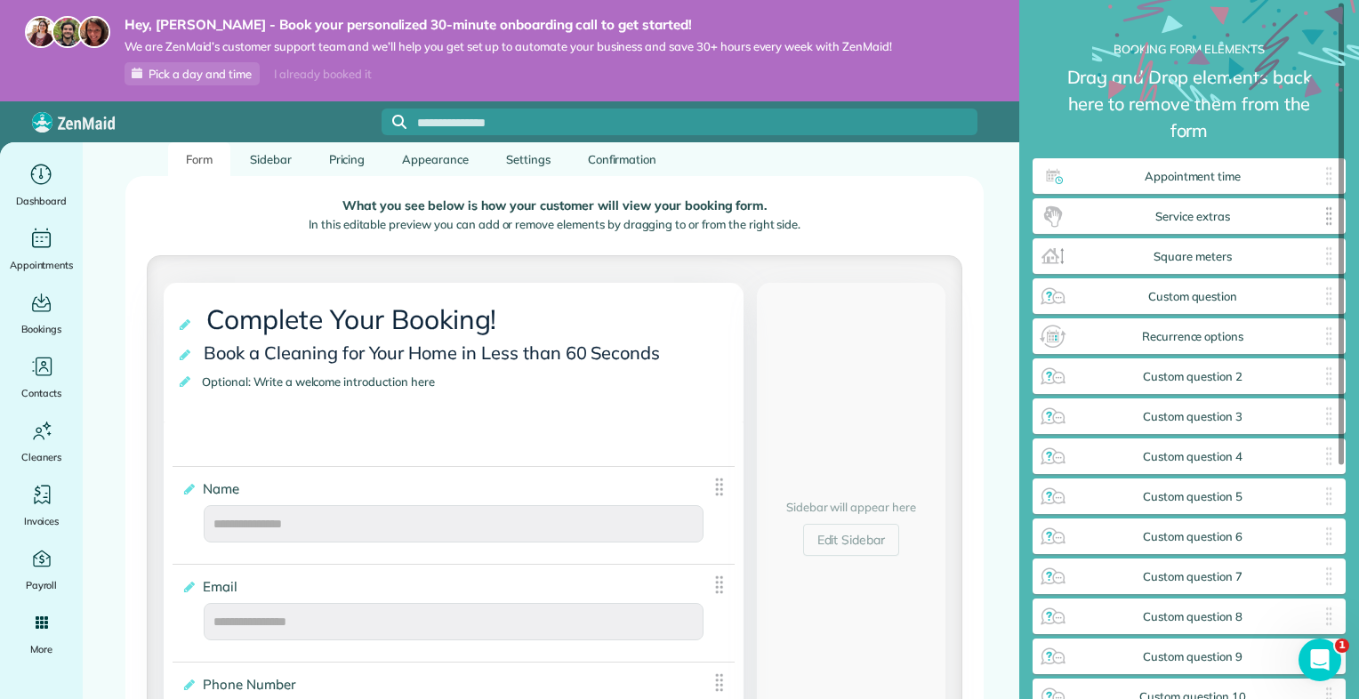
scroll to position [743, 309]
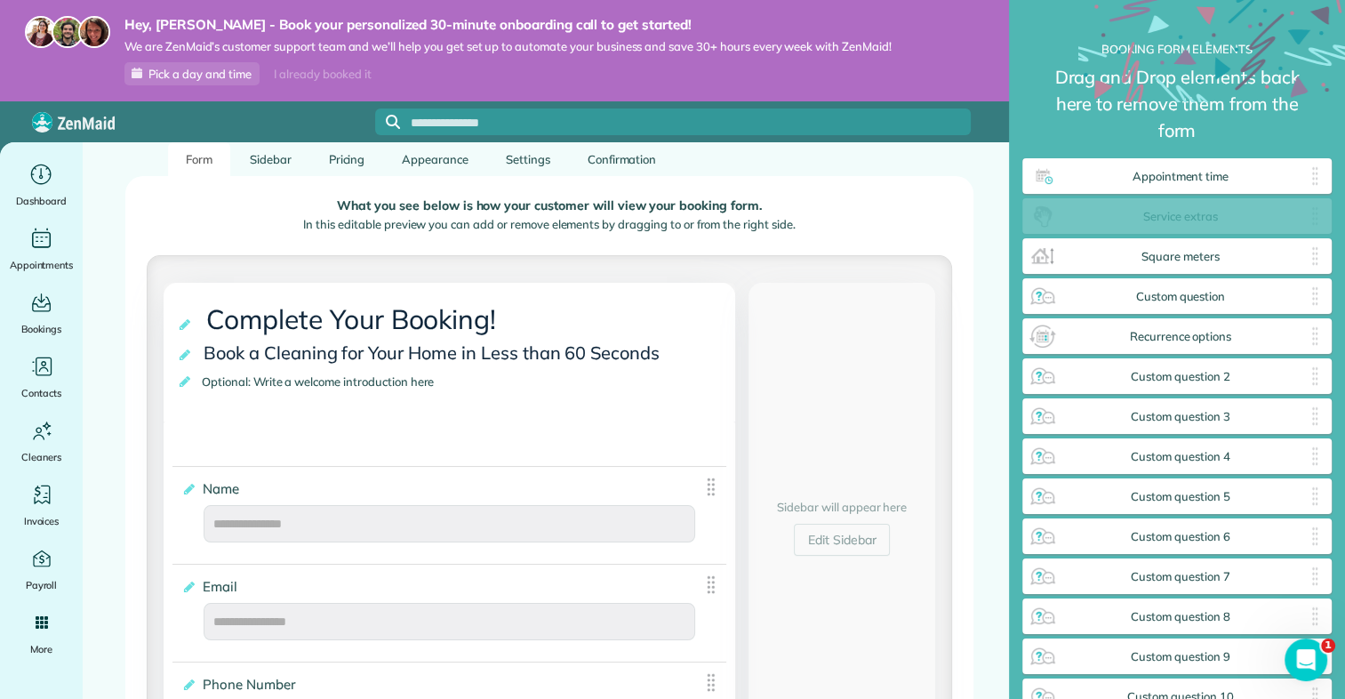
drag, startPoint x: 1187, startPoint y: 212, endPoint x: 857, endPoint y: 236, distance: 330.8
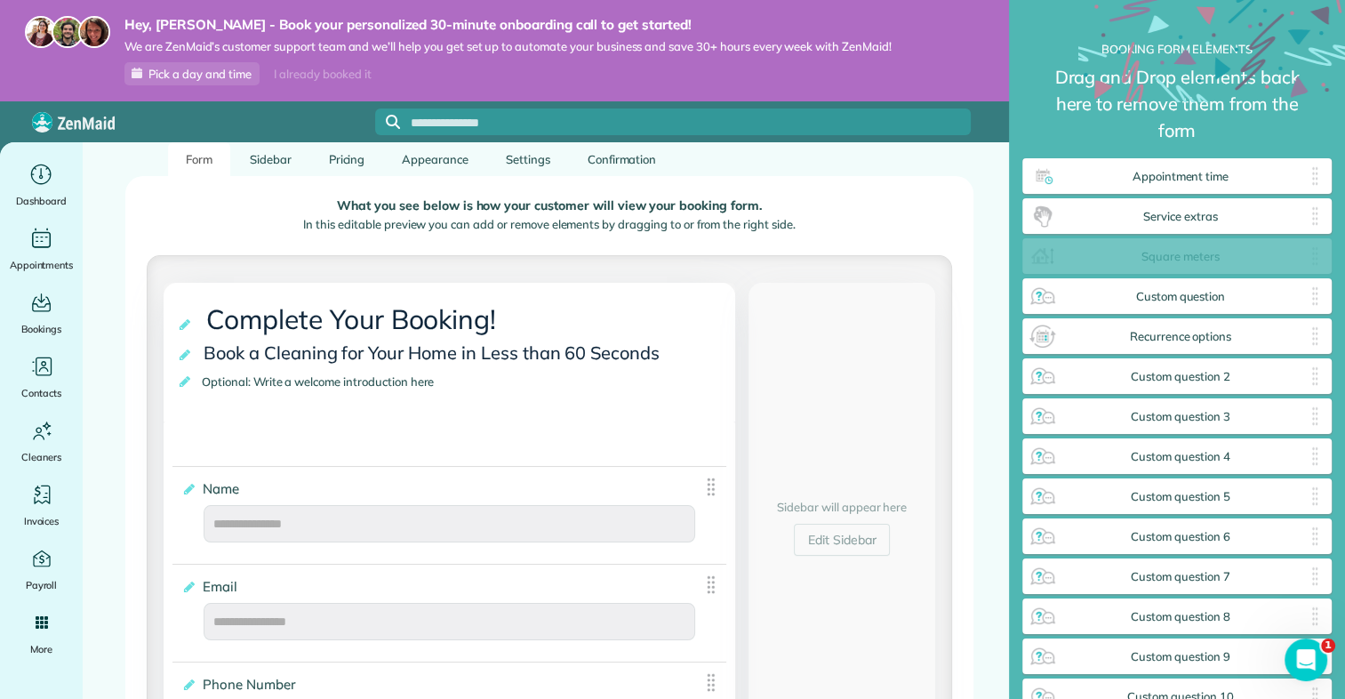
drag, startPoint x: 1135, startPoint y: 261, endPoint x: 785, endPoint y: 295, distance: 351.2
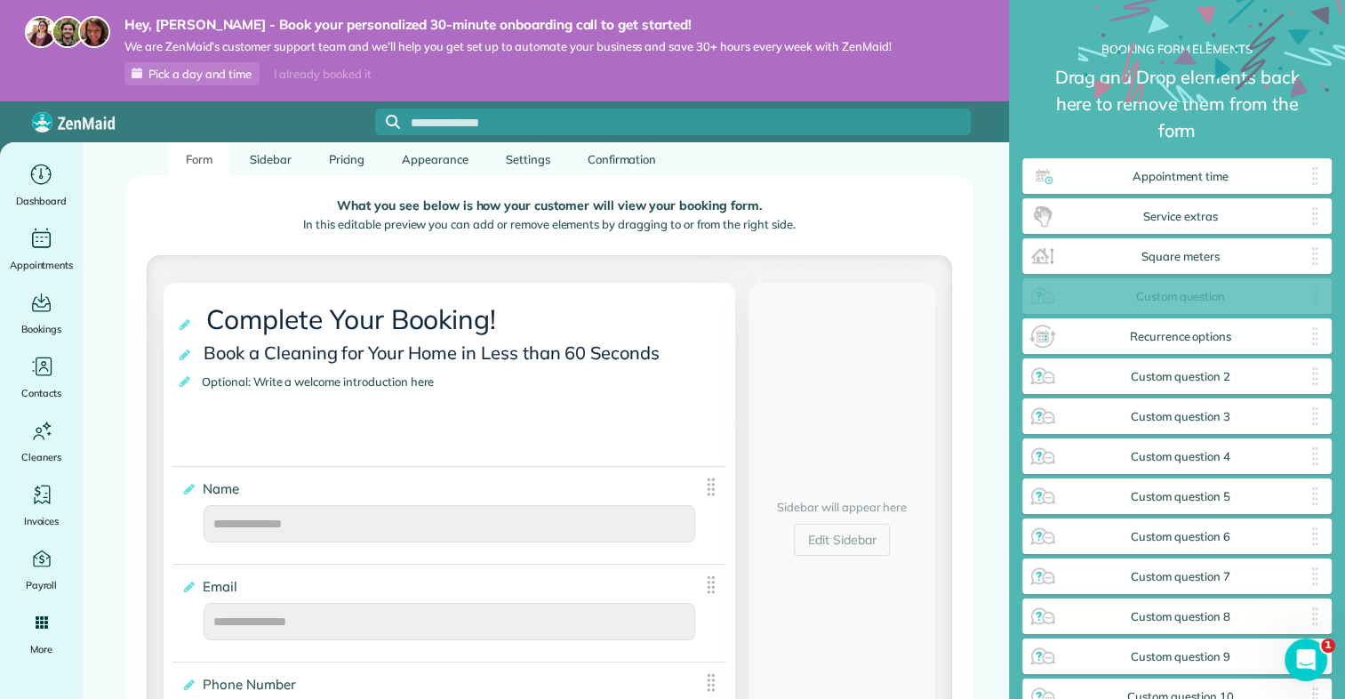
drag, startPoint x: 1141, startPoint y: 283, endPoint x: 842, endPoint y: 289, distance: 298.8
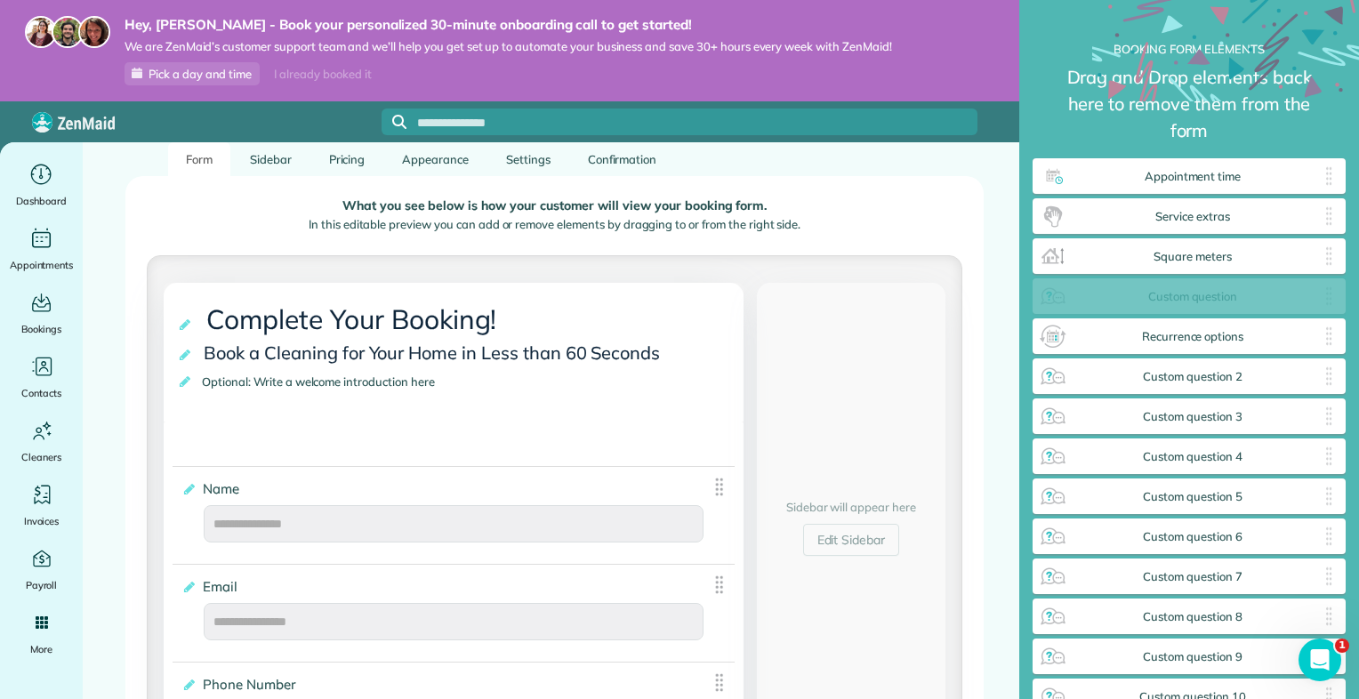
scroll to position [743, 313]
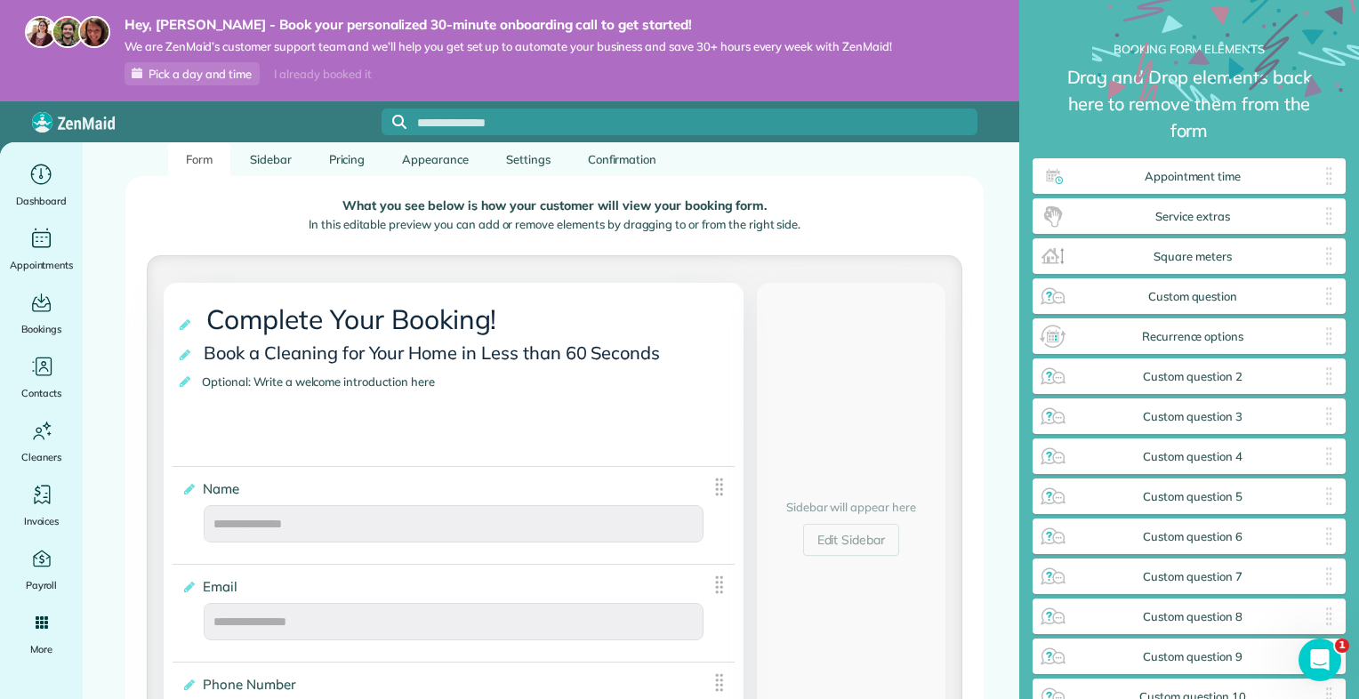
click at [842, 289] on div "Sidebar will appear here Edit Sidebar" at bounding box center [851, 527] width 189 height 489
click at [910, 205] on p "What you see below is how your customer will view your booking form." at bounding box center [554, 205] width 787 height 13
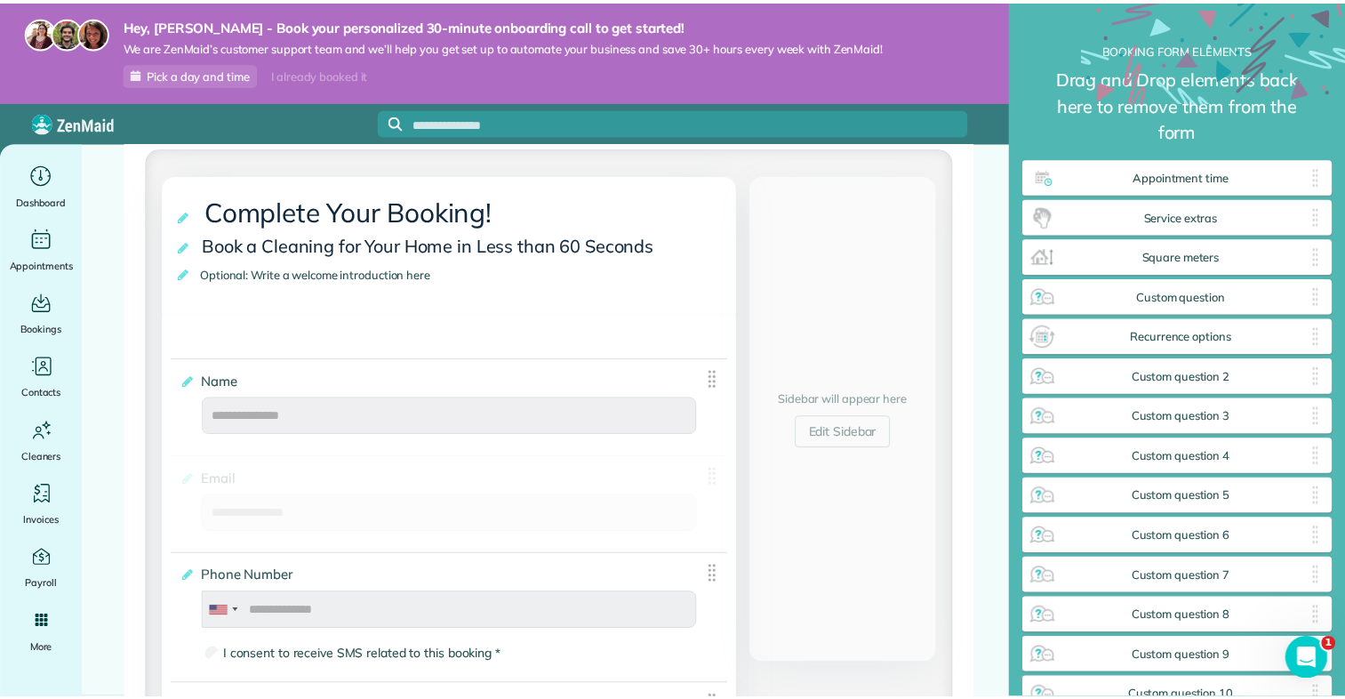
scroll to position [0, 0]
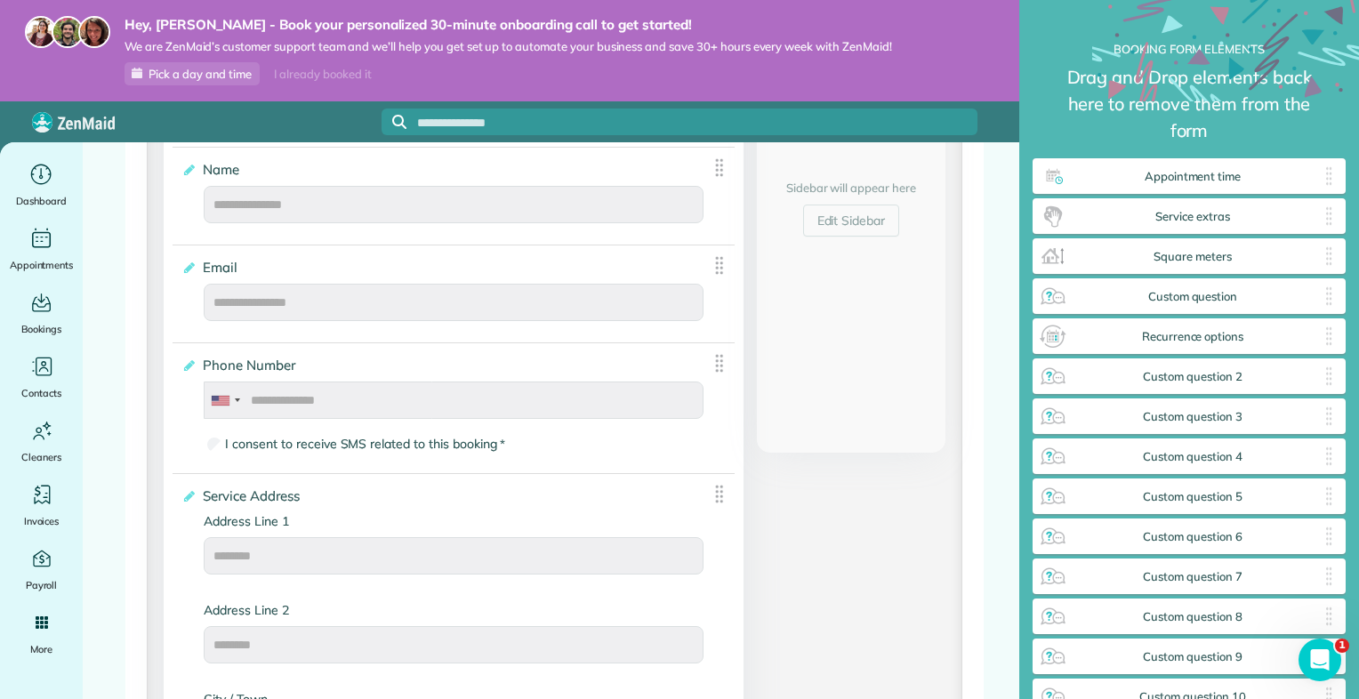
click at [710, 274] on img at bounding box center [719, 265] width 22 height 22
click at [850, 216] on link "Edit Sidebar" at bounding box center [851, 221] width 97 height 32
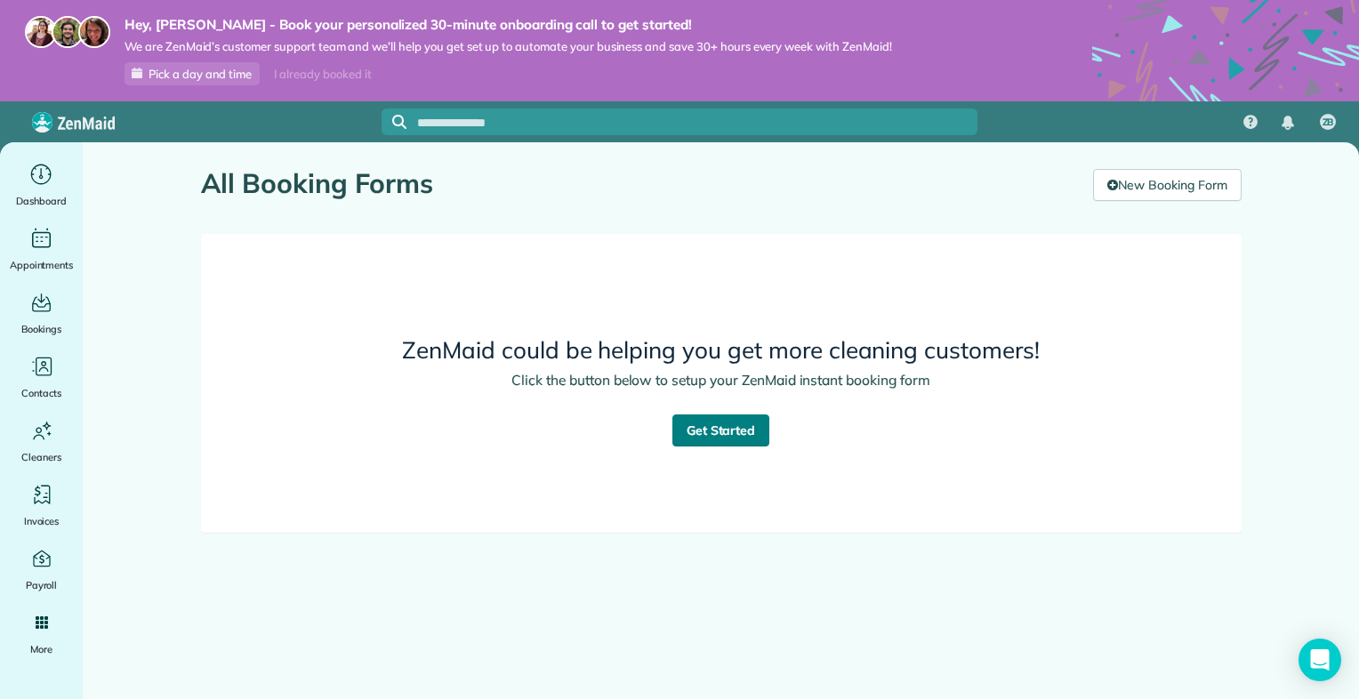
click at [720, 420] on link "Get Started" at bounding box center [721, 430] width 98 height 32
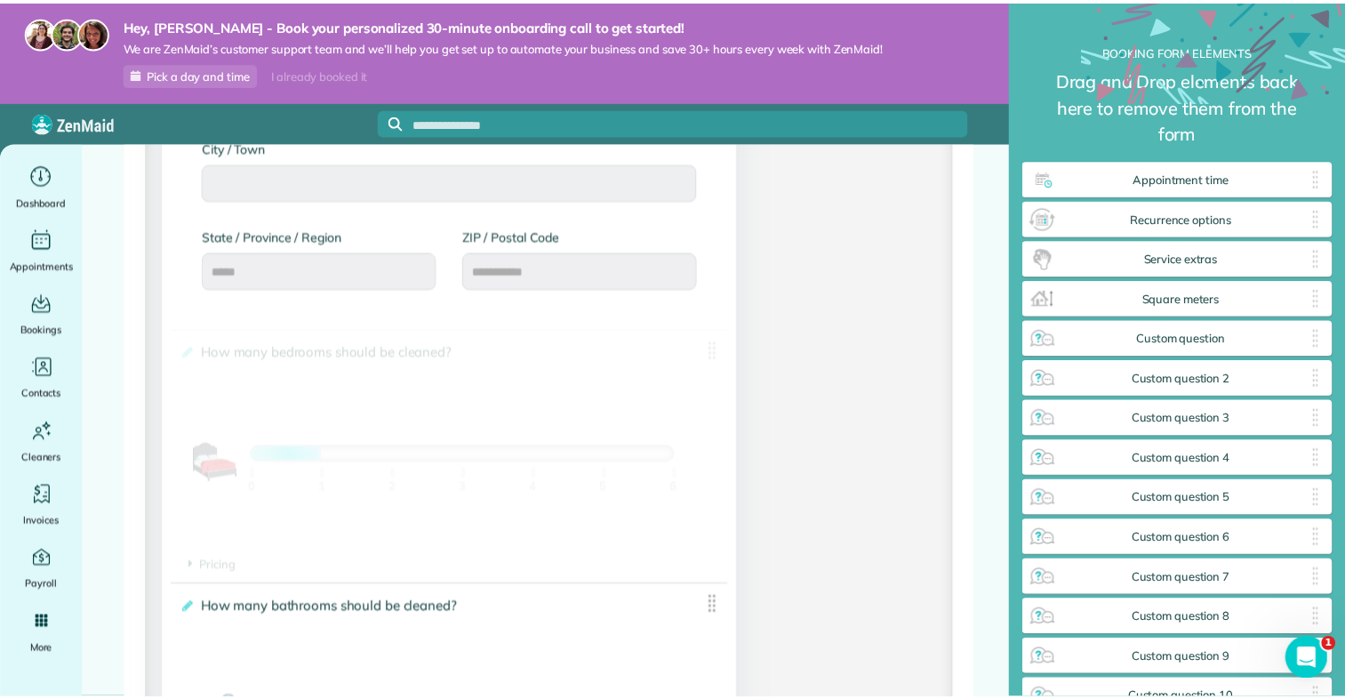
scroll to position [743, 313]
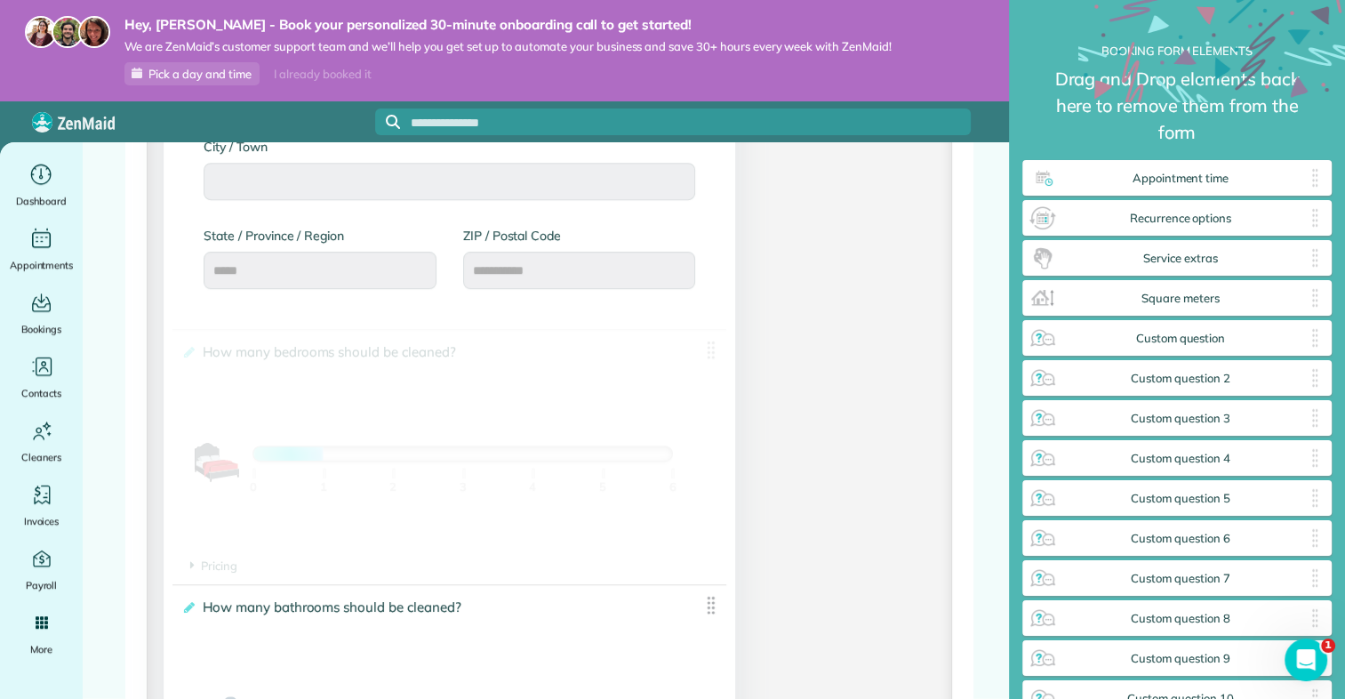
drag, startPoint x: 320, startPoint y: 463, endPoint x: 389, endPoint y: 462, distance: 68.5
click at [389, 462] on div "1 Bedroom 0 1 2 3 4 5 6" at bounding box center [463, 454] width 421 height 16
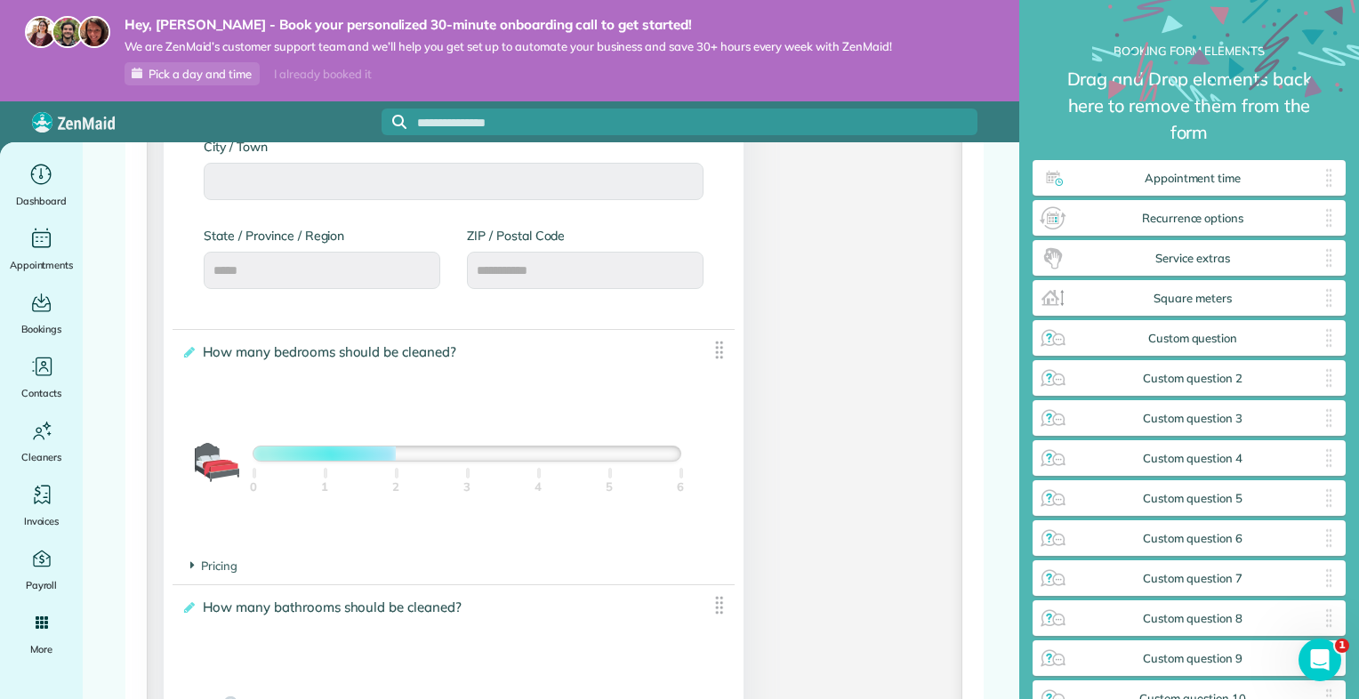
click at [407, 459] on div at bounding box center [466, 453] width 426 height 14
drag, startPoint x: 407, startPoint y: 459, endPoint x: 514, endPoint y: 461, distance: 106.7
click at [514, 461] on div at bounding box center [466, 453] width 426 height 14
click at [514, 461] on div at bounding box center [395, 453] width 285 height 14
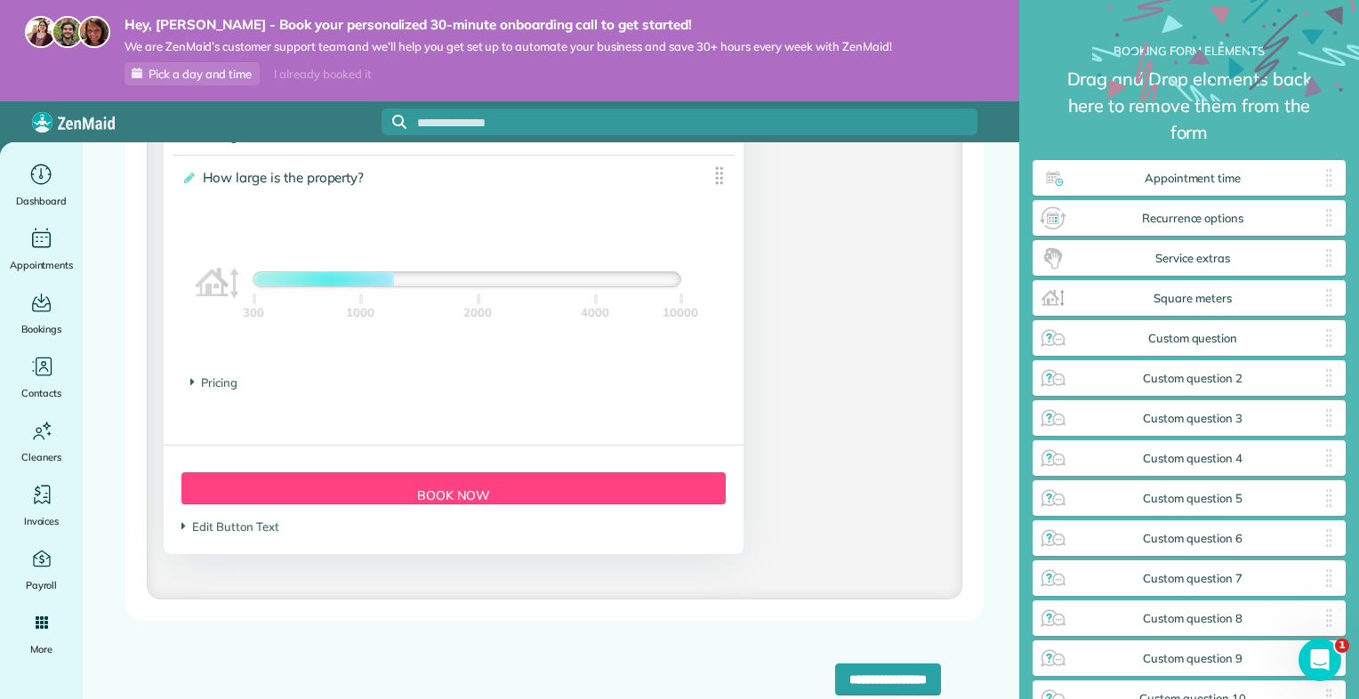
scroll to position [1718, 0]
click at [221, 374] on section "Pricing The base price per 100 sqft is $" at bounding box center [453, 382] width 526 height 18
click at [231, 388] on span "Pricing" at bounding box center [213, 381] width 47 height 14
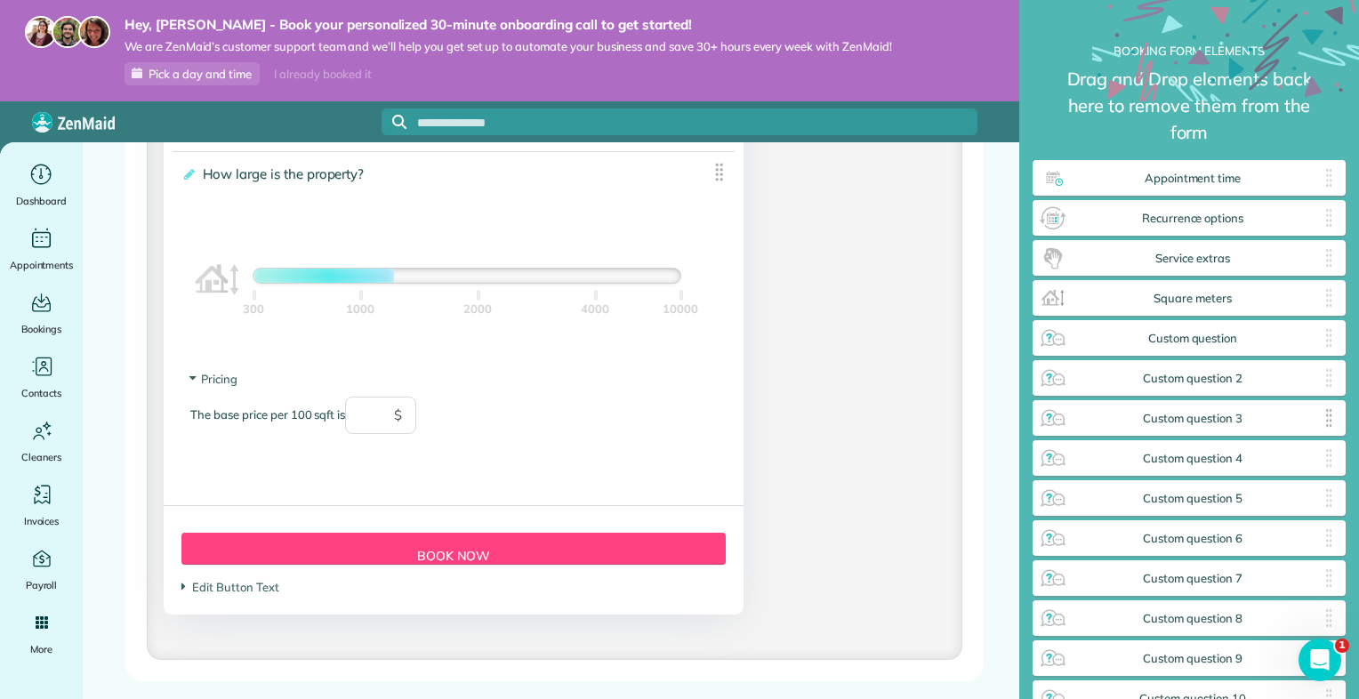
click at [1210, 424] on span "Custom question 3" at bounding box center [1192, 419] width 251 height 14
click at [1208, 423] on span "Custom question 3" at bounding box center [1192, 419] width 251 height 14
click at [1322, 427] on img at bounding box center [1328, 418] width 21 height 28
click at [1318, 406] on img at bounding box center [1328, 418] width 21 height 28
click at [1053, 420] on img at bounding box center [1053, 418] width 28 height 28
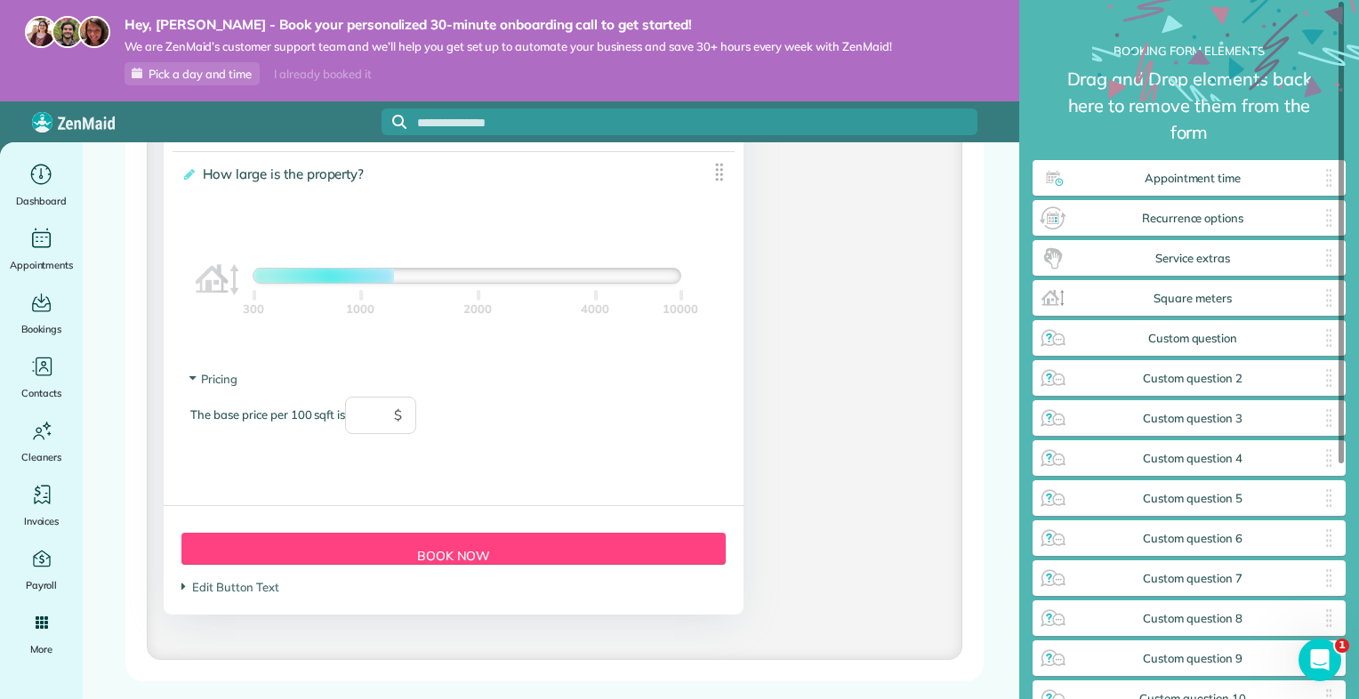
click at [1177, 33] on icon at bounding box center [1225, 133] width 267 height 267
click at [1343, 85] on icon at bounding box center [1225, 133] width 267 height 267
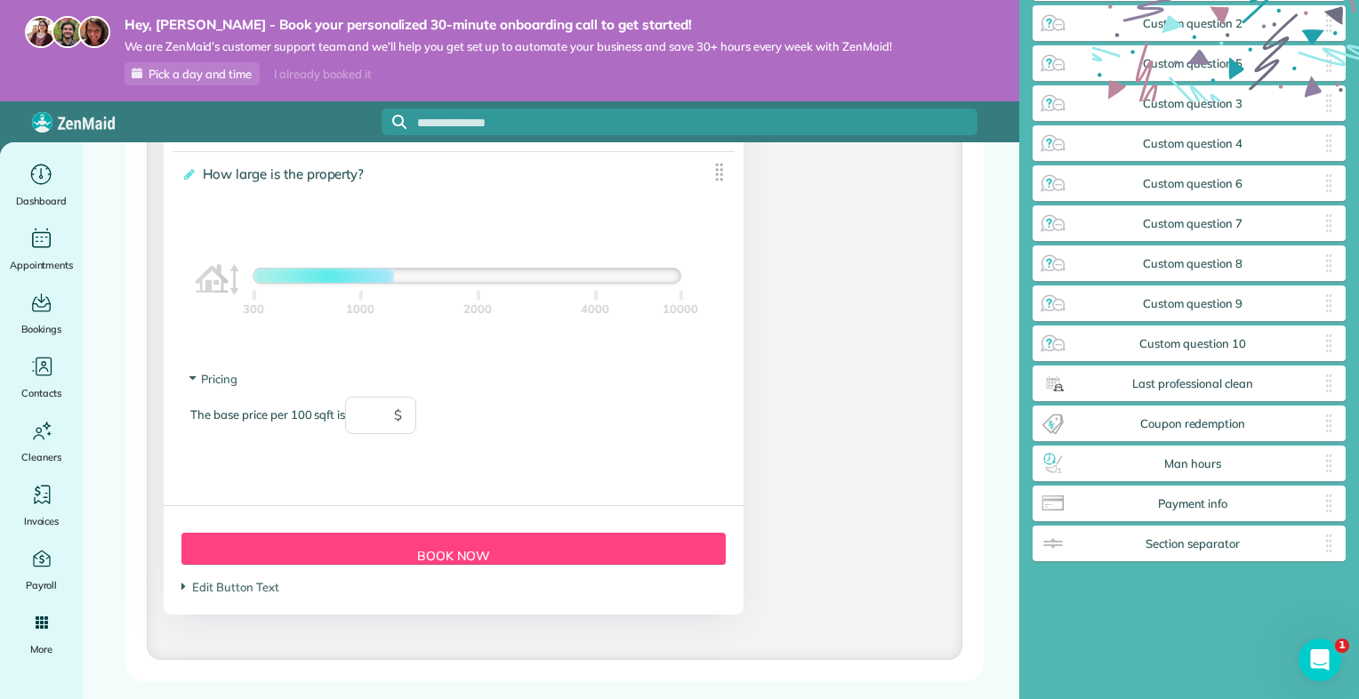
scroll to position [0, 0]
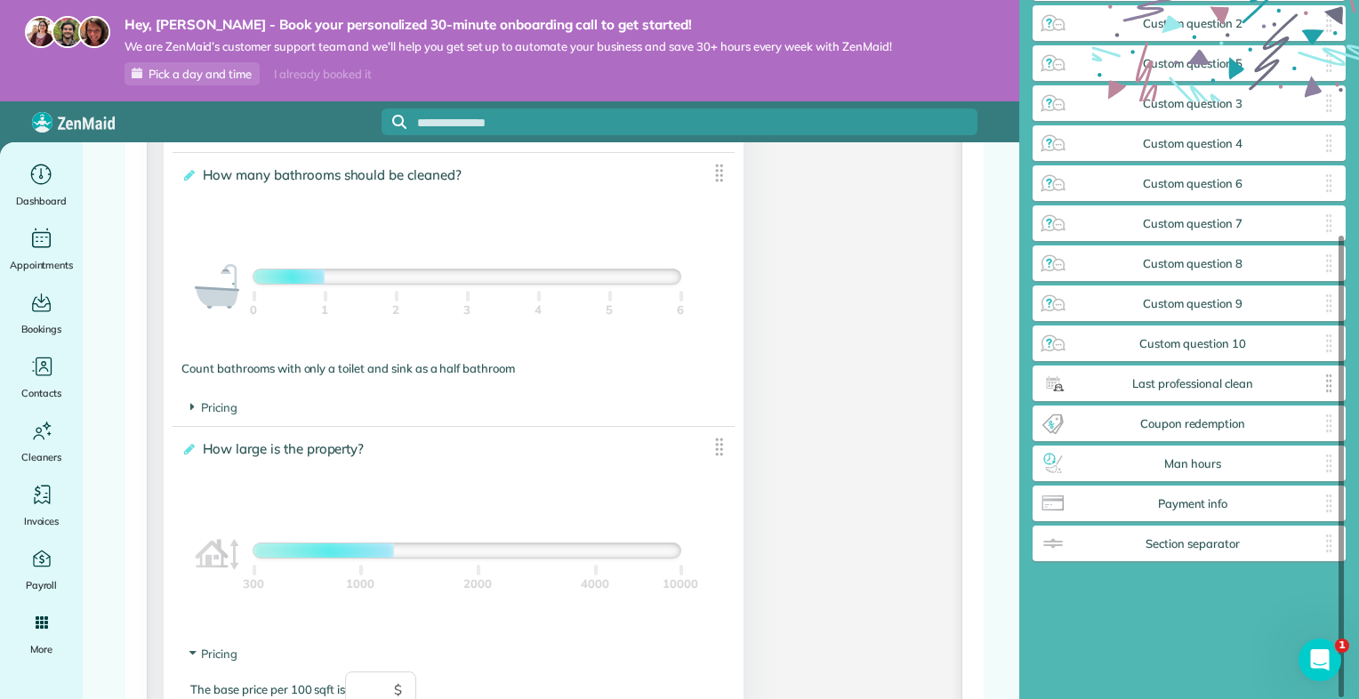
click at [1160, 380] on span "Last professional clean" at bounding box center [1192, 384] width 251 height 14
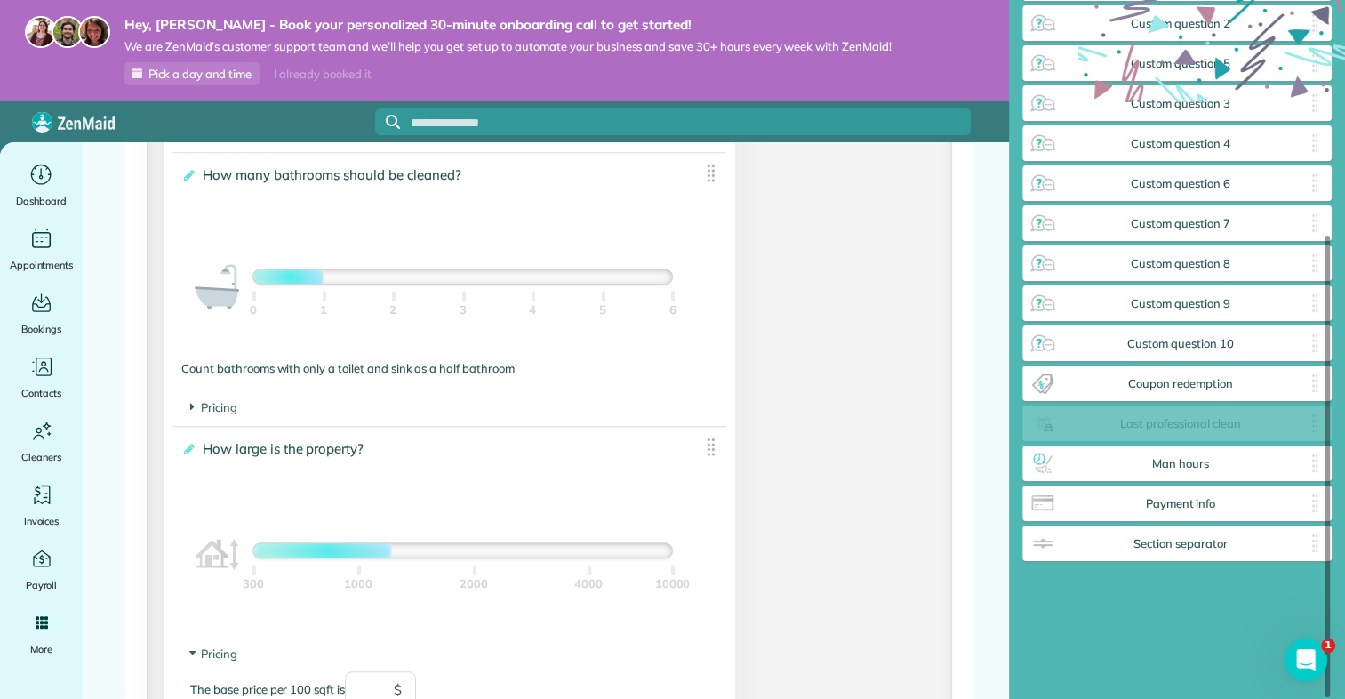
drag, startPoint x: 1160, startPoint y: 380, endPoint x: 1101, endPoint y: 423, distance: 73.1
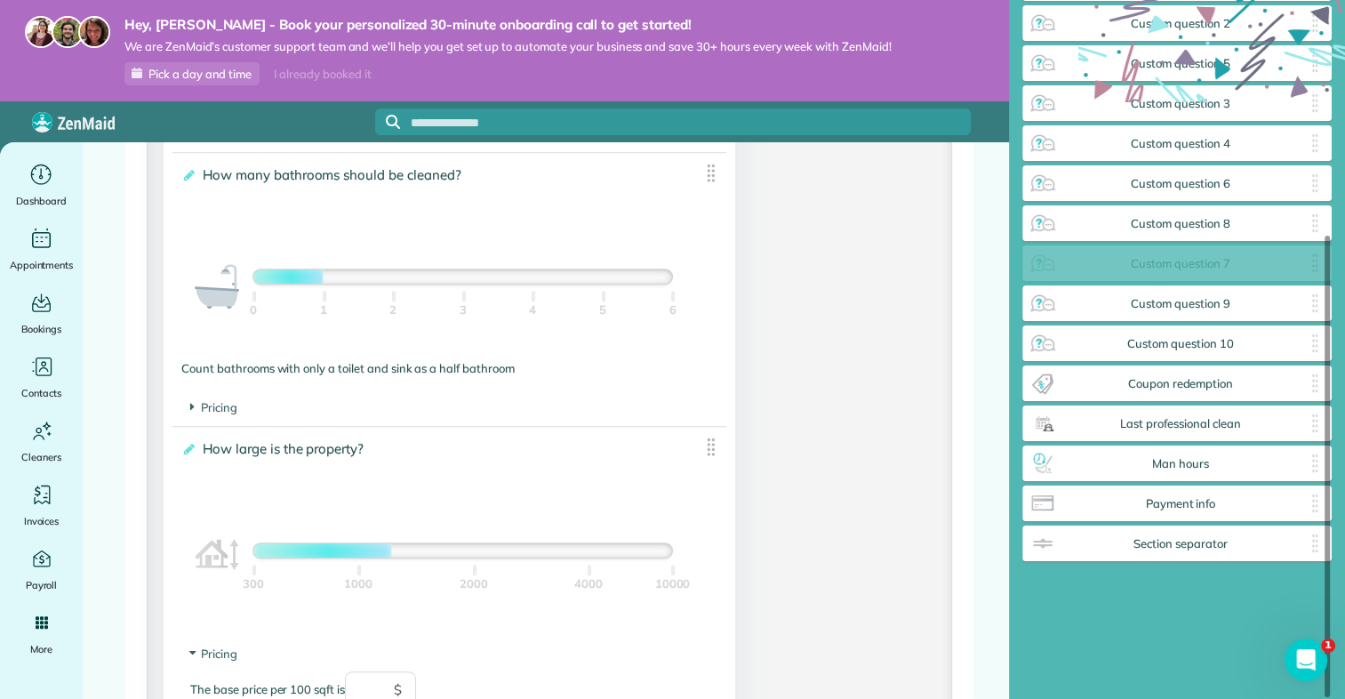
drag, startPoint x: 1313, startPoint y: 226, endPoint x: 1109, endPoint y: 267, distance: 207.7
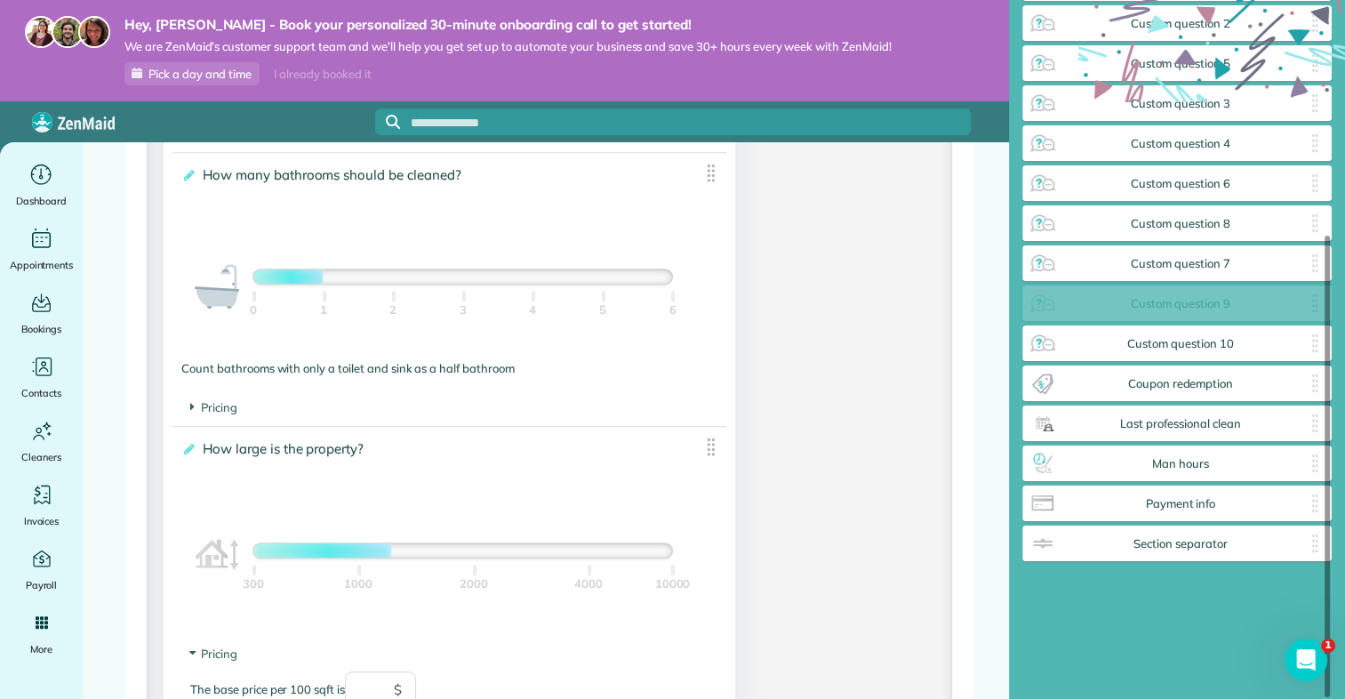
click at [1042, 304] on img at bounding box center [1043, 303] width 28 height 28
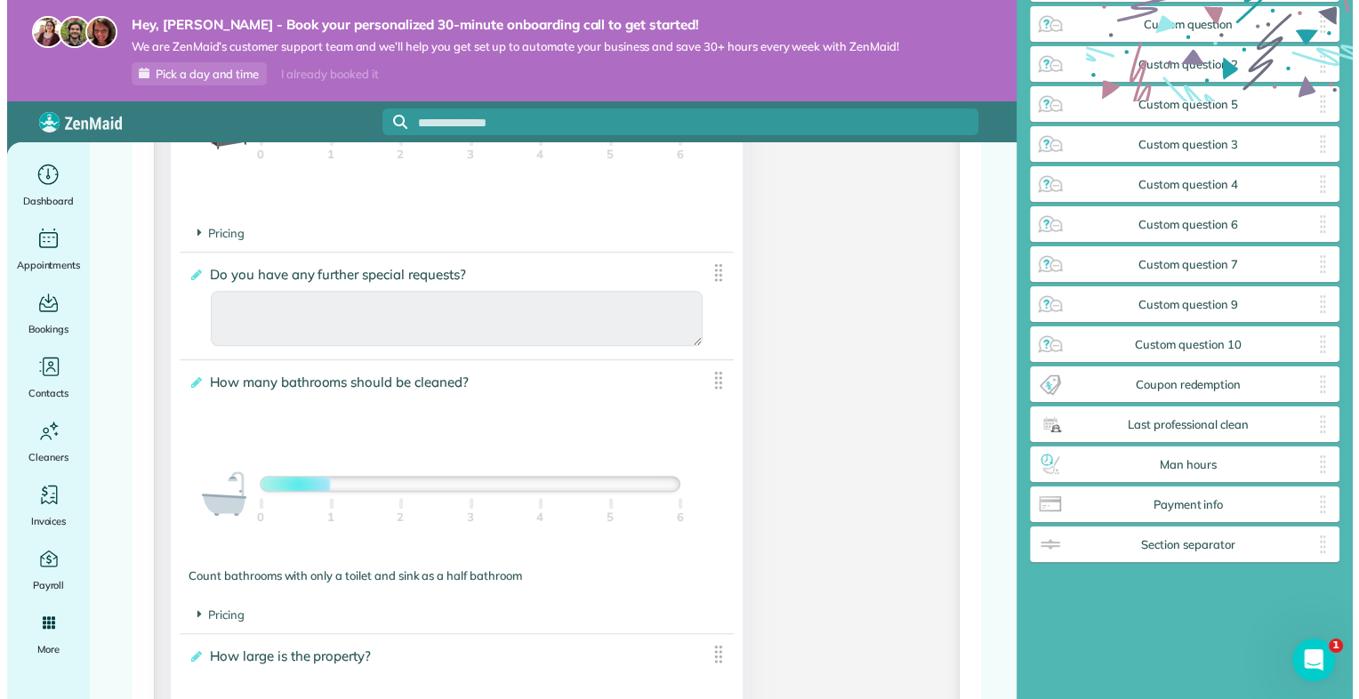
scroll to position [743, 313]
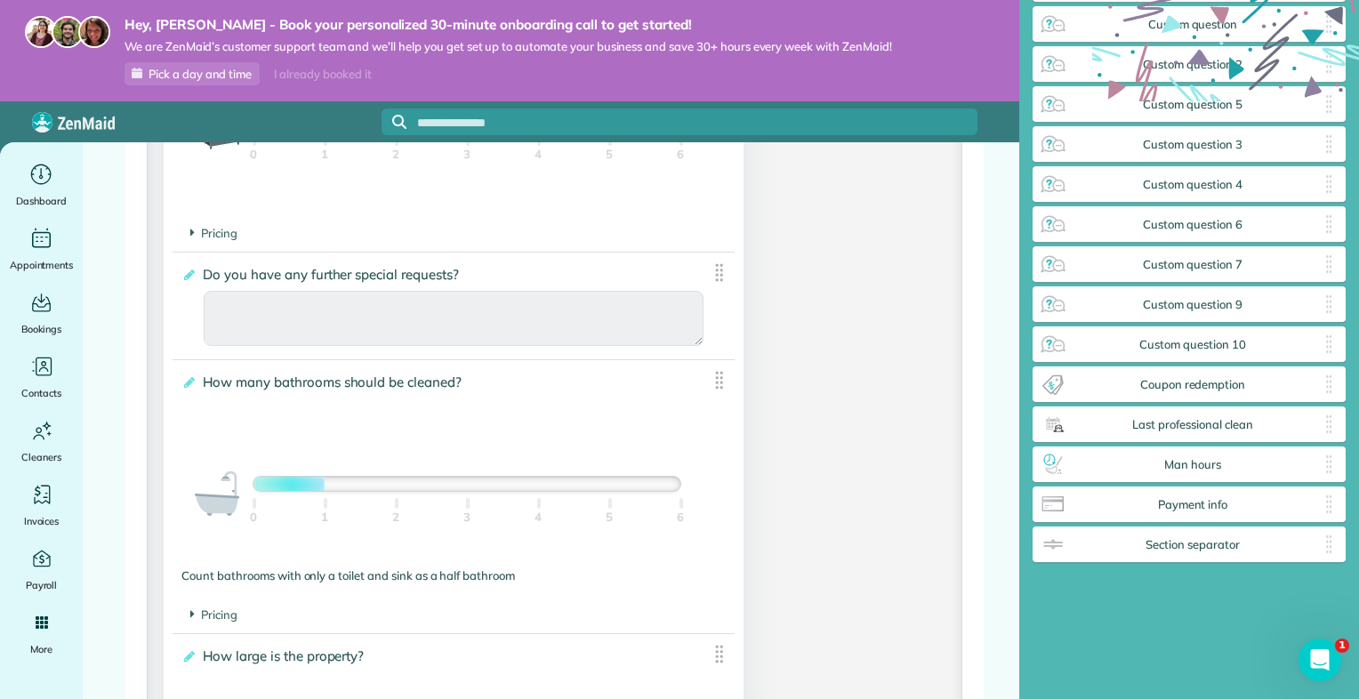
click at [353, 276] on span "Do you have any further special requests?" at bounding box center [333, 274] width 271 height 26
click at [0, 0] on input "**********" at bounding box center [0, 0] width 0 height 0
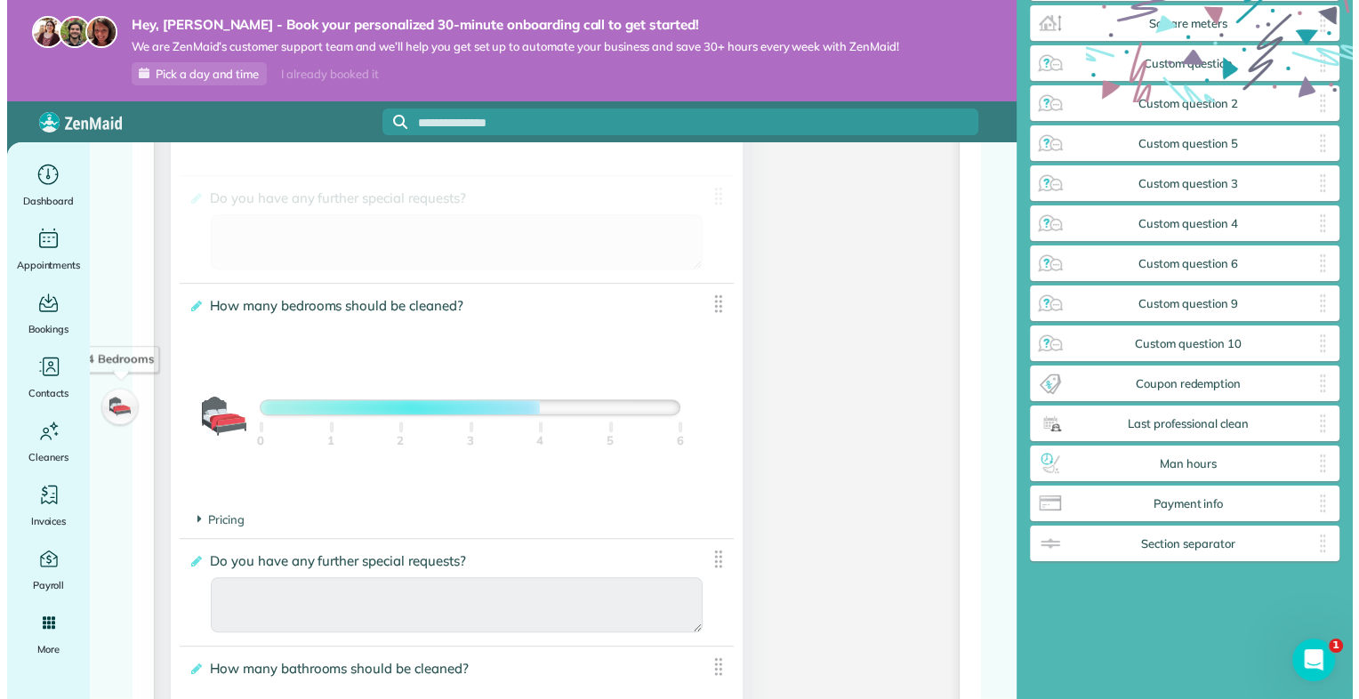
scroll to position [274, 0]
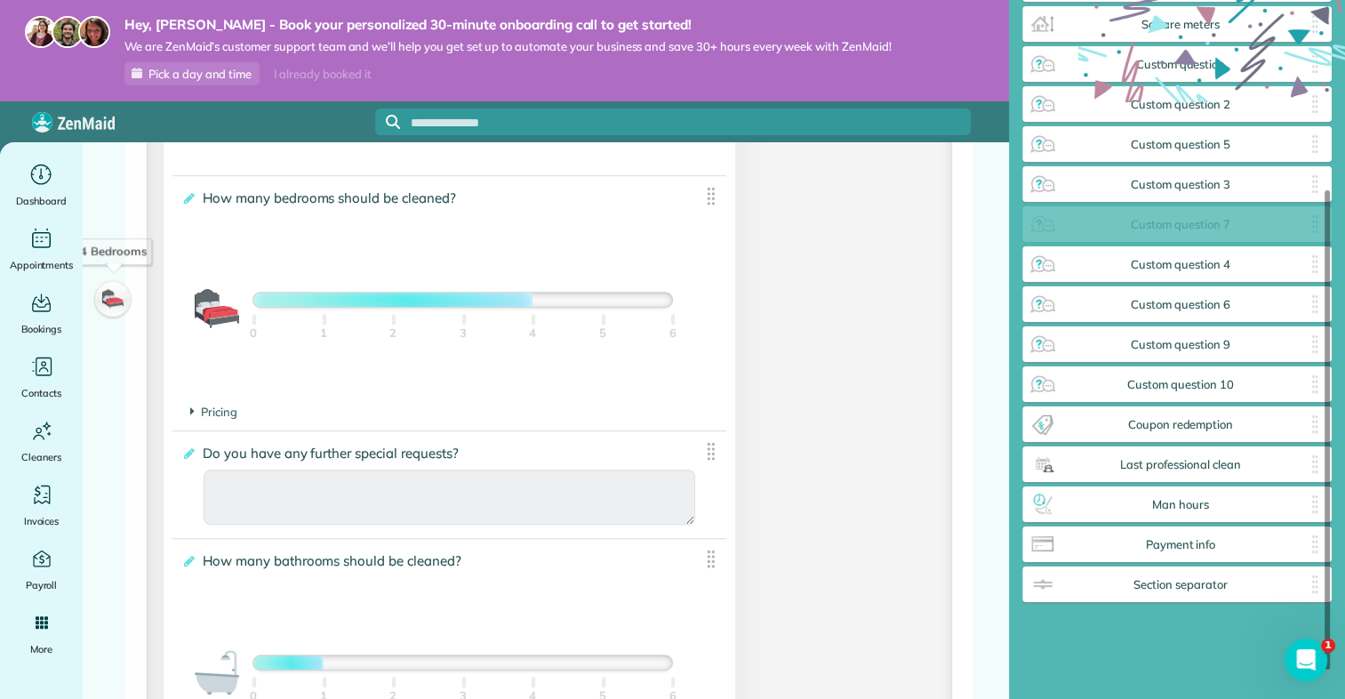
drag, startPoint x: 1176, startPoint y: 273, endPoint x: 1118, endPoint y: 229, distance: 72.4
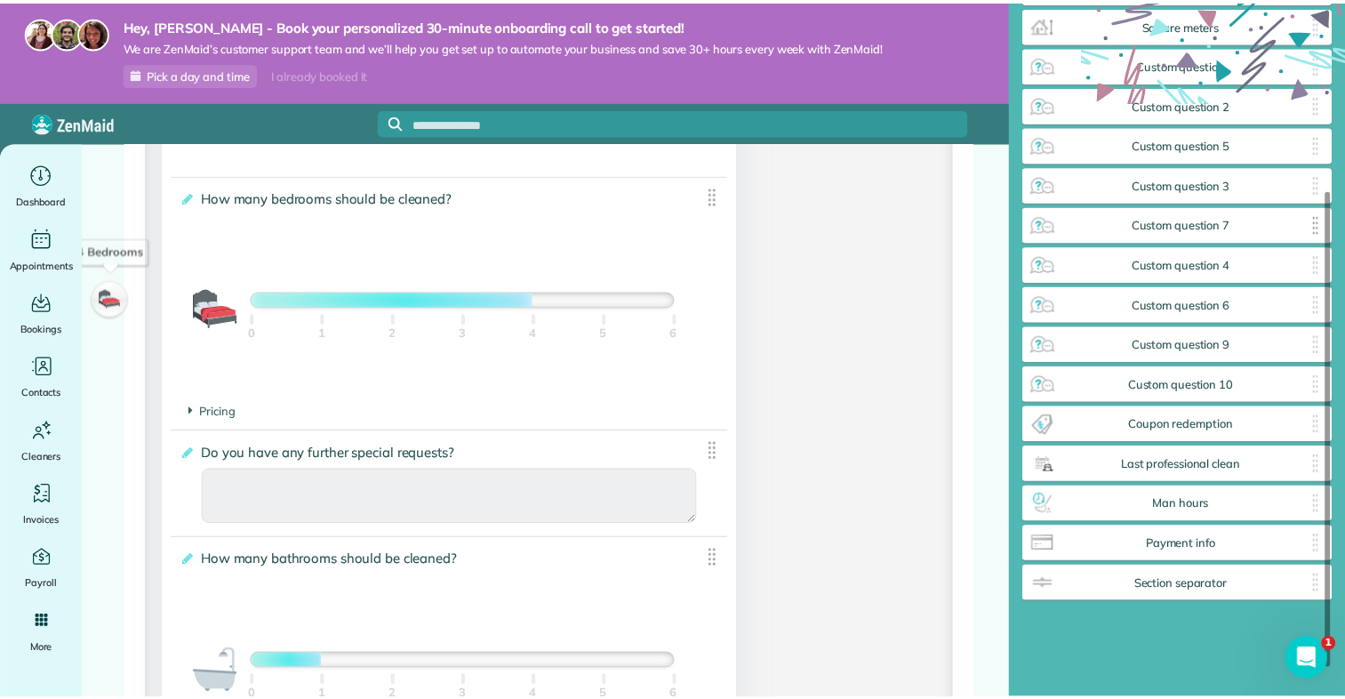
scroll to position [743, 313]
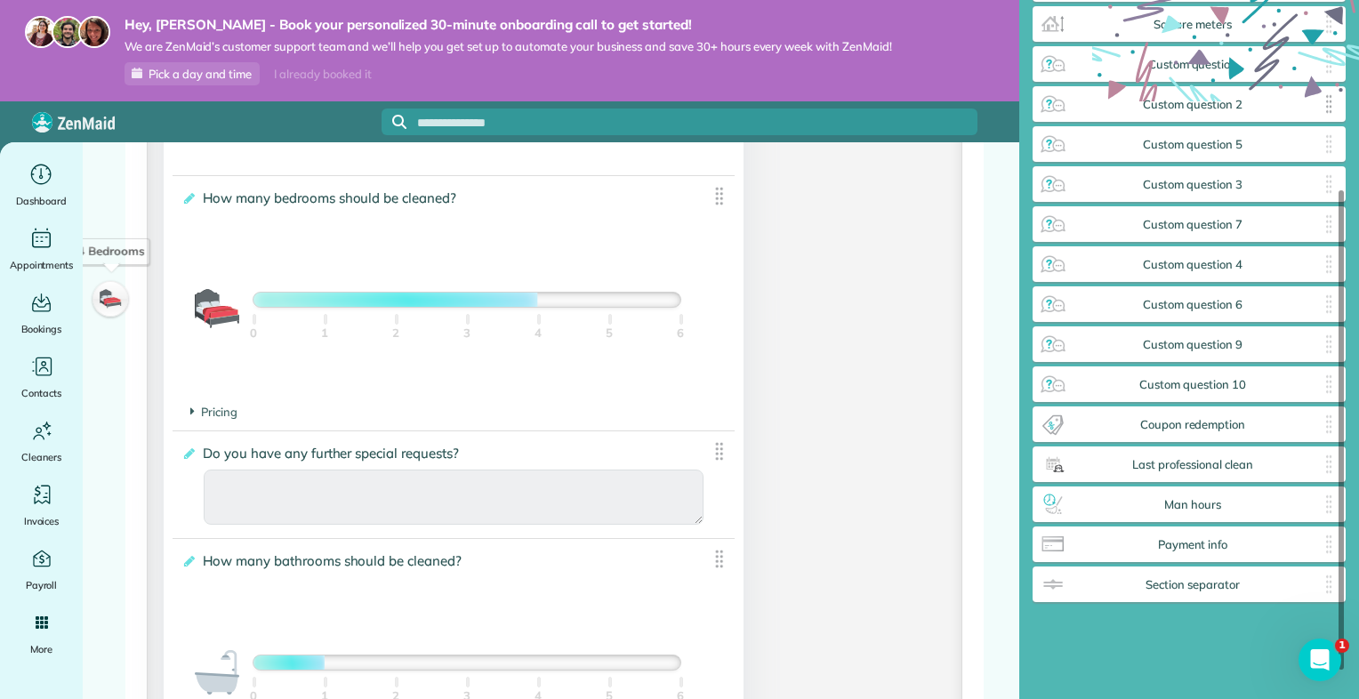
click at [1192, 101] on span "Custom question 2" at bounding box center [1192, 105] width 251 height 14
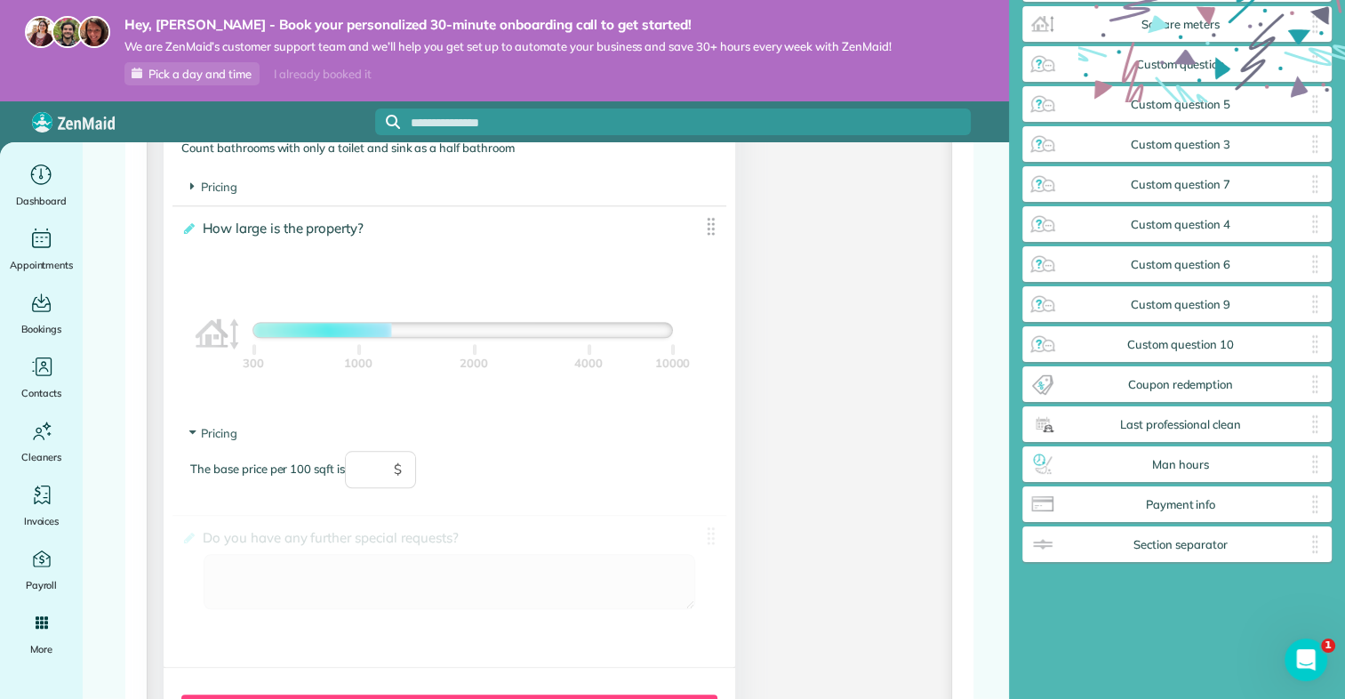
drag, startPoint x: 1184, startPoint y: 113, endPoint x: 207, endPoint y: 540, distance: 1066.4
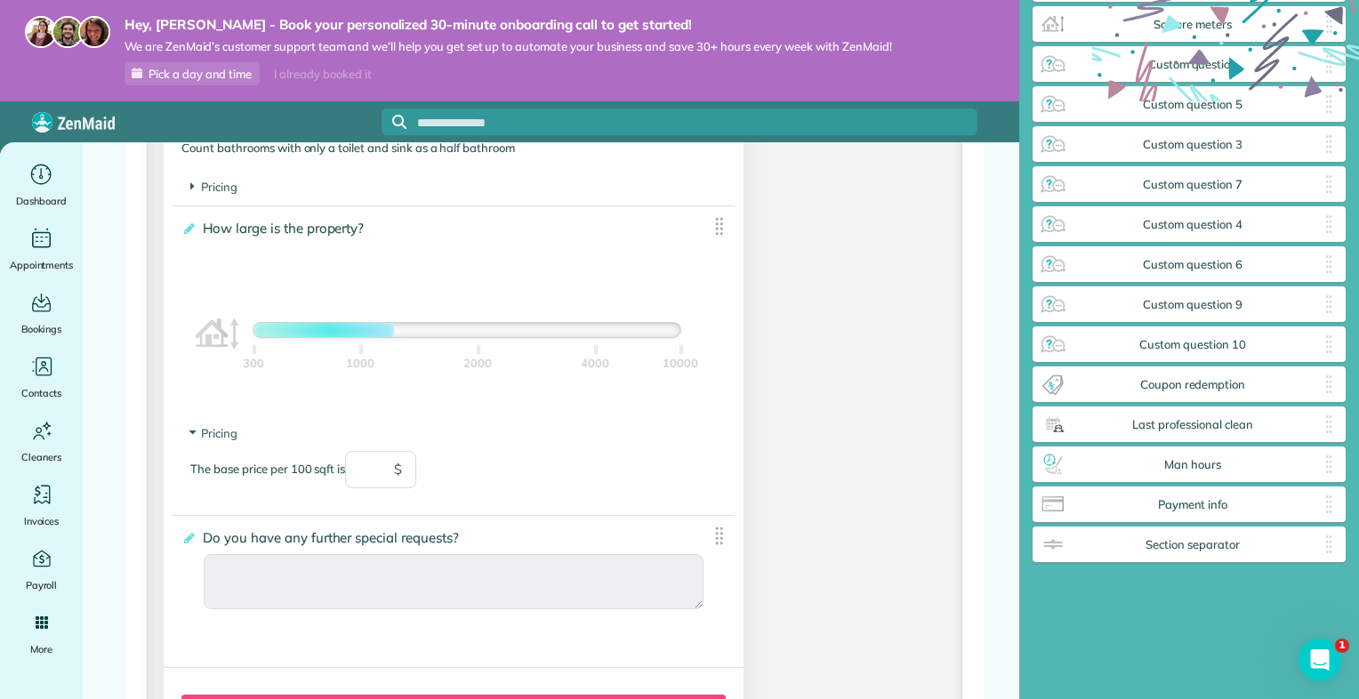
click at [456, 542] on span "Do you have any further special requests?" at bounding box center [333, 538] width 271 height 26
click at [0, 0] on input "**********" at bounding box center [0, 0] width 0 height 0
click at [456, 542] on span "Do you have any further special requests?" at bounding box center [333, 538] width 271 height 26
click at [0, 0] on input "**********" at bounding box center [0, 0] width 0 height 0
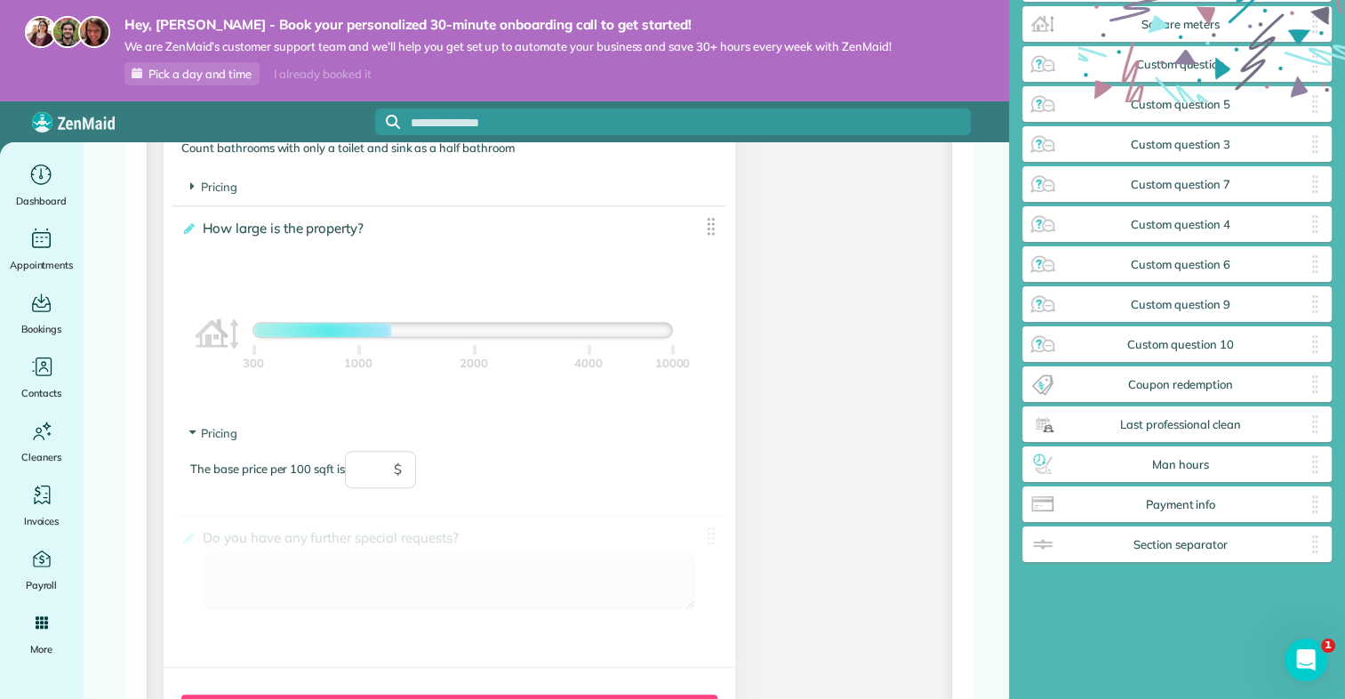
drag, startPoint x: 456, startPoint y: 542, endPoint x: 197, endPoint y: 544, distance: 258.8
click at [198, 544] on span "Do you have any further special requests?" at bounding box center [333, 538] width 271 height 26
click at [0, 0] on input "**********" at bounding box center [0, 0] width 0 height 0
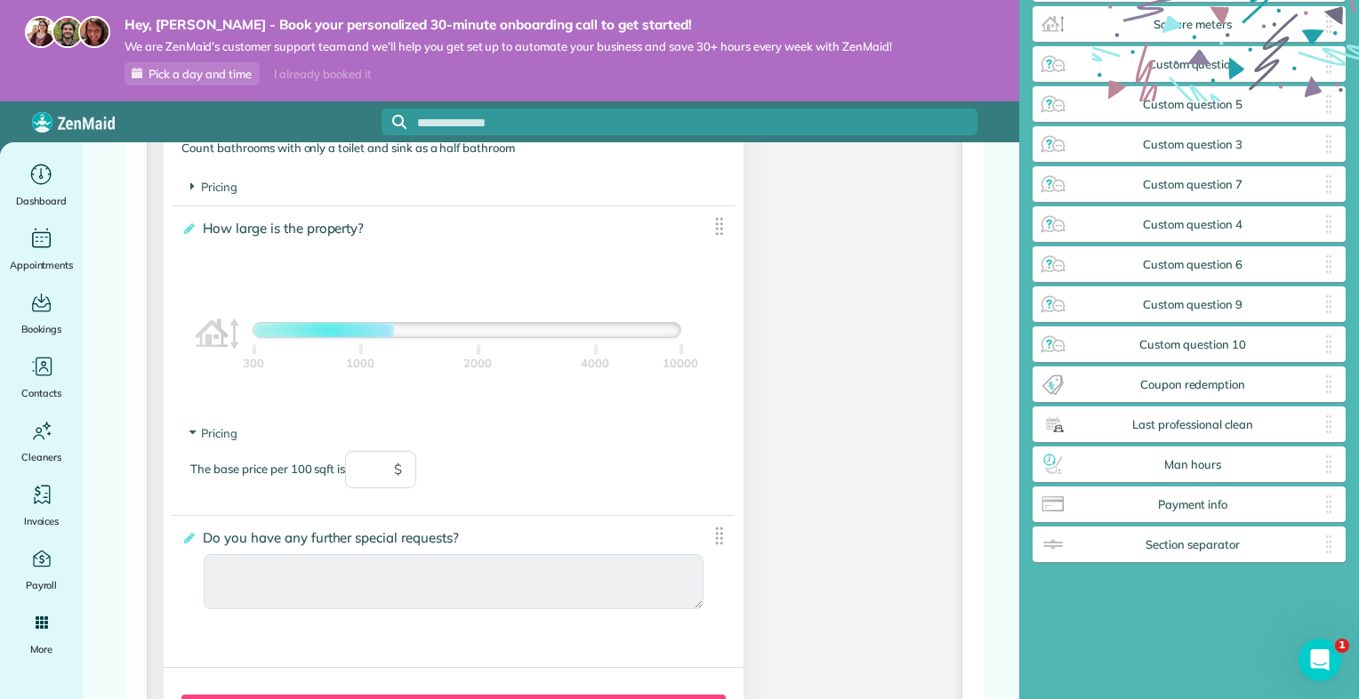
click at [198, 544] on span "Do you have any further special requests?" at bounding box center [333, 538] width 271 height 26
click at [0, 0] on input "**********" at bounding box center [0, 0] width 0 height 0
click at [189, 543] on icon at bounding box center [187, 538] width 13 height 12
click at [0, 0] on input "**********" at bounding box center [0, 0] width 0 height 0
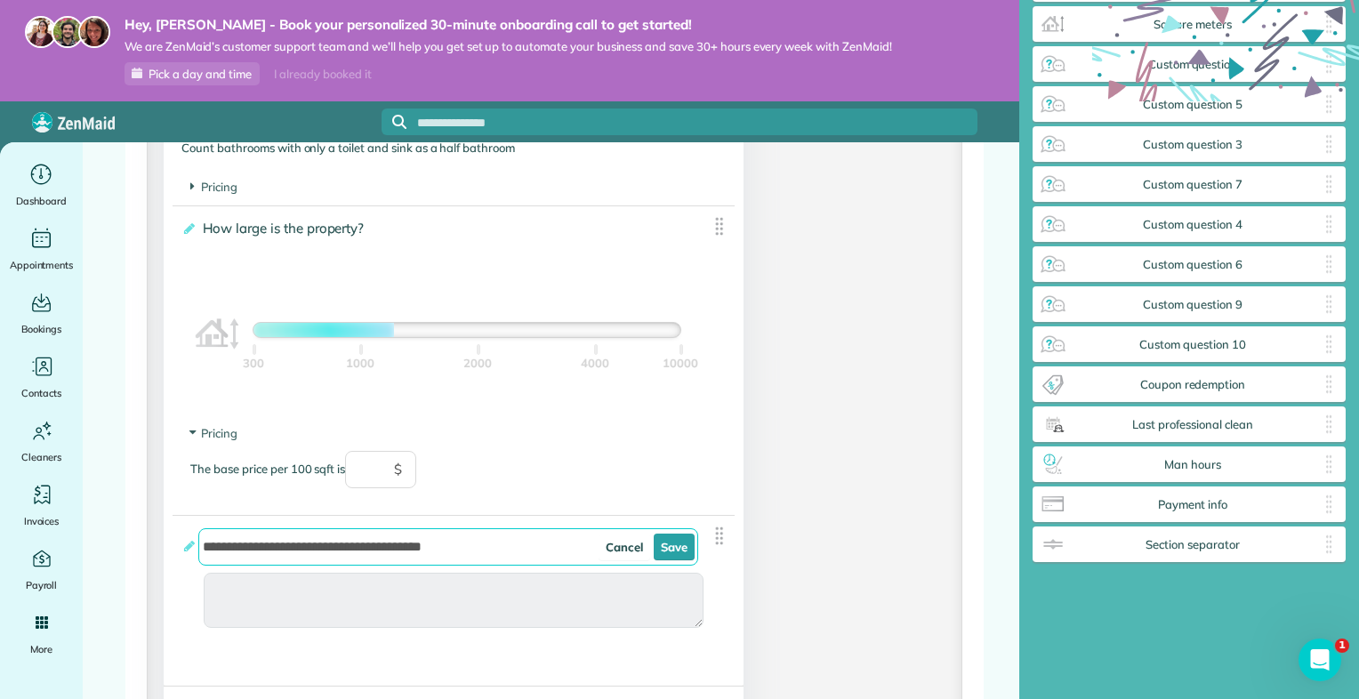
click at [470, 548] on input "**********" at bounding box center [447, 546] width 499 height 37
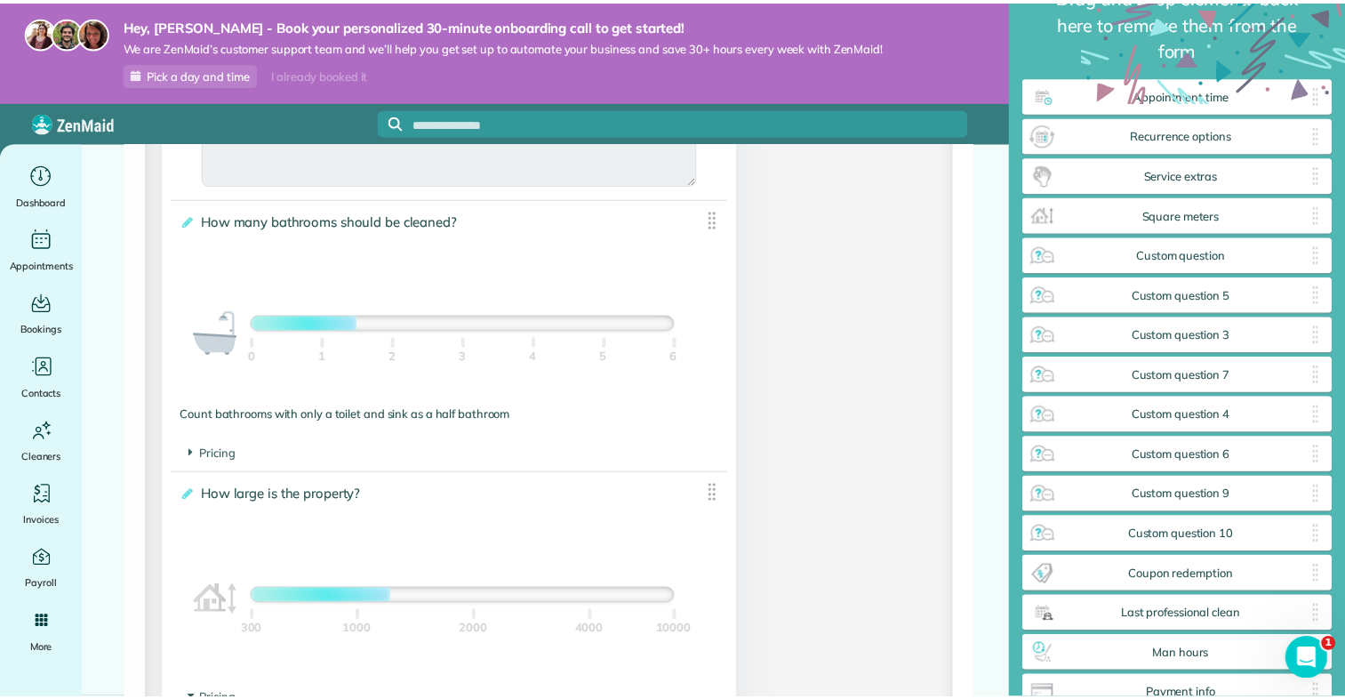
scroll to position [1505, 0]
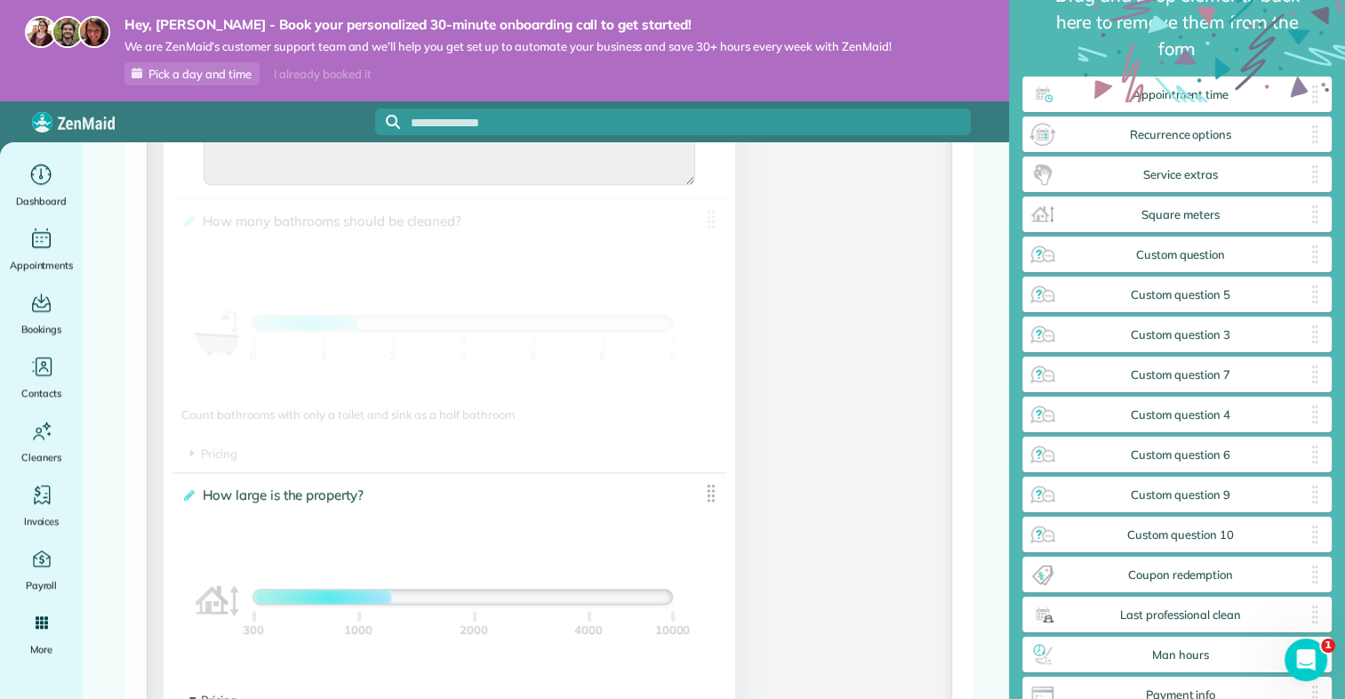
drag, startPoint x: 393, startPoint y: 333, endPoint x: 432, endPoint y: 328, distance: 39.5
click at [432, 328] on div "1.5 Bathrooms 0 1 2 3 4 5 6" at bounding box center [463, 323] width 421 height 16
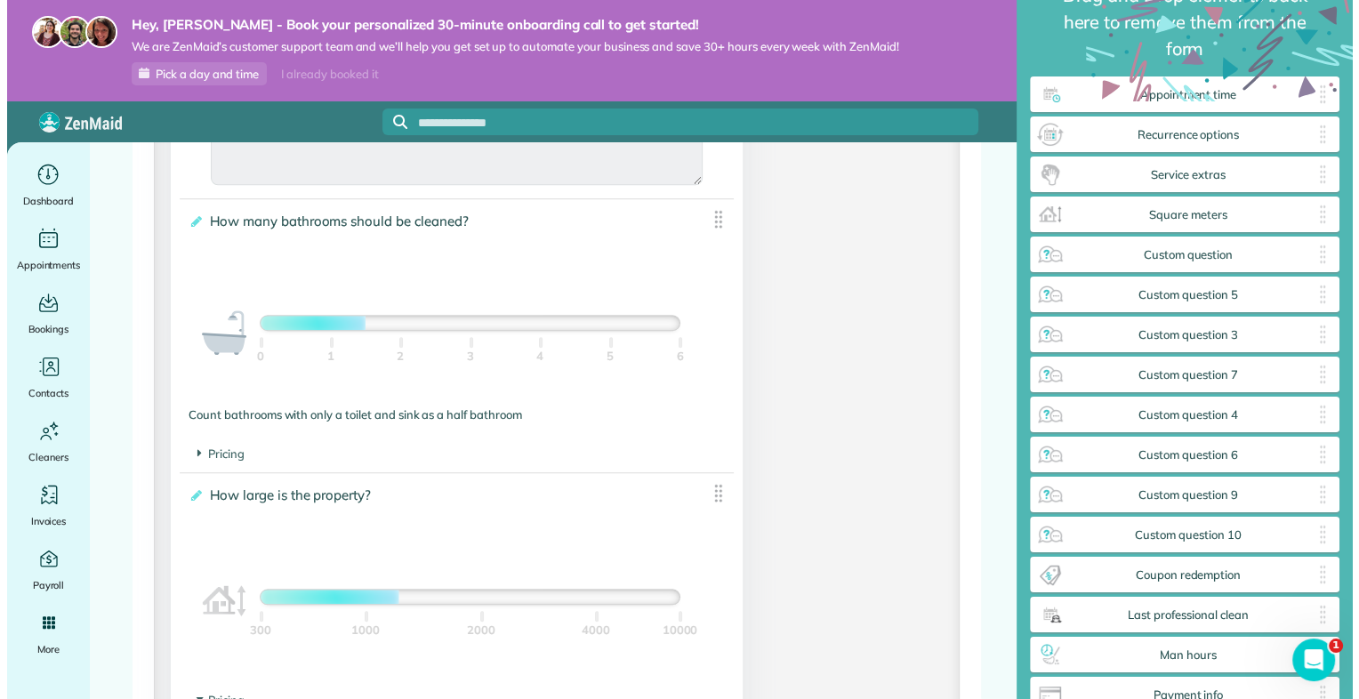
scroll to position [743, 313]
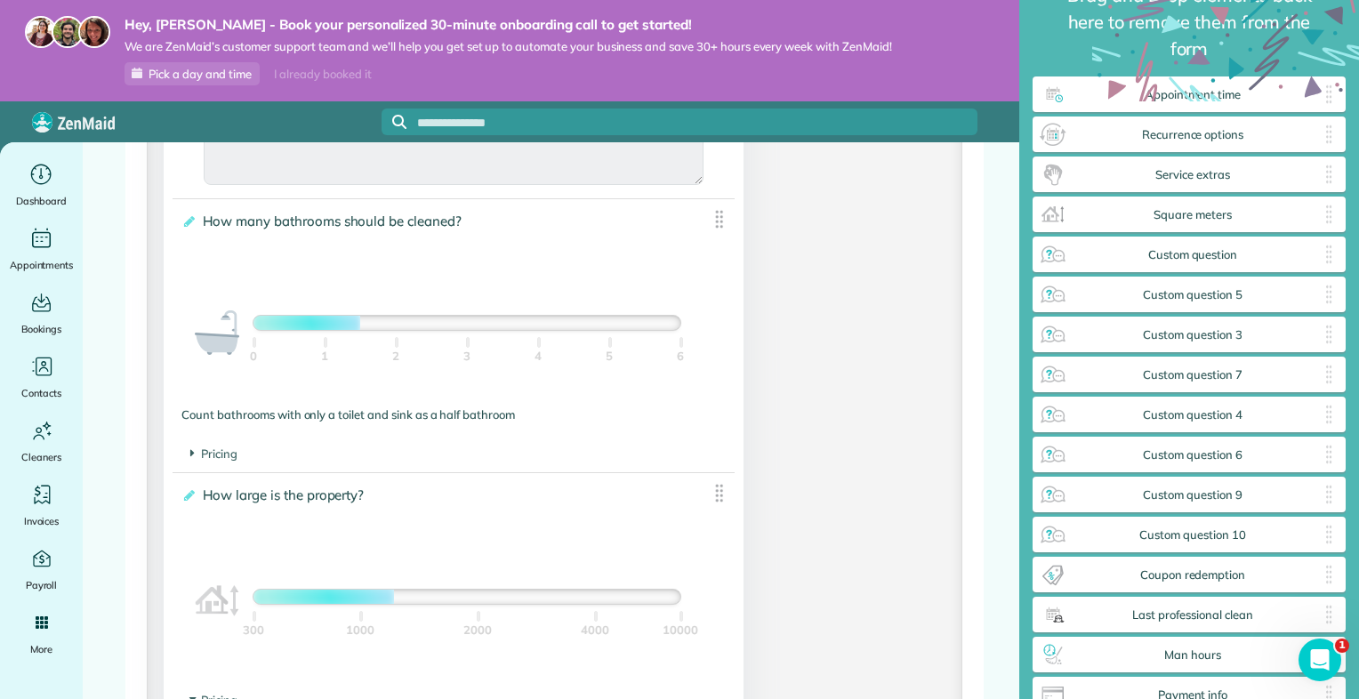
type input "*****"
drag, startPoint x: 359, startPoint y: 324, endPoint x: 446, endPoint y: 324, distance: 87.1
click at [446, 324] on div at bounding box center [466, 323] width 426 height 14
drag, startPoint x: 354, startPoint y: 325, endPoint x: 461, endPoint y: 329, distance: 106.8
click at [461, 329] on div at bounding box center [466, 323] width 426 height 14
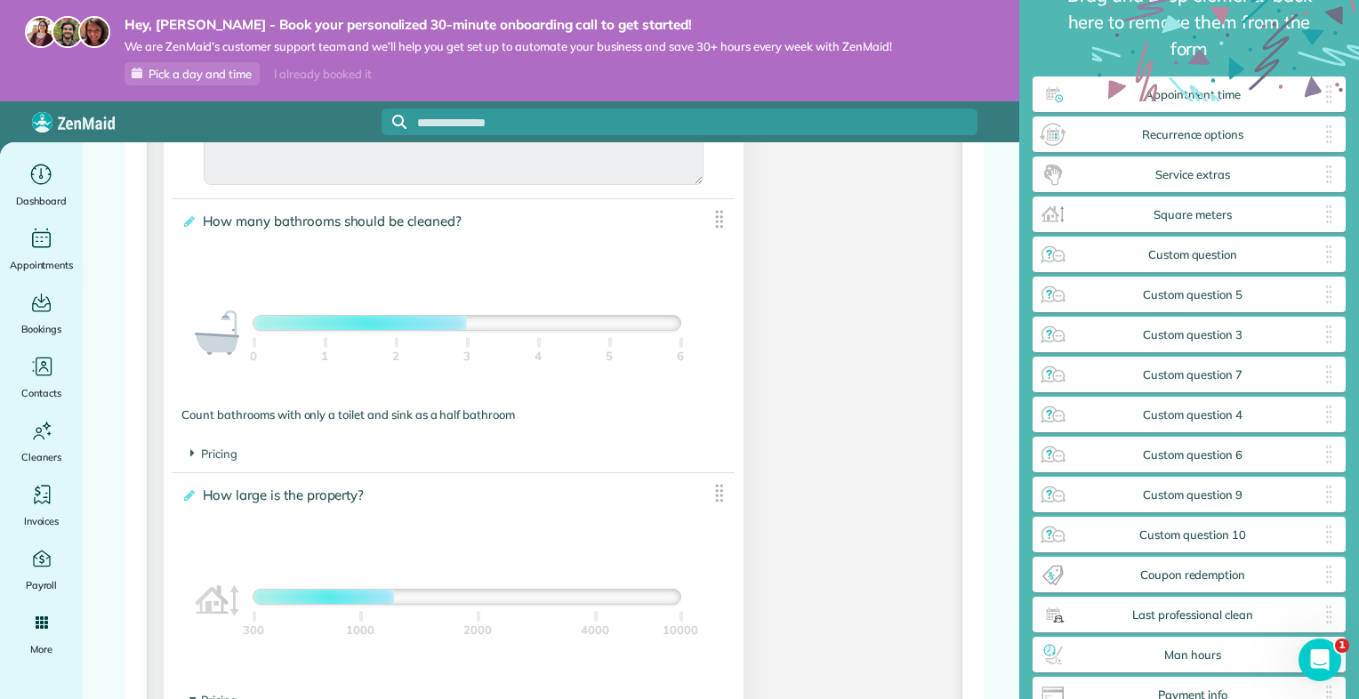
click at [461, 329] on div at bounding box center [466, 323] width 426 height 14
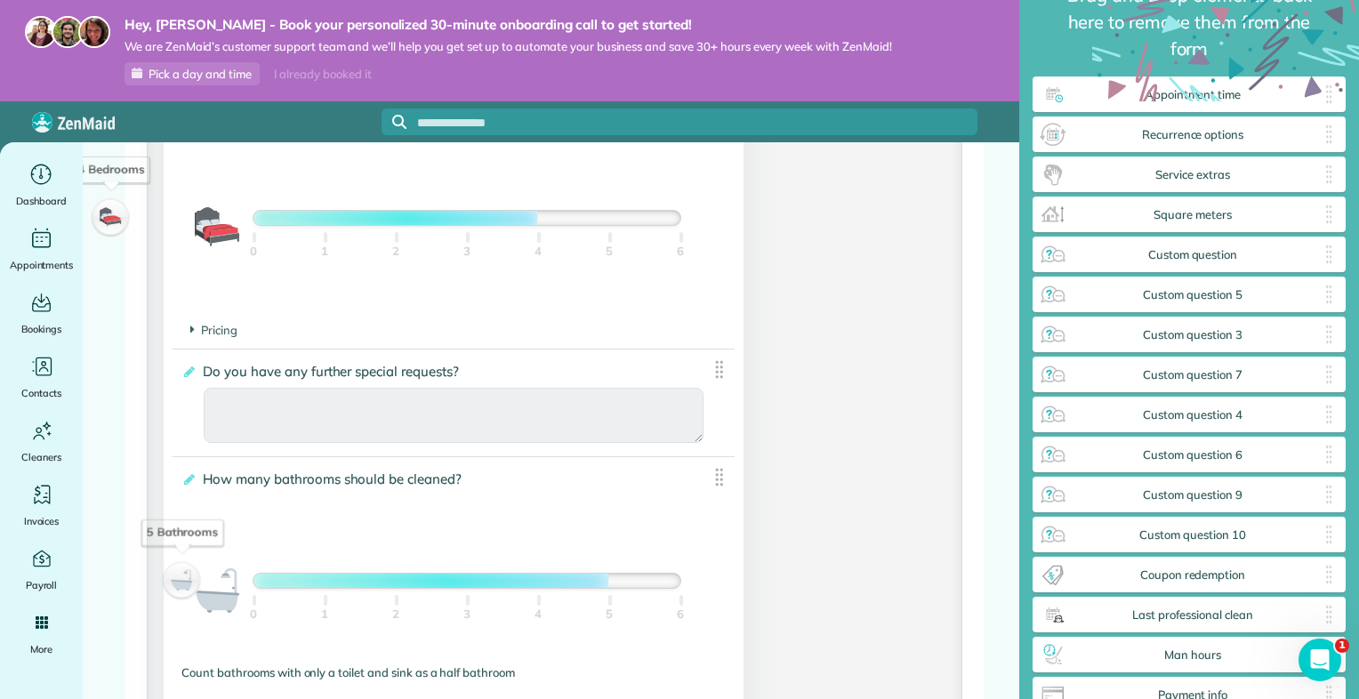
scroll to position [1255, 0]
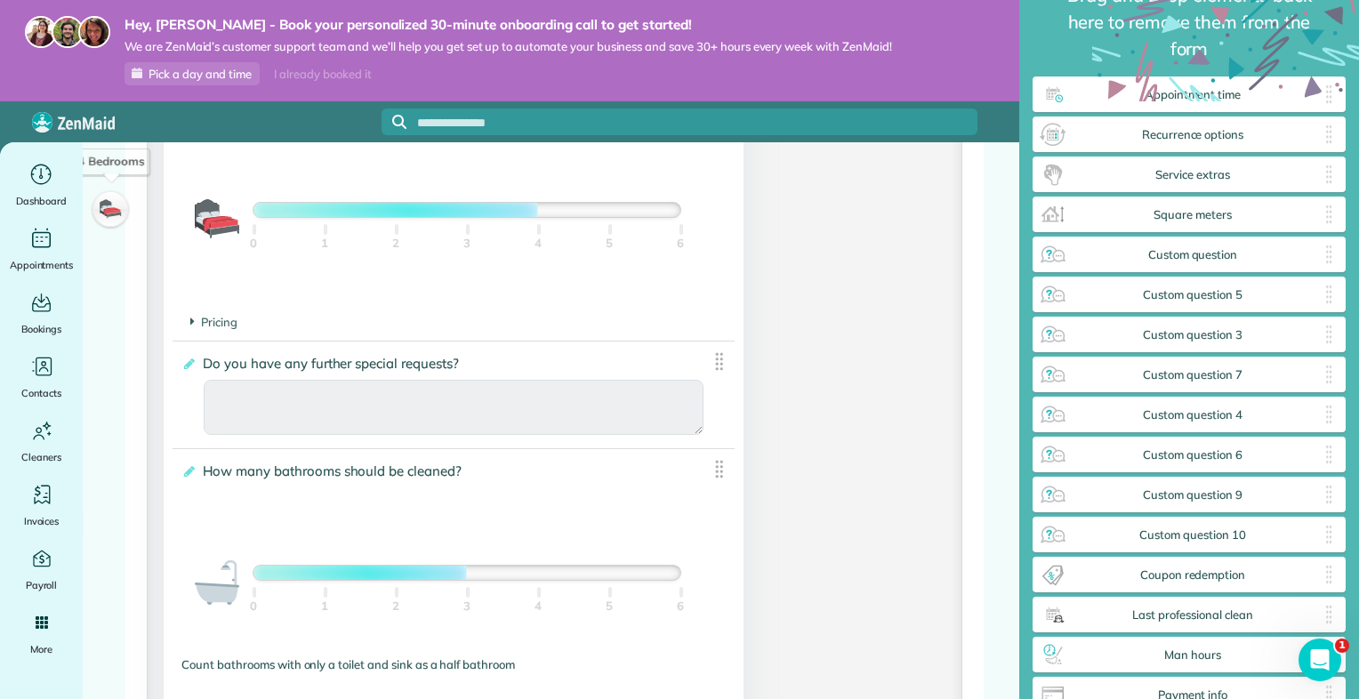
click at [467, 577] on div at bounding box center [359, 573] width 213 height 14
click at [465, 217] on div at bounding box center [359, 210] width 213 height 14
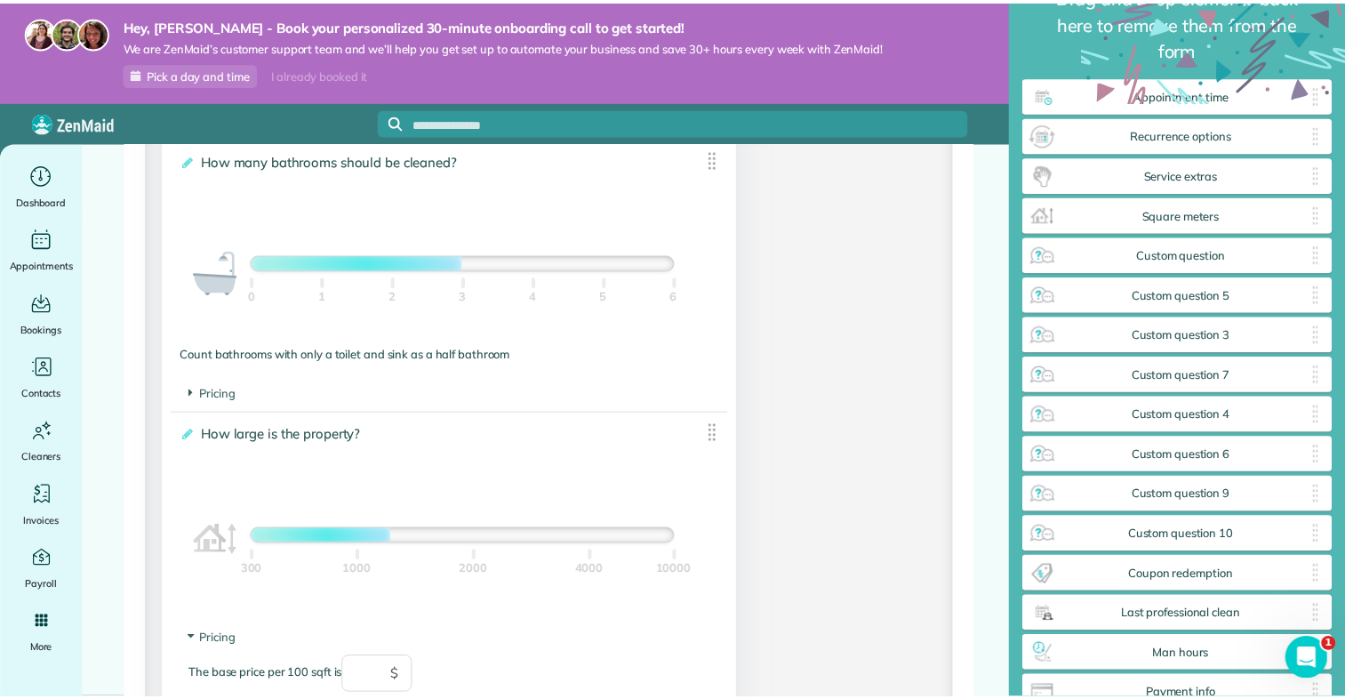
scroll to position [1569, 0]
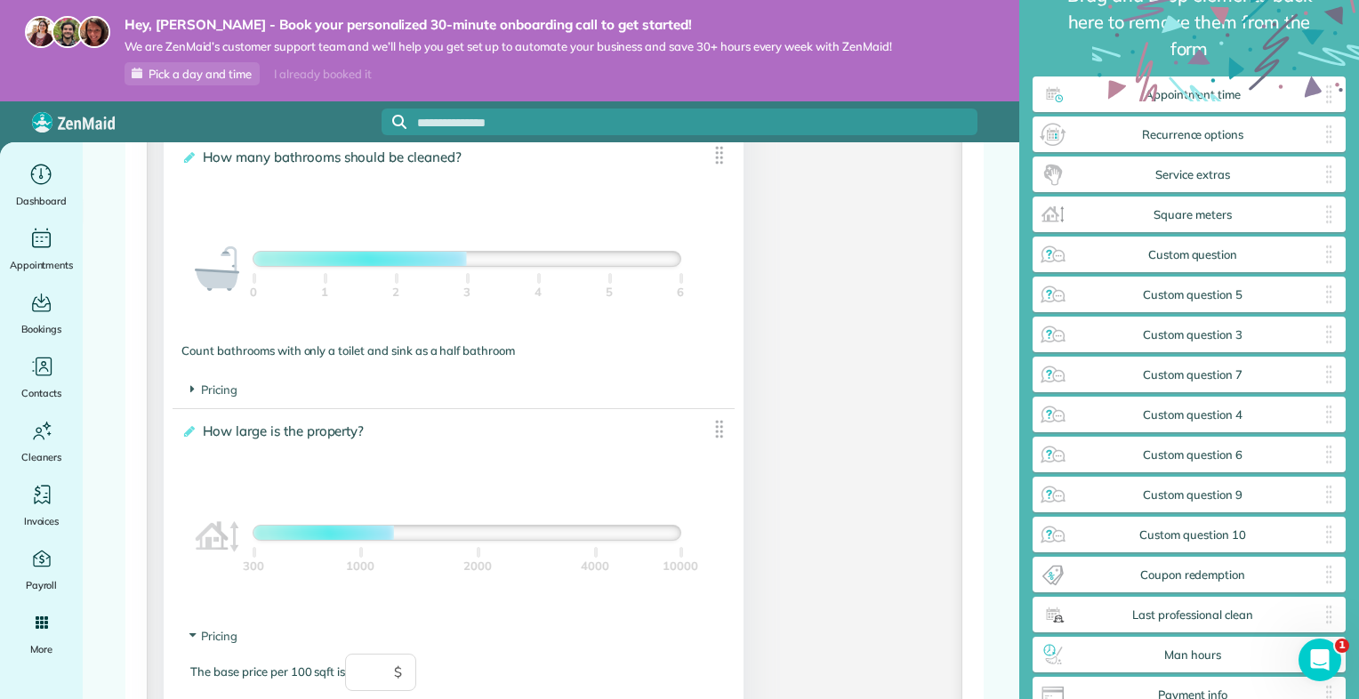
click at [393, 540] on div at bounding box center [466, 533] width 426 height 14
click at [427, 540] on div at bounding box center [466, 533] width 426 height 14
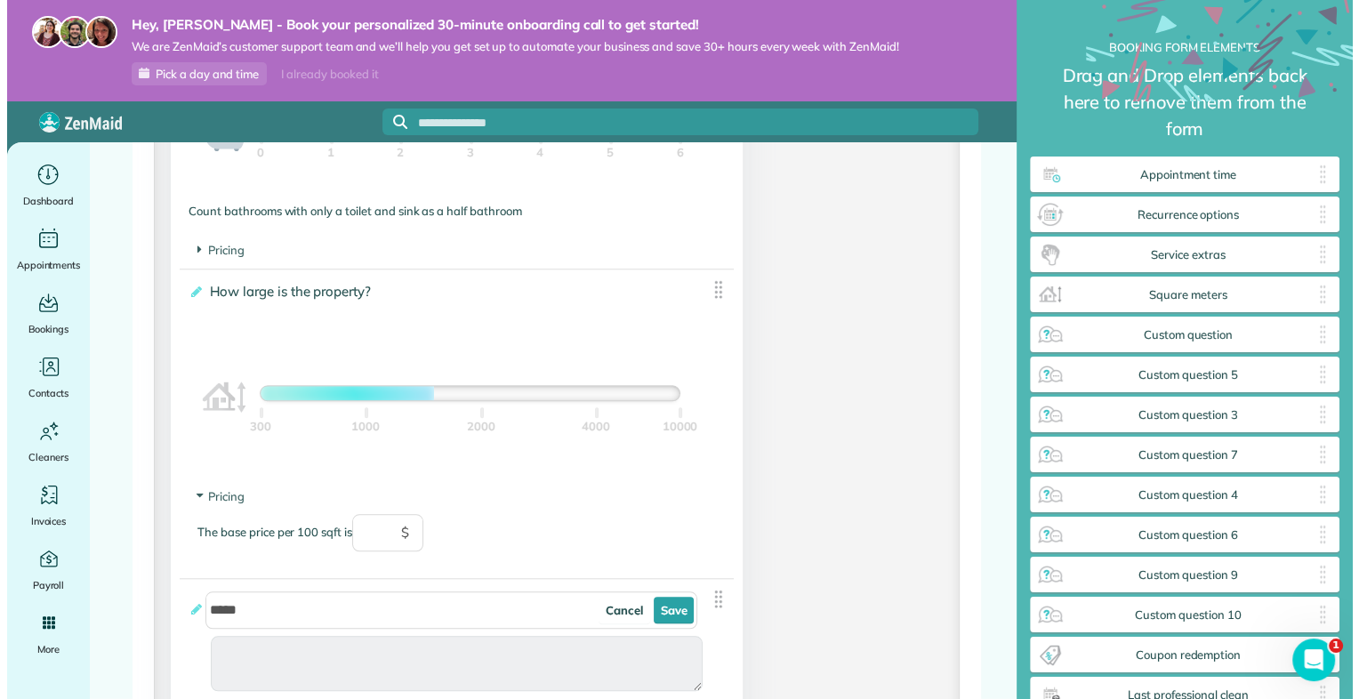
scroll to position [743, 313]
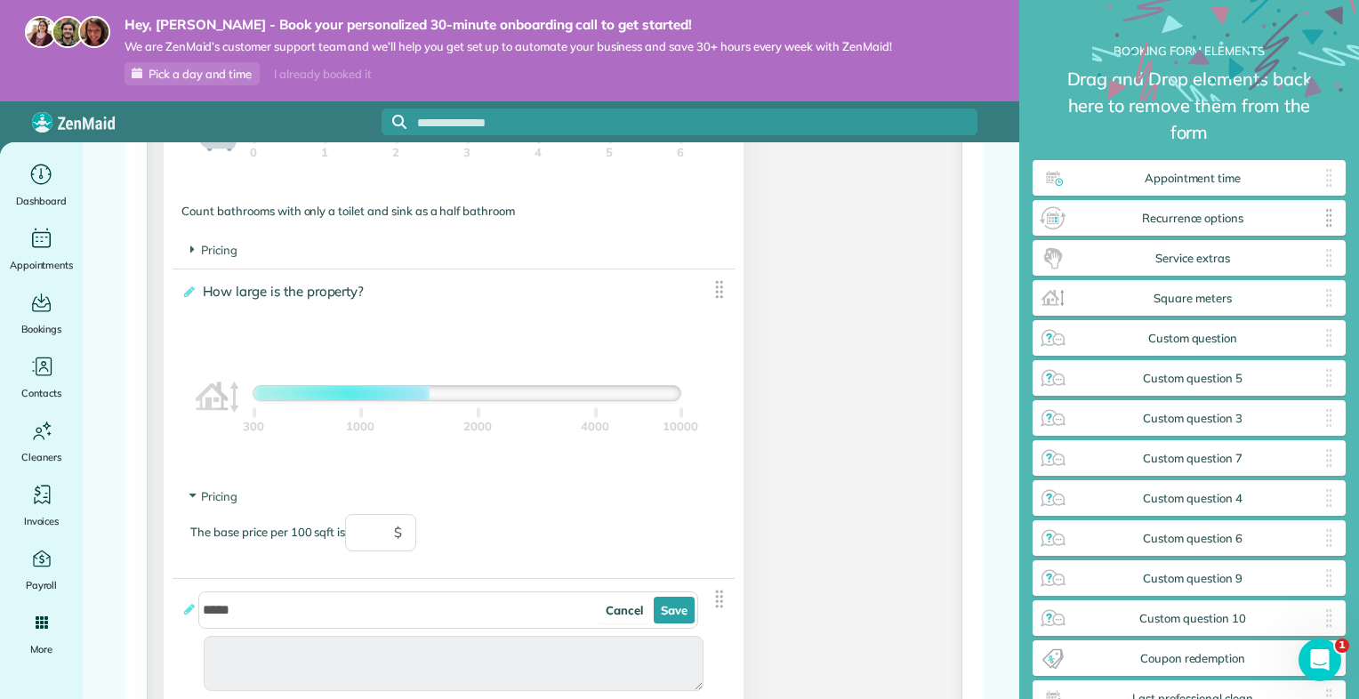
click at [1236, 218] on span "Recurrence options" at bounding box center [1192, 219] width 251 height 14
click at [1067, 228] on div "Recurrence options ✕" at bounding box center [1188, 218] width 313 height 36
click at [1190, 217] on span "Recurrence options" at bounding box center [1192, 219] width 251 height 14
click at [1220, 223] on span "Recurrence options" at bounding box center [1192, 219] width 251 height 14
click at [1207, 223] on span "Recurrence options" at bounding box center [1192, 219] width 251 height 14
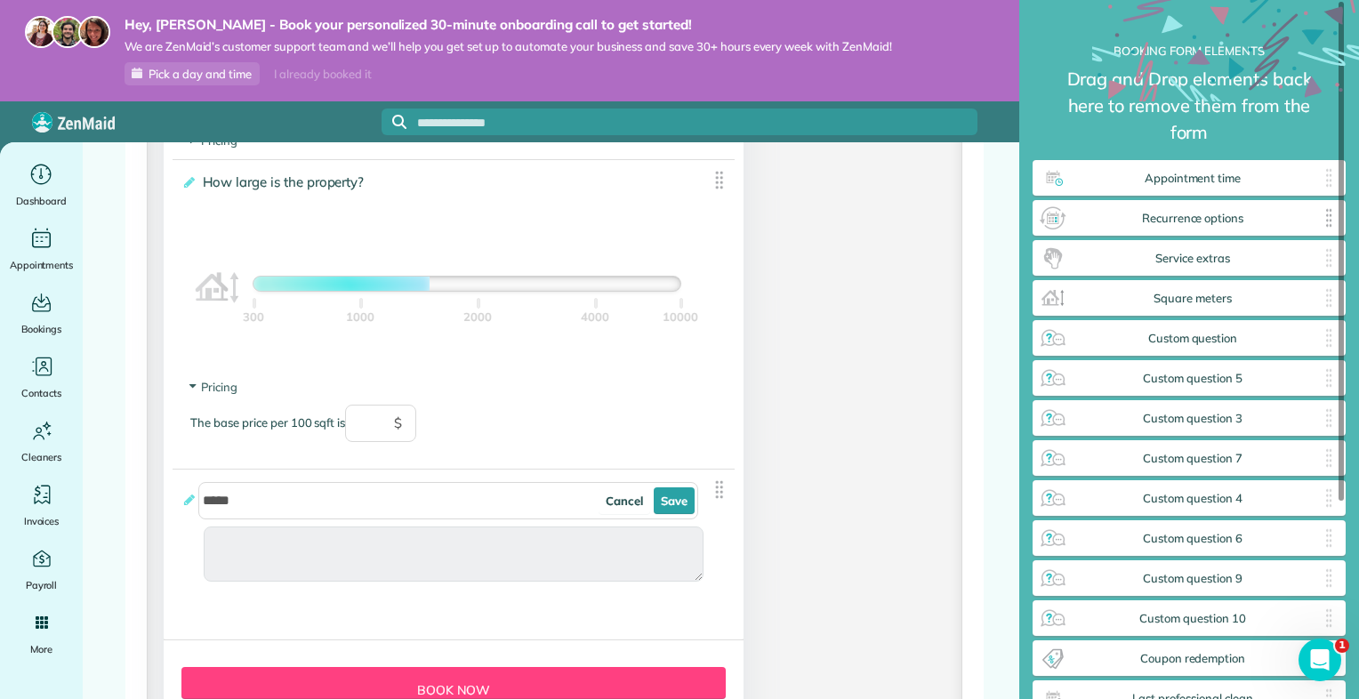
scroll to position [1786, 0]
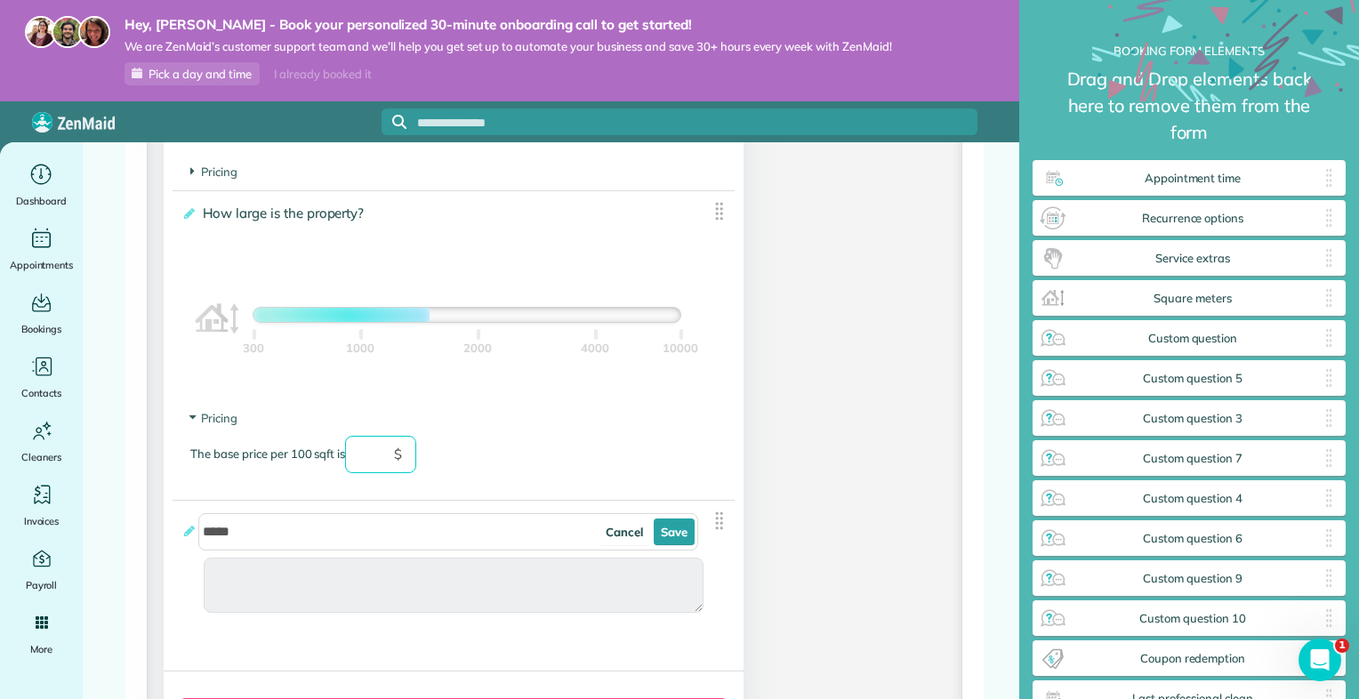
click at [356, 468] on input "text" at bounding box center [380, 454] width 71 height 37
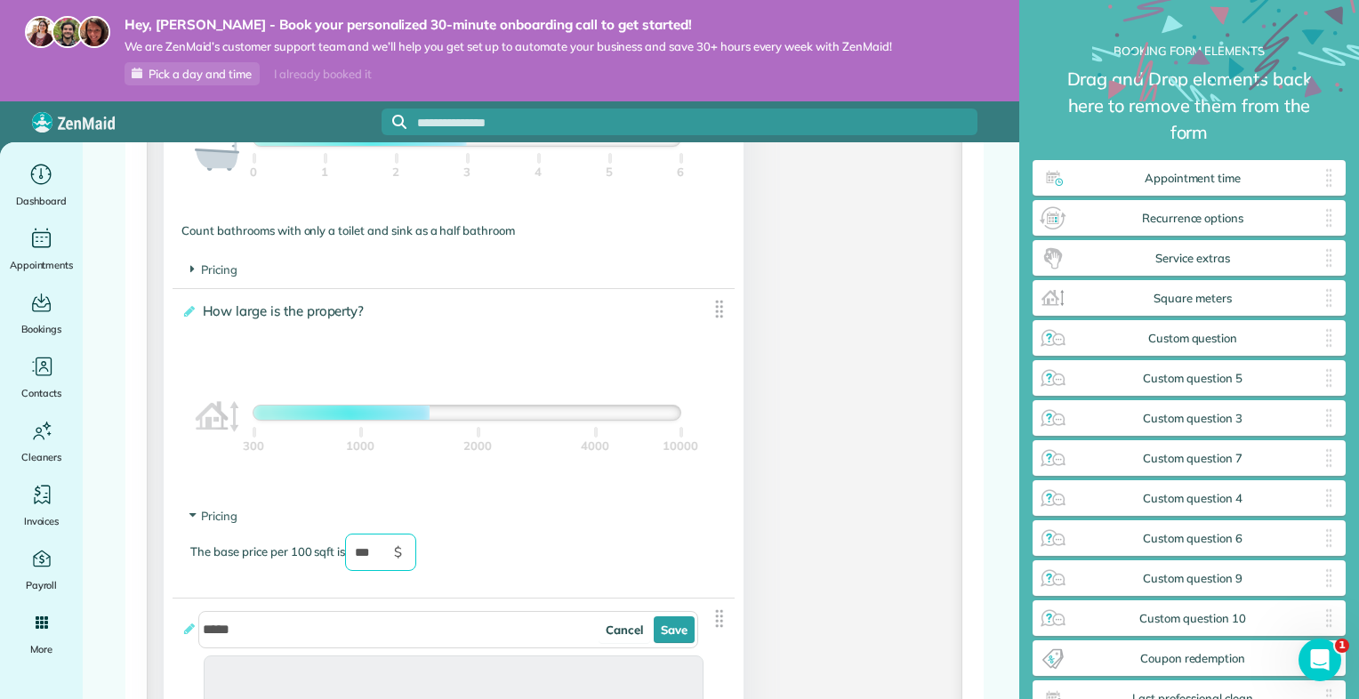
scroll to position [1696, 0]
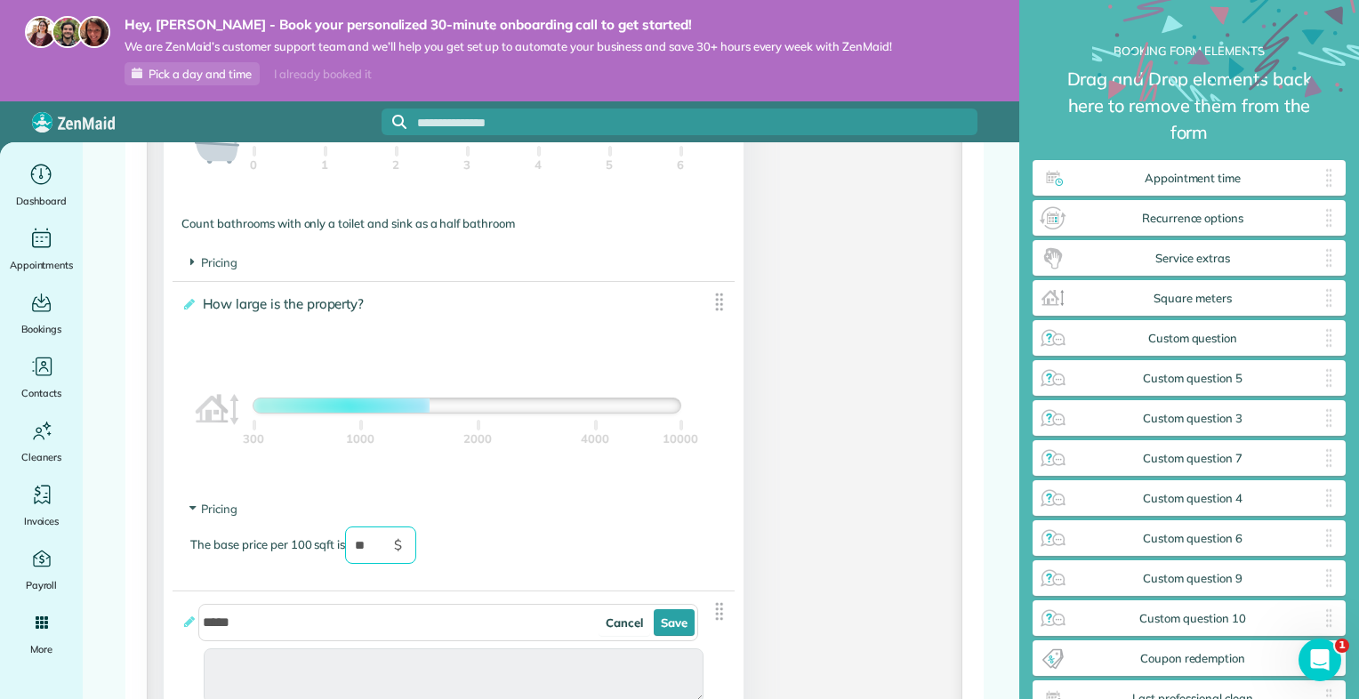
type input "*"
click at [388, 411] on div at bounding box center [321, 405] width 137 height 14
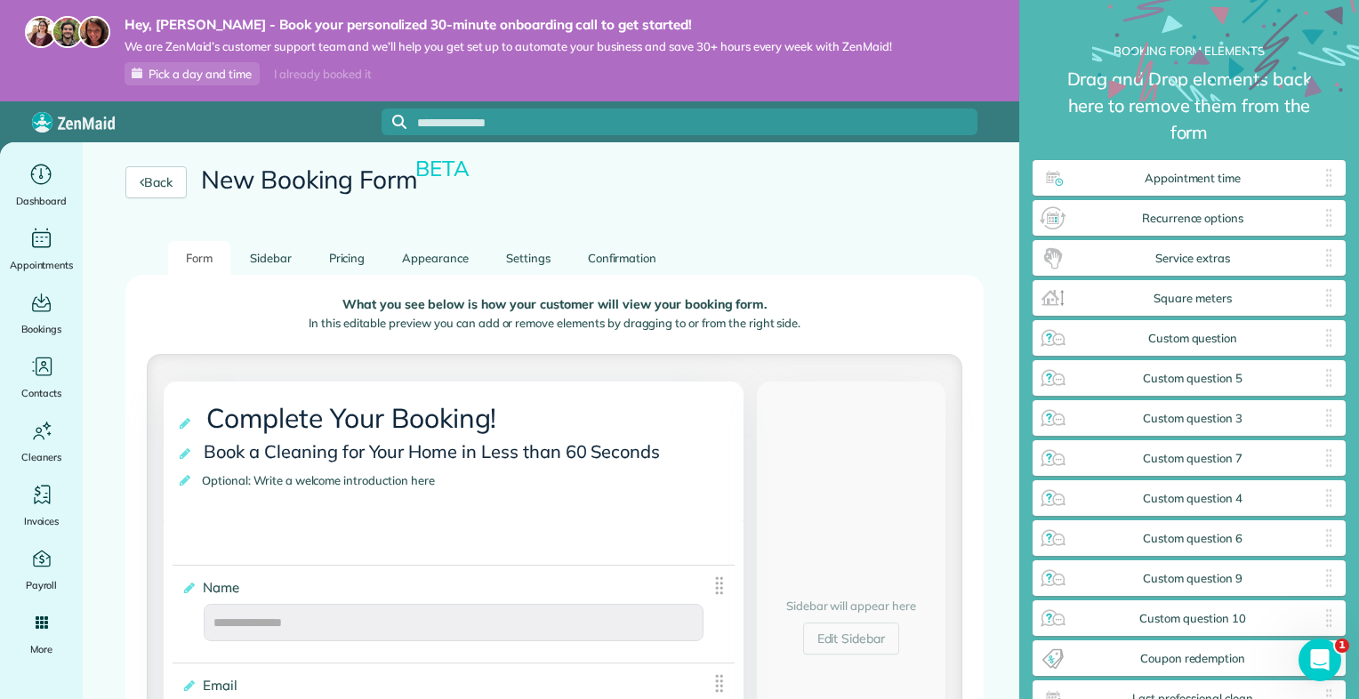
scroll to position [0, 0]
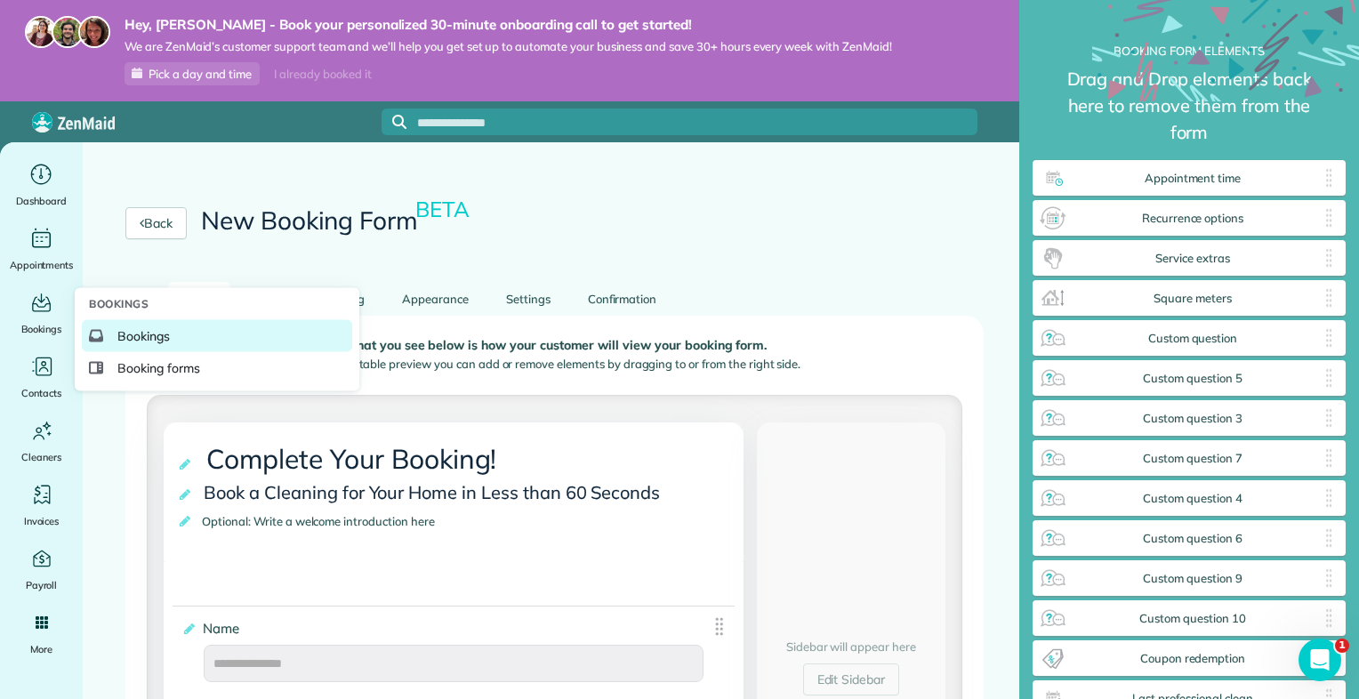
click at [135, 335] on span "Bookings" at bounding box center [143, 336] width 52 height 18
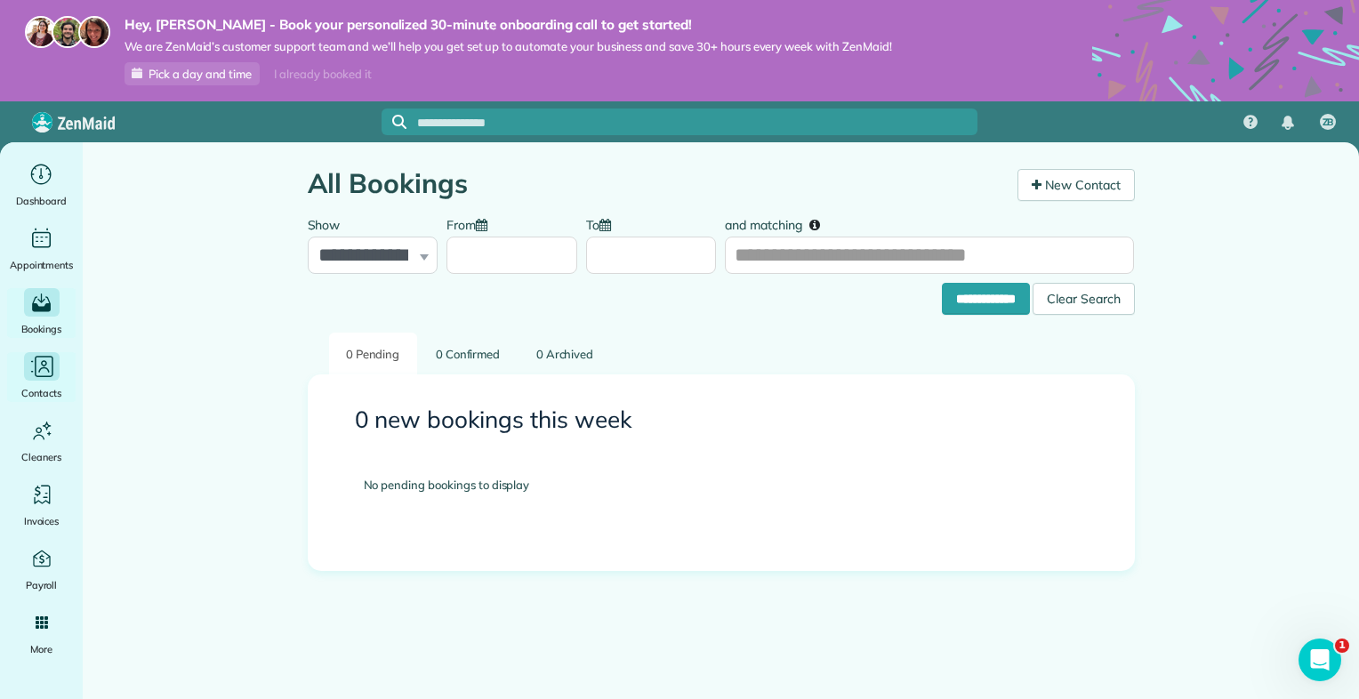
click at [43, 373] on icon "Main" at bounding box center [41, 367] width 27 height 27
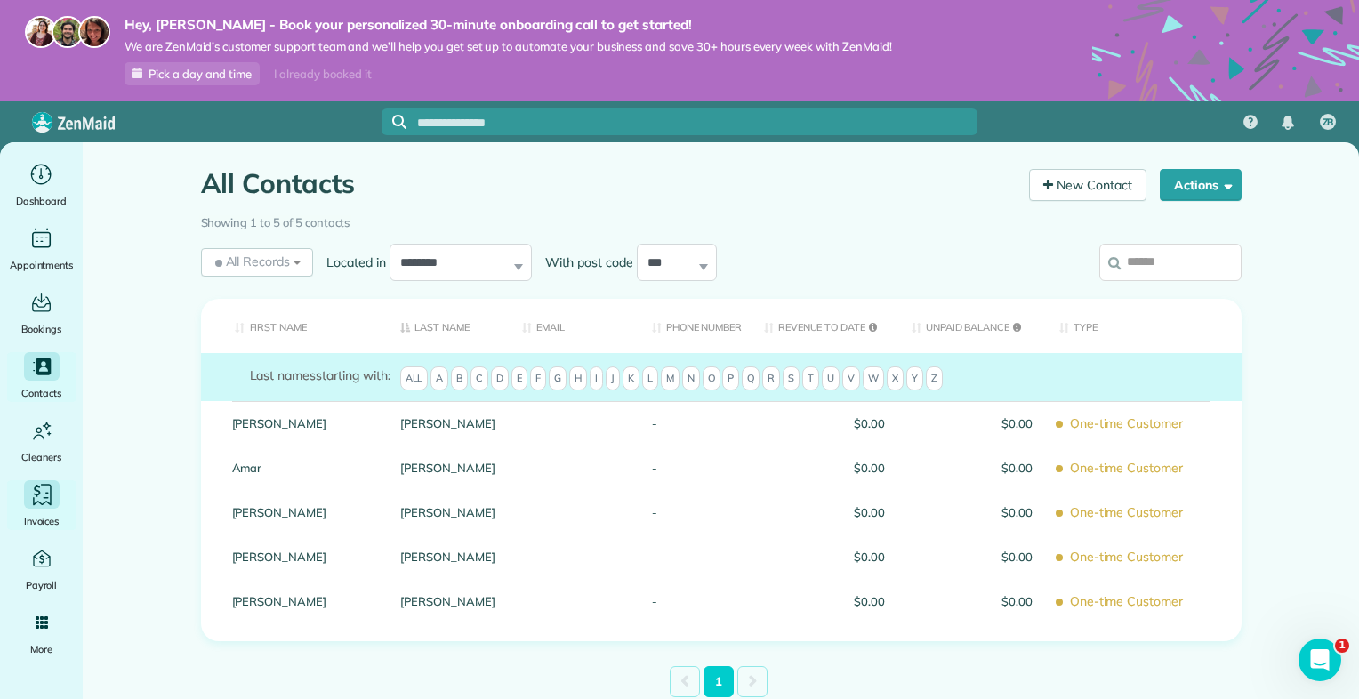
click at [47, 504] on icon "Main" at bounding box center [41, 495] width 27 height 27
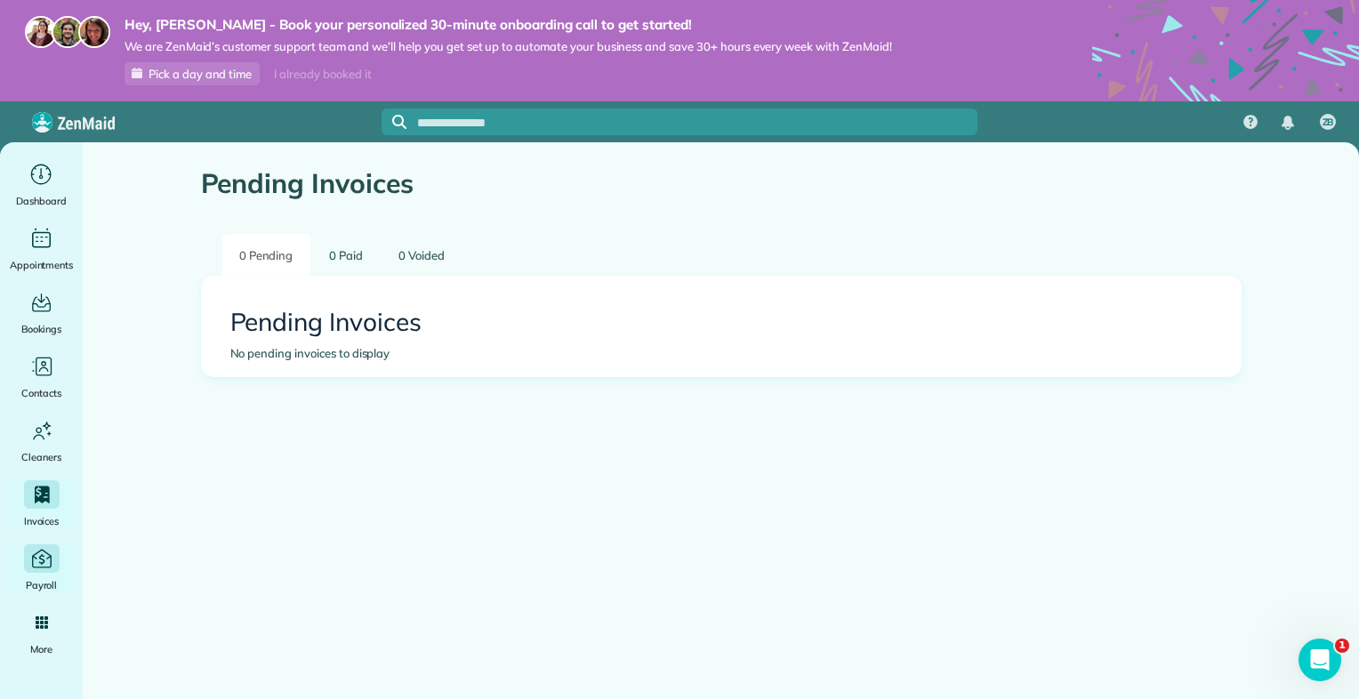
click at [44, 555] on icon "Main" at bounding box center [41, 559] width 24 height 24
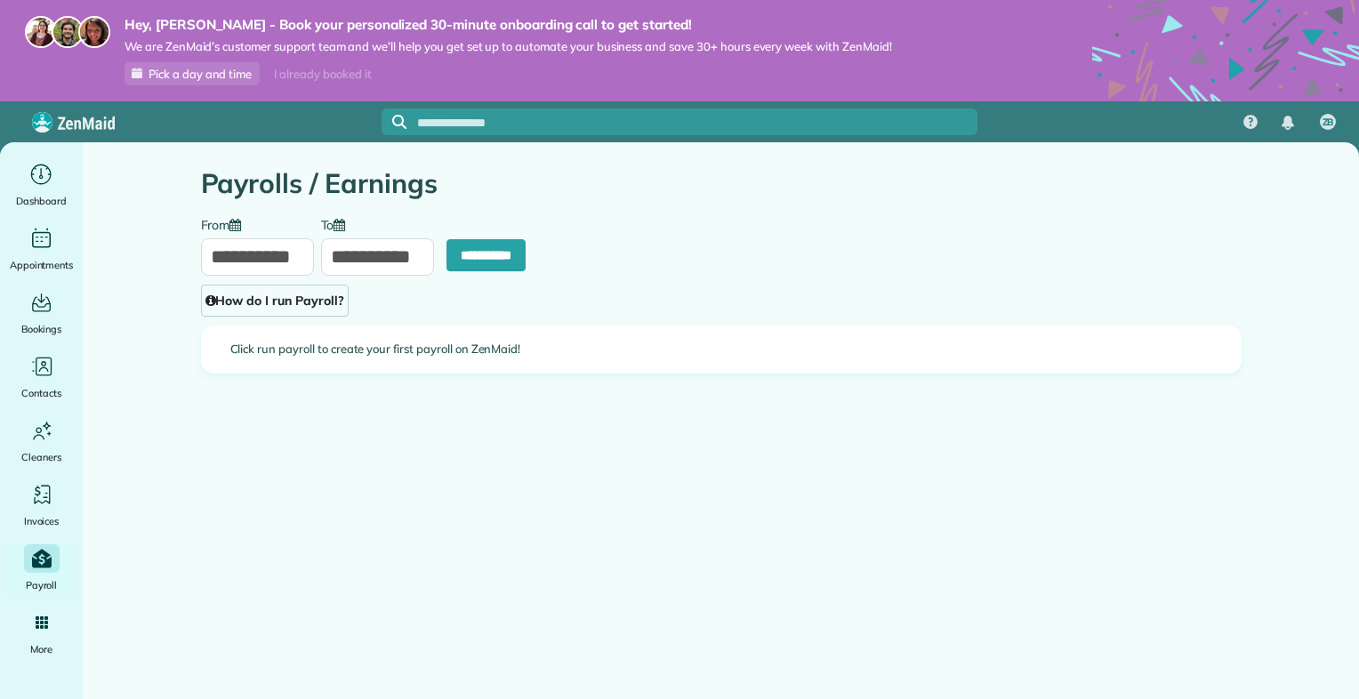
type input "**********"
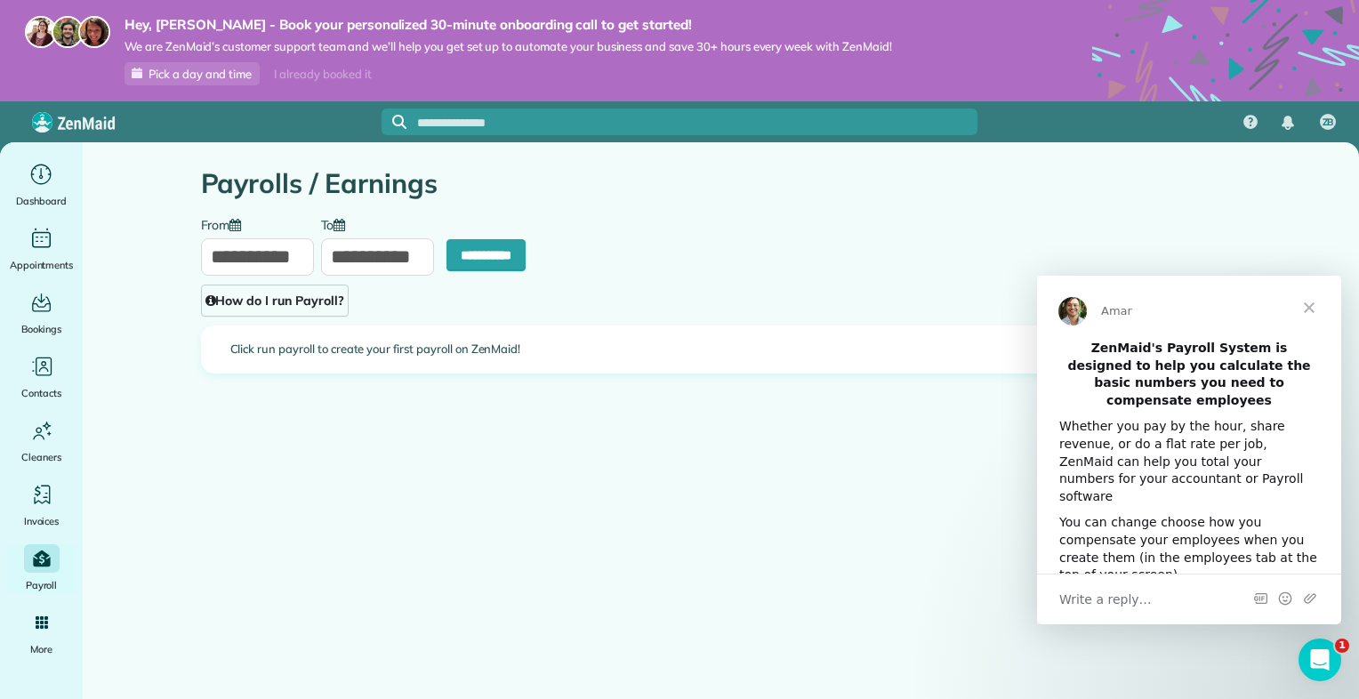
click at [1305, 301] on span "Close" at bounding box center [1309, 308] width 64 height 64
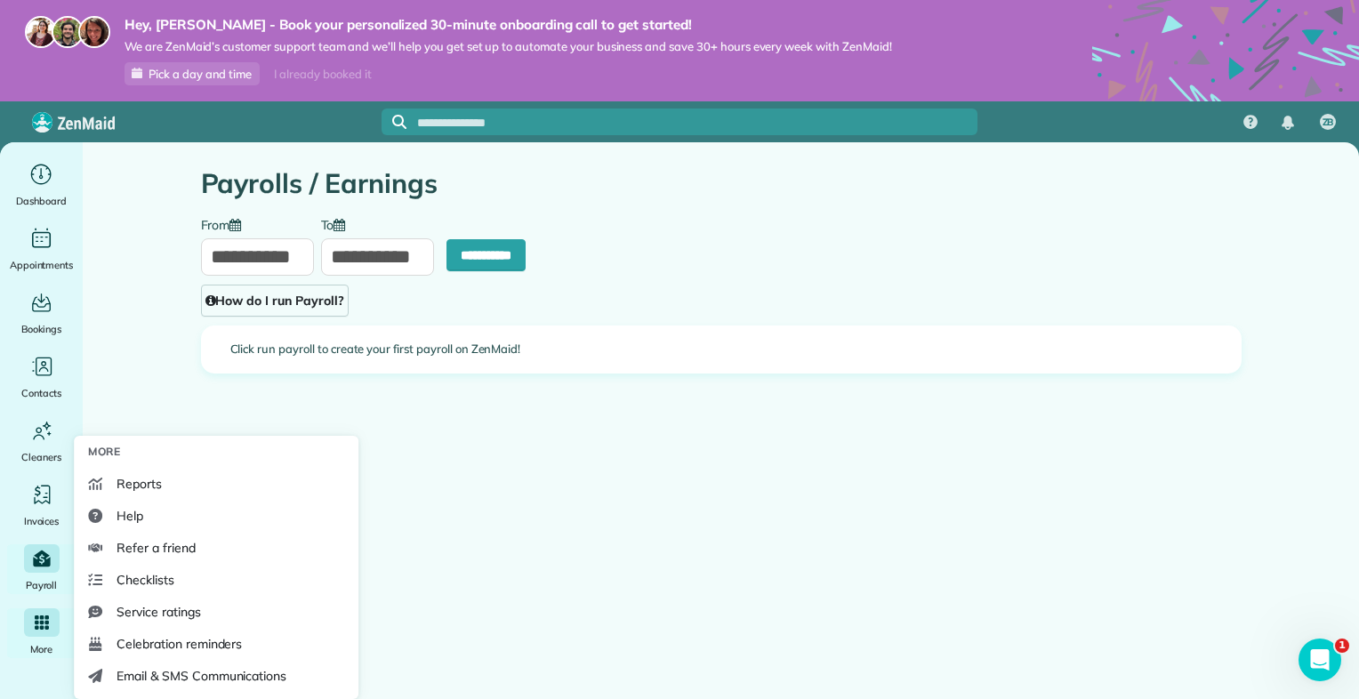
click at [39, 622] on icon "Main" at bounding box center [42, 622] width 14 height 14
click at [153, 578] on span "Checklists" at bounding box center [145, 580] width 58 height 18
